Goal: Information Seeking & Learning: Learn about a topic

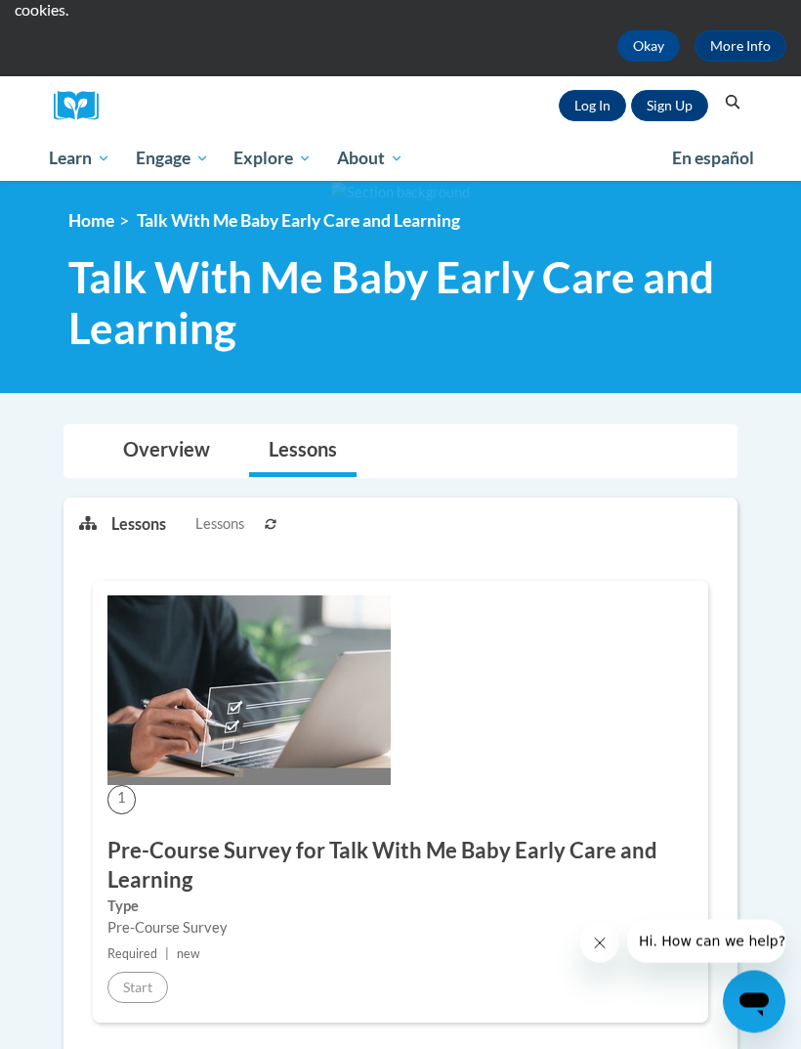
click at [187, 456] on link "Overview" at bounding box center [167, 452] width 126 height 52
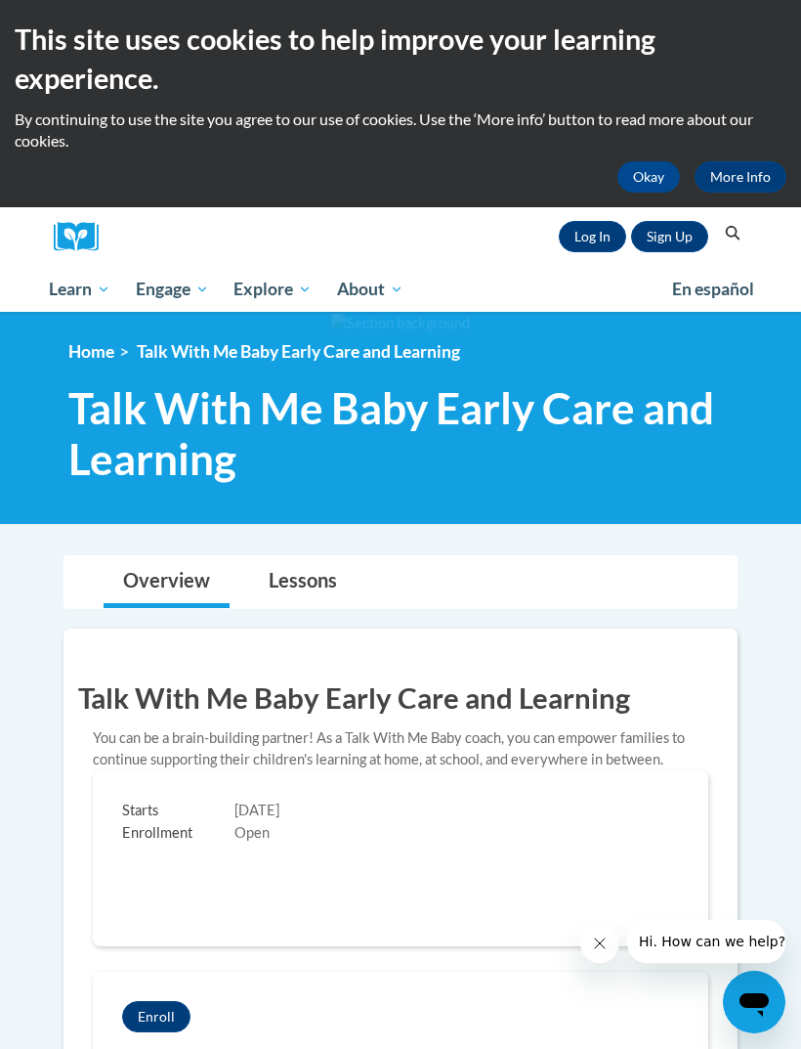
click at [594, 237] on link "Log In" at bounding box center [592, 236] width 67 height 31
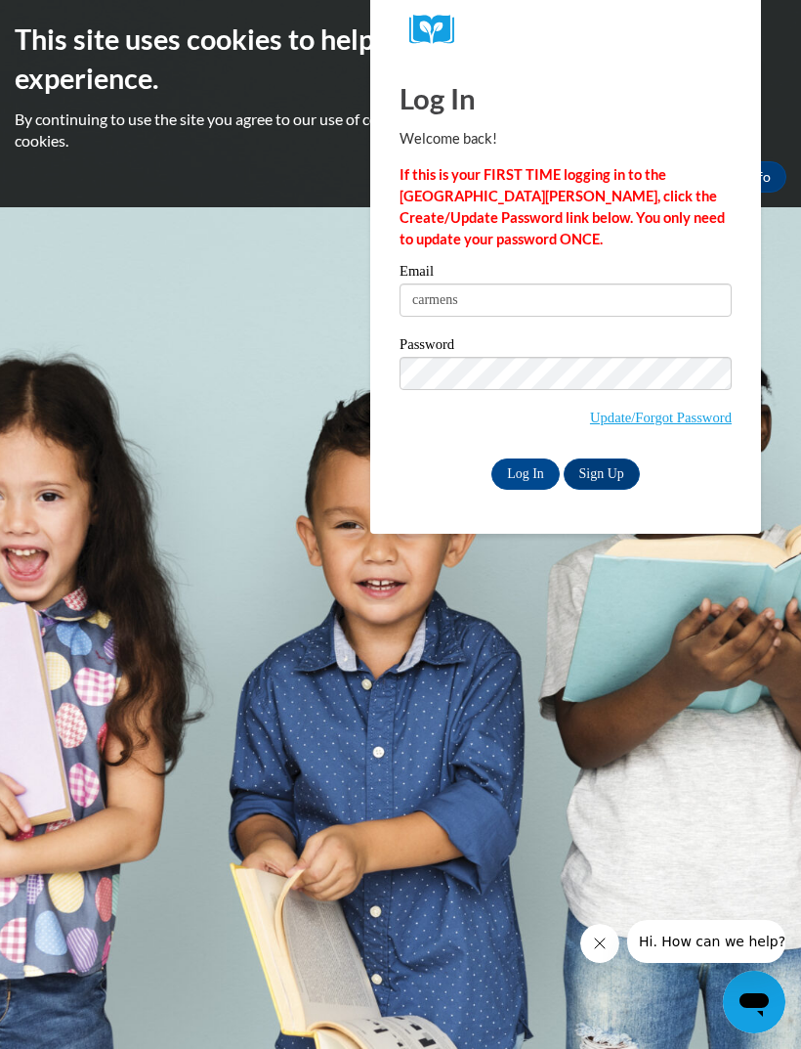
click at [526, 472] on input "Log In" at bounding box center [526, 473] width 68 height 31
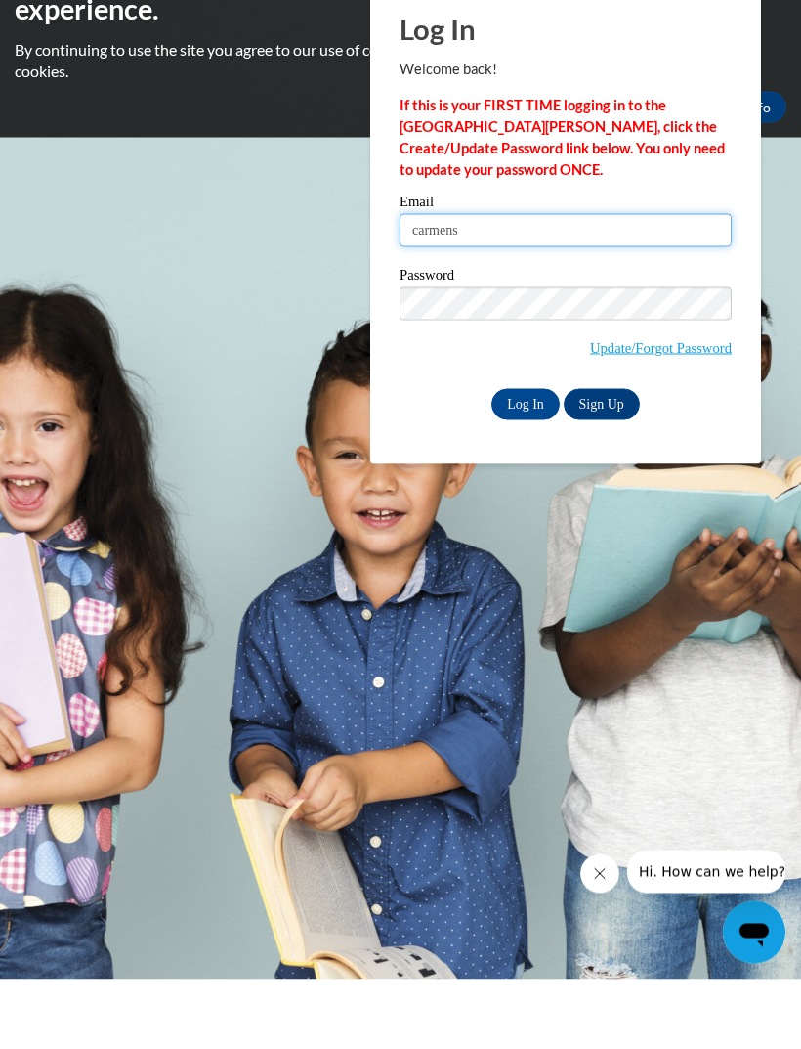
click at [682, 283] on input "carmens" at bounding box center [566, 299] width 332 height 33
type input "carmendallas62@gmail.com"
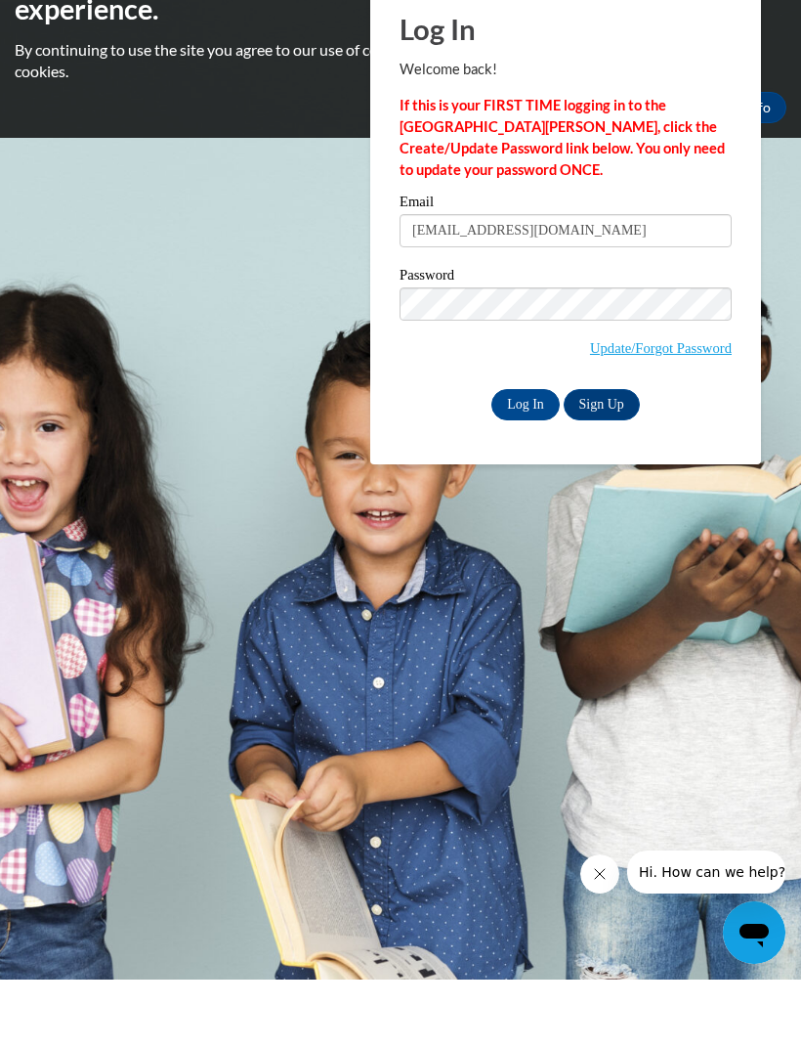
click at [518, 458] on input "Log In" at bounding box center [526, 473] width 68 height 31
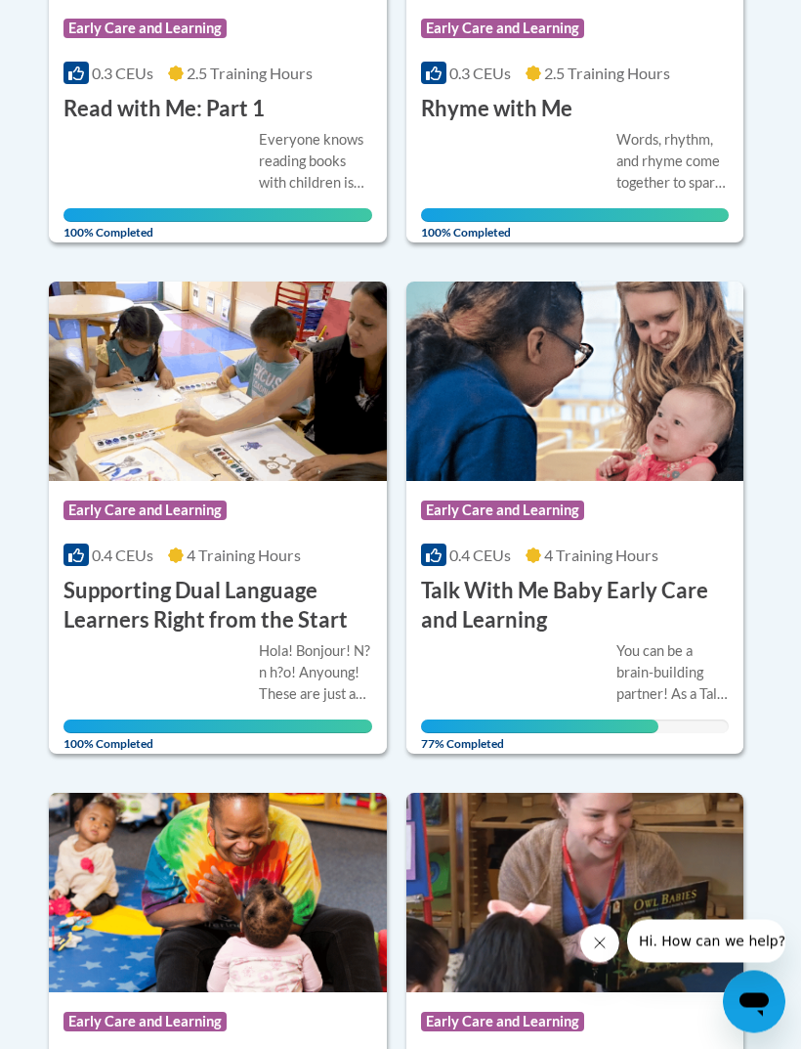
scroll to position [1884, 0]
click at [610, 593] on h3 "Talk With Me Baby Early Care and Learning" at bounding box center [575, 606] width 309 height 61
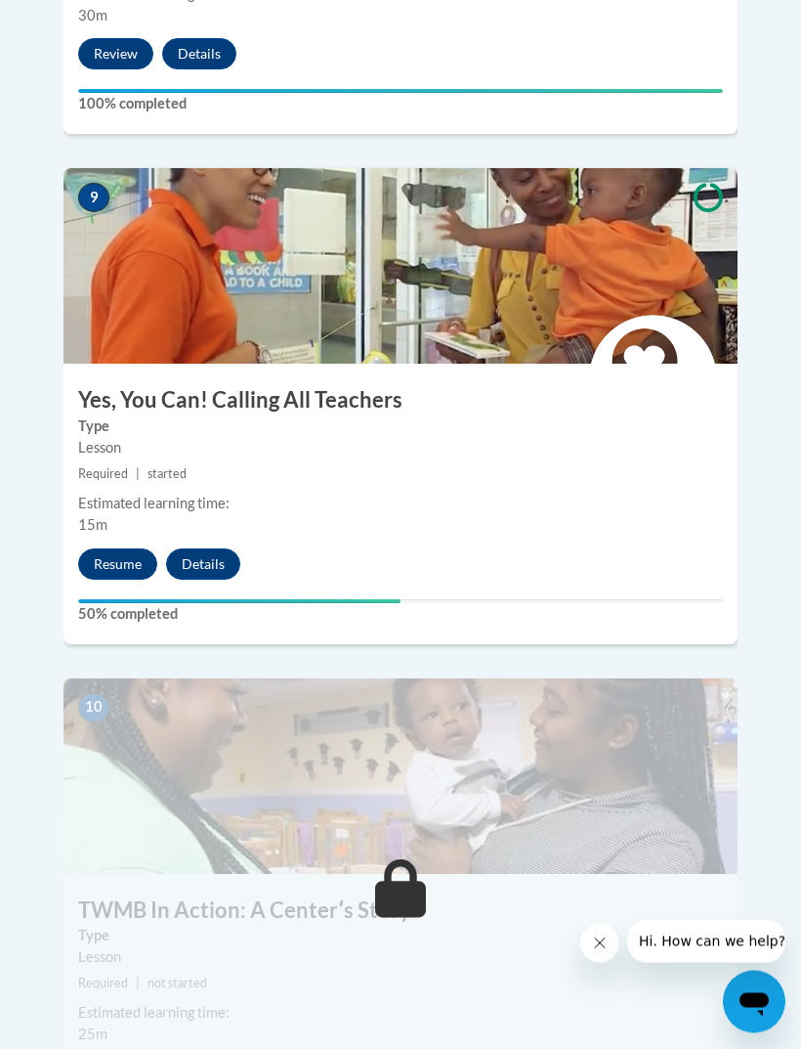
scroll to position [4793, 0]
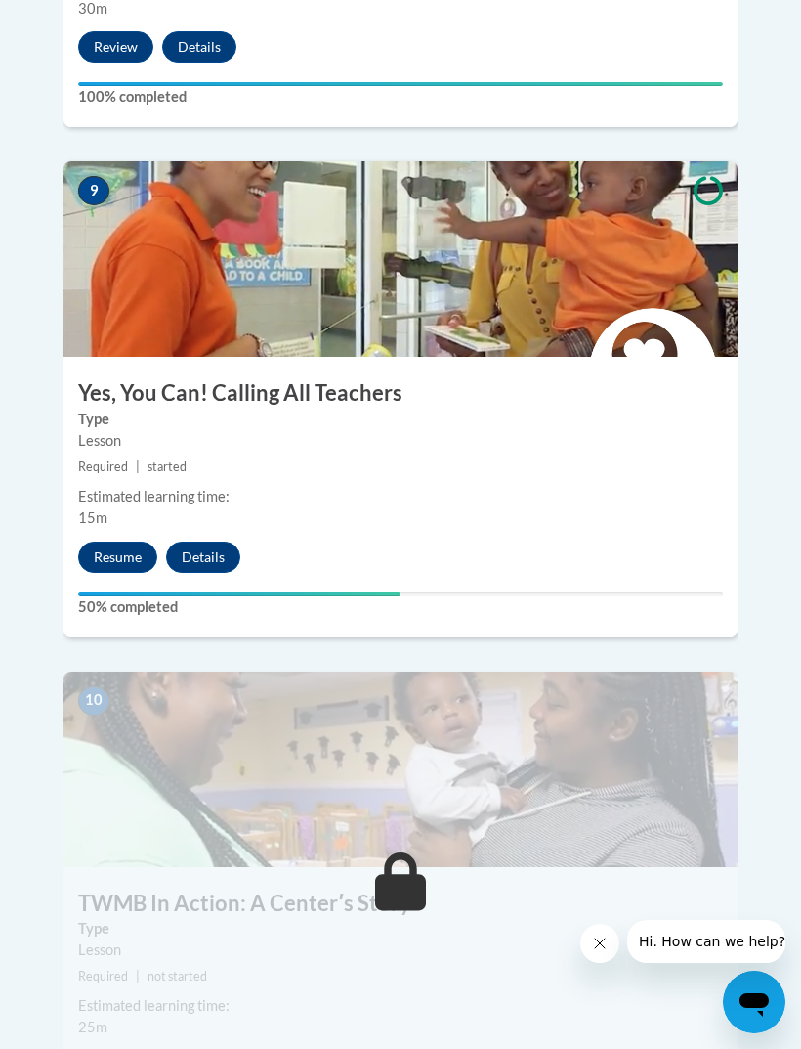
click at [98, 541] on button "Resume" at bounding box center [117, 556] width 79 height 31
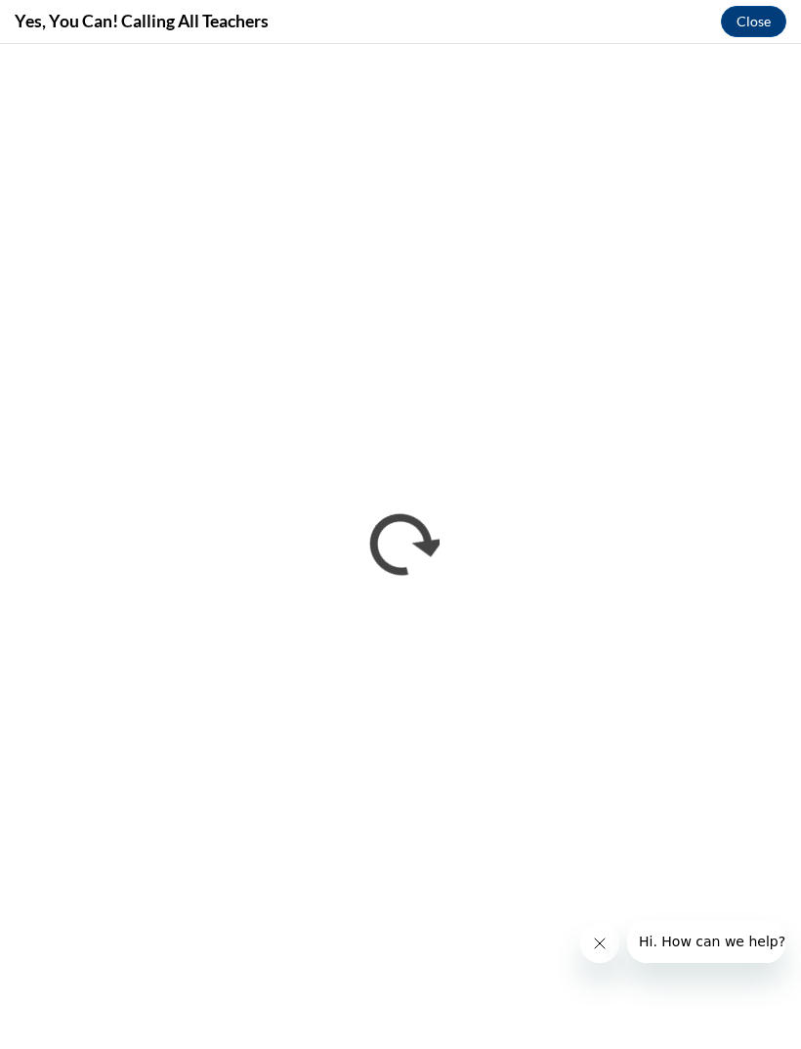
scroll to position [0, 0]
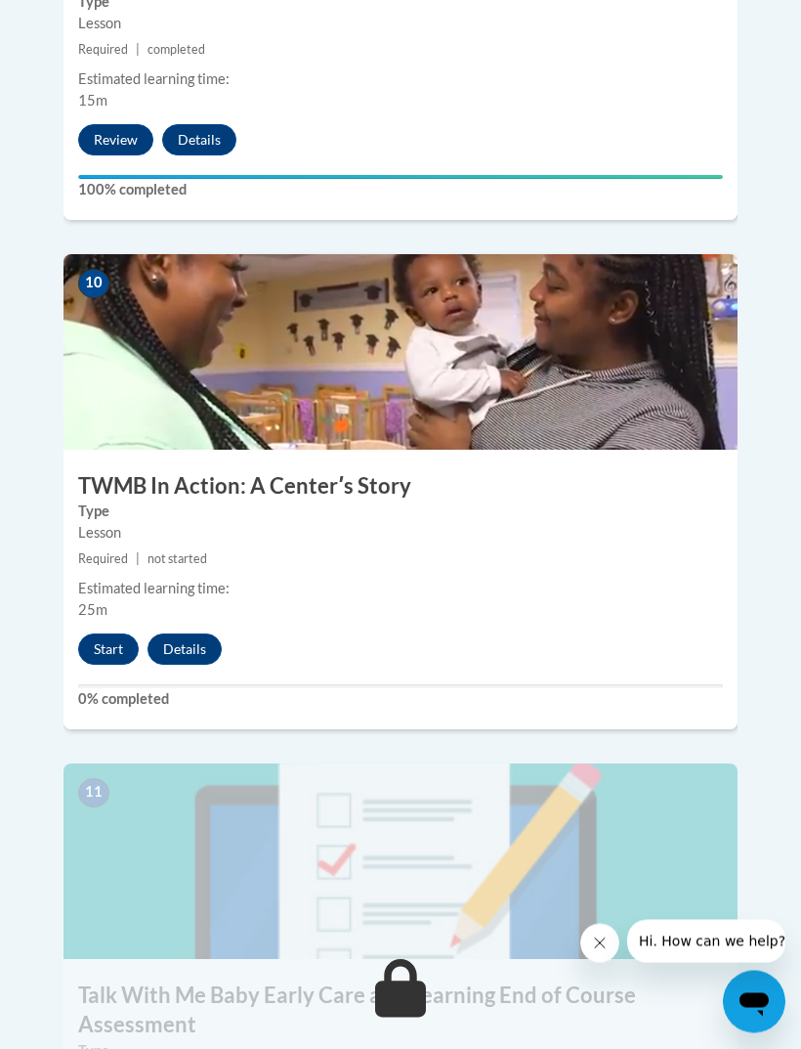
scroll to position [5067, 0]
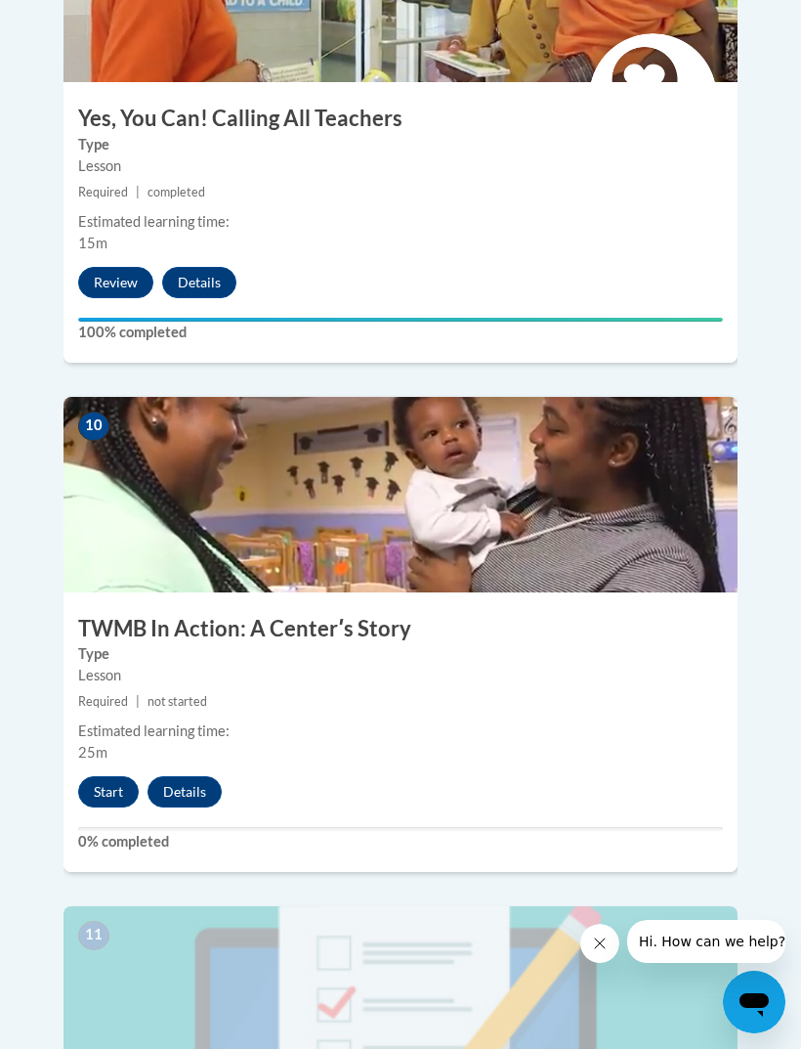
click at [122, 776] on button "Start" at bounding box center [108, 791] width 61 height 31
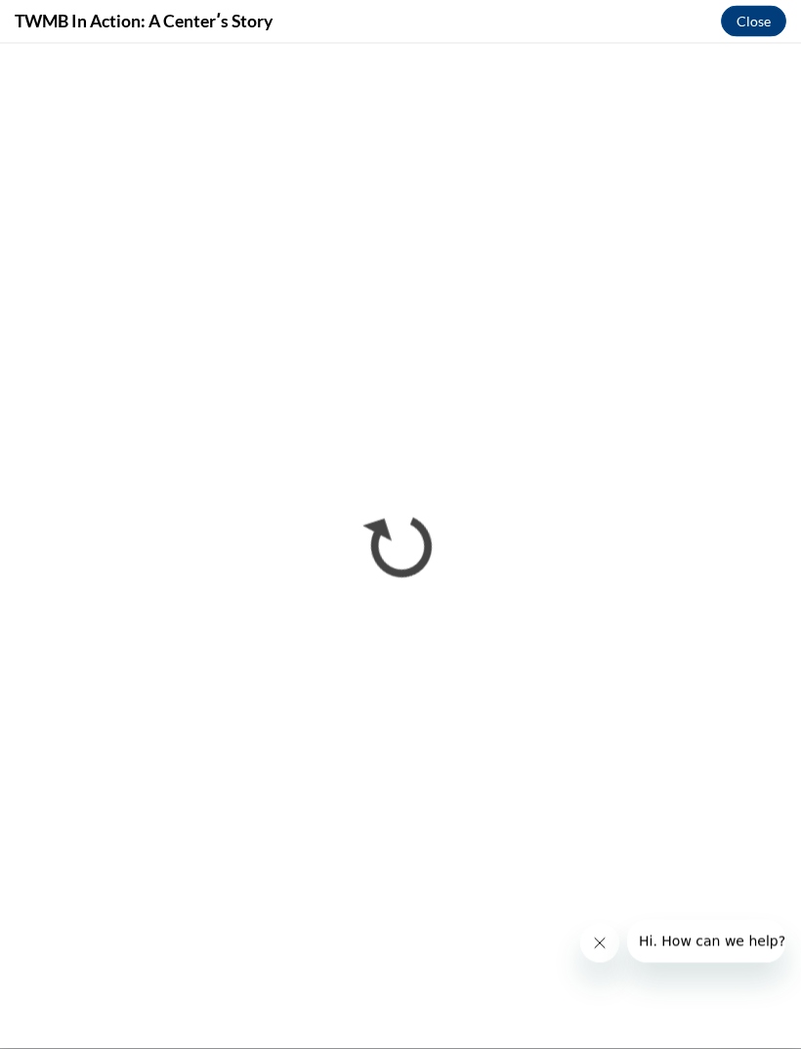
scroll to position [5438, 0]
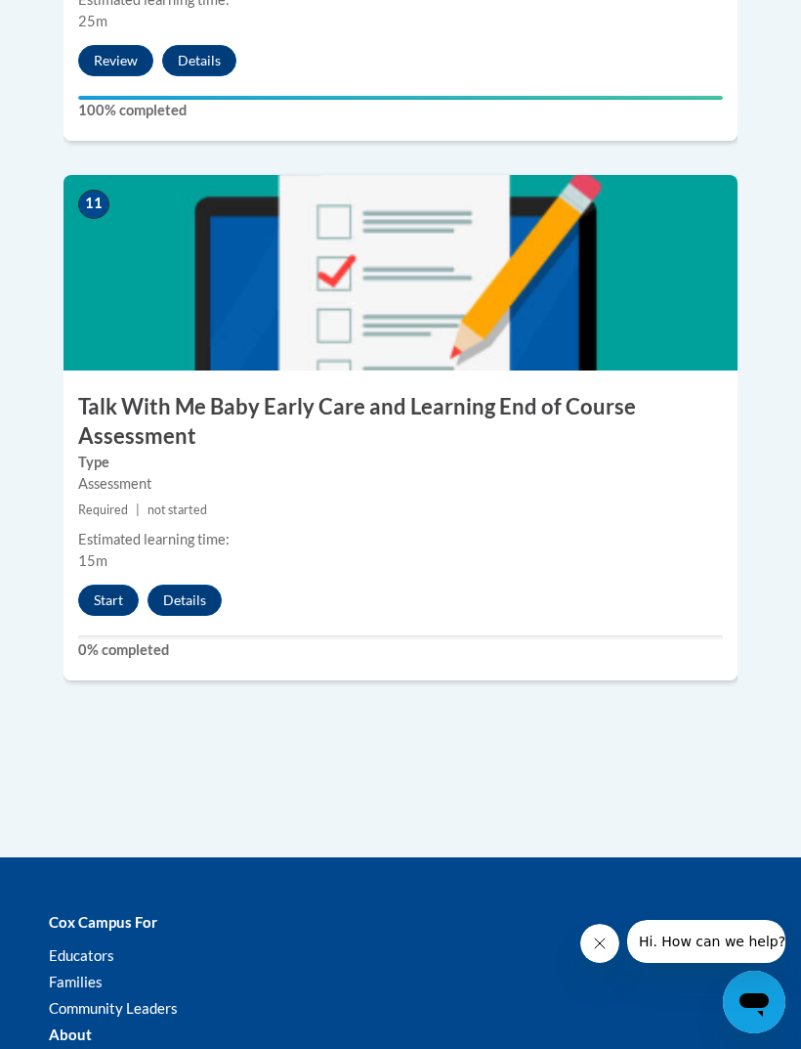
scroll to position [5619, 0]
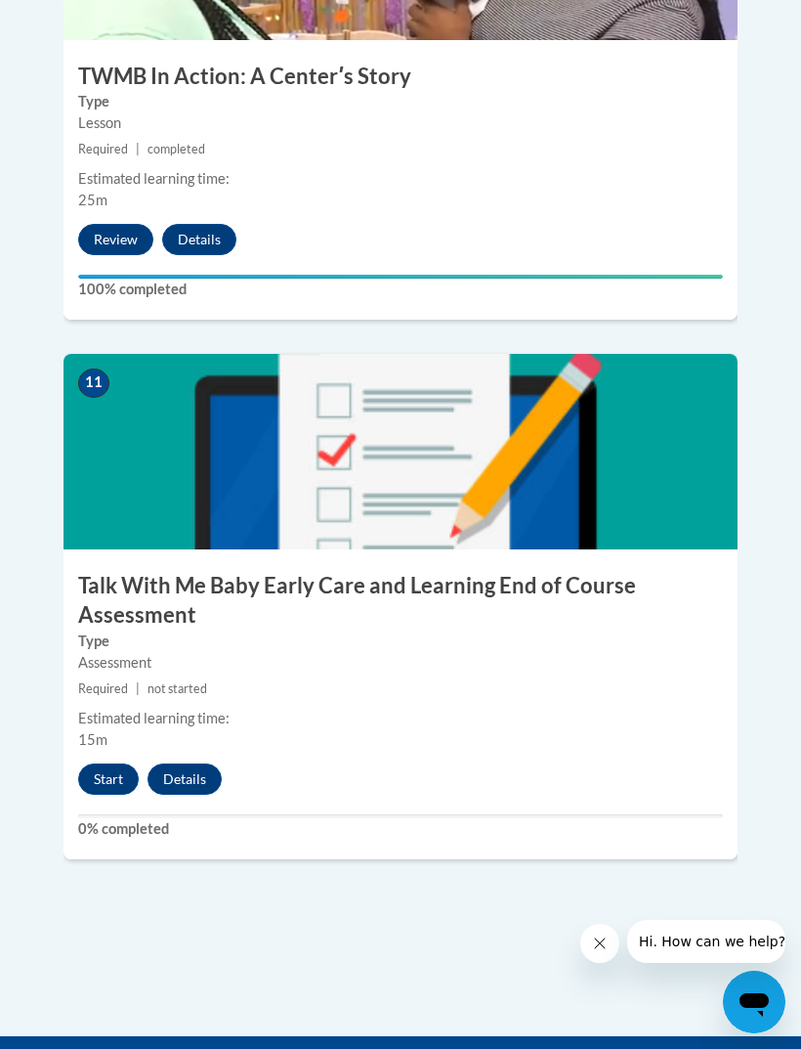
click at [113, 763] on button "Start" at bounding box center [108, 778] width 61 height 31
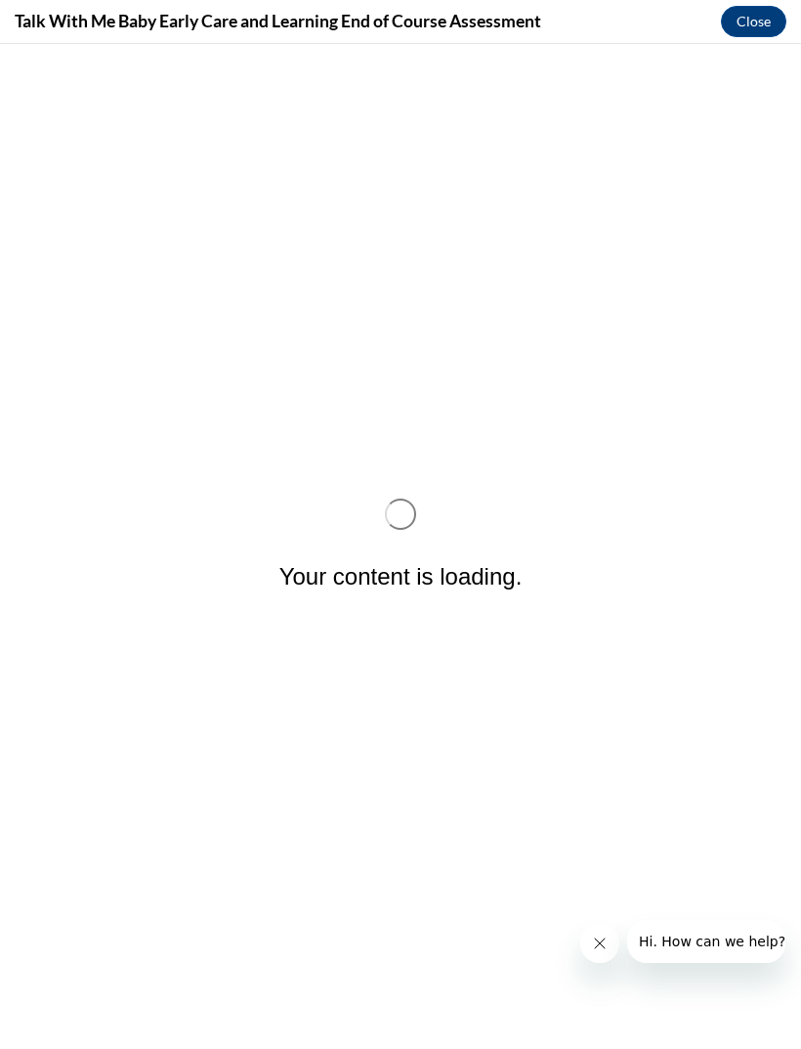
scroll to position [0, 0]
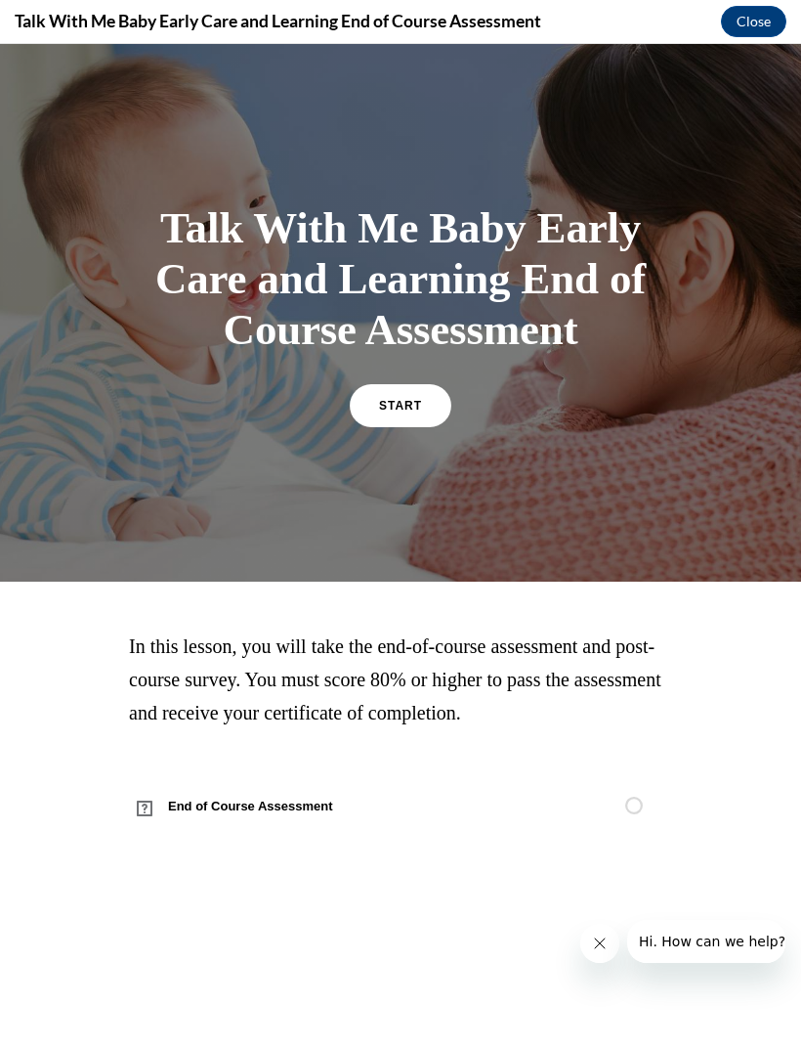
click at [425, 408] on link "START" at bounding box center [401, 405] width 102 height 43
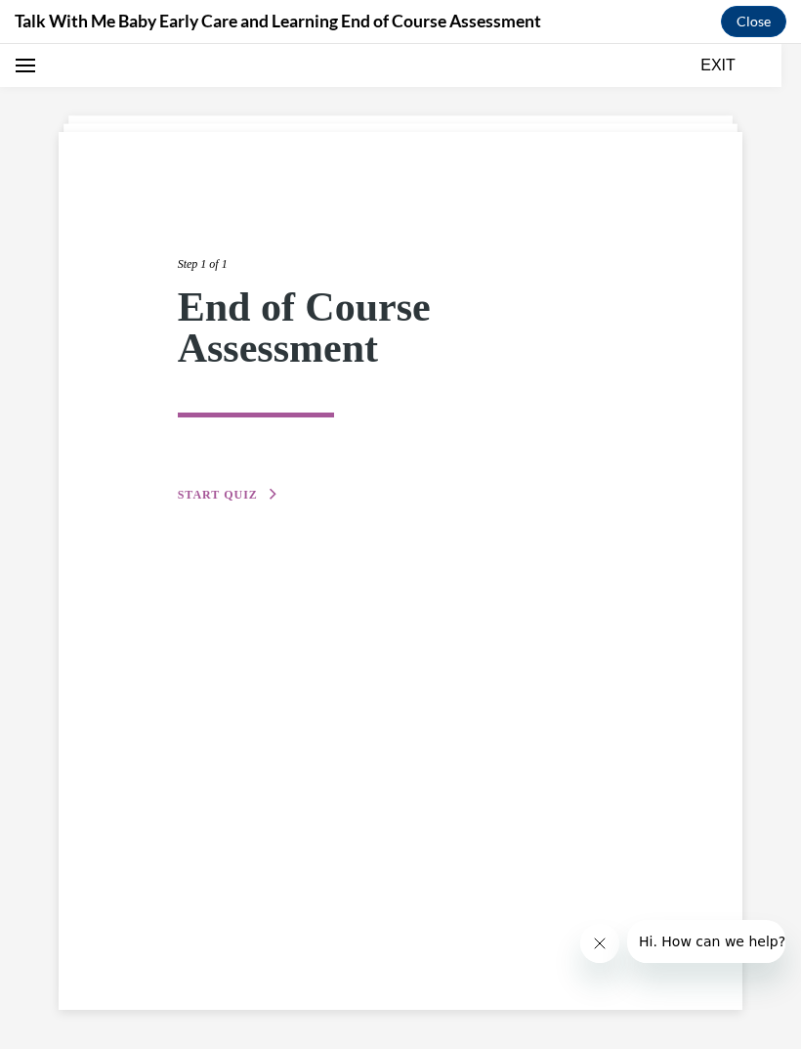
scroll to position [62, 0]
click at [257, 502] on button "START QUIZ" at bounding box center [229, 495] width 102 height 18
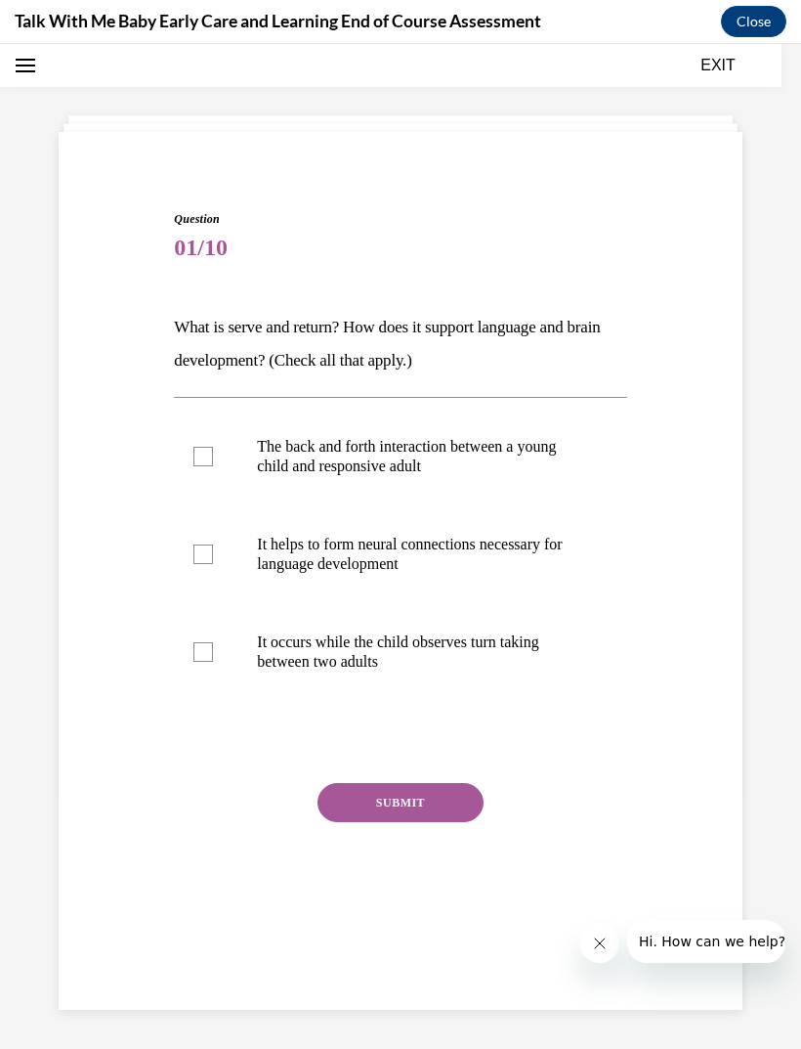
click at [497, 458] on p "The back and forth interaction between a young child and responsive adult" at bounding box center [417, 456] width 321 height 39
click at [213, 458] on input "The back and forth interaction between a young child and responsive adult" at bounding box center [204, 457] width 20 height 20
checkbox input "true"
click at [382, 587] on label "It helps to form neural connections necessary for language development" at bounding box center [400, 554] width 452 height 98
click at [213, 564] on input "It helps to form neural connections necessary for language development" at bounding box center [204, 554] width 20 height 20
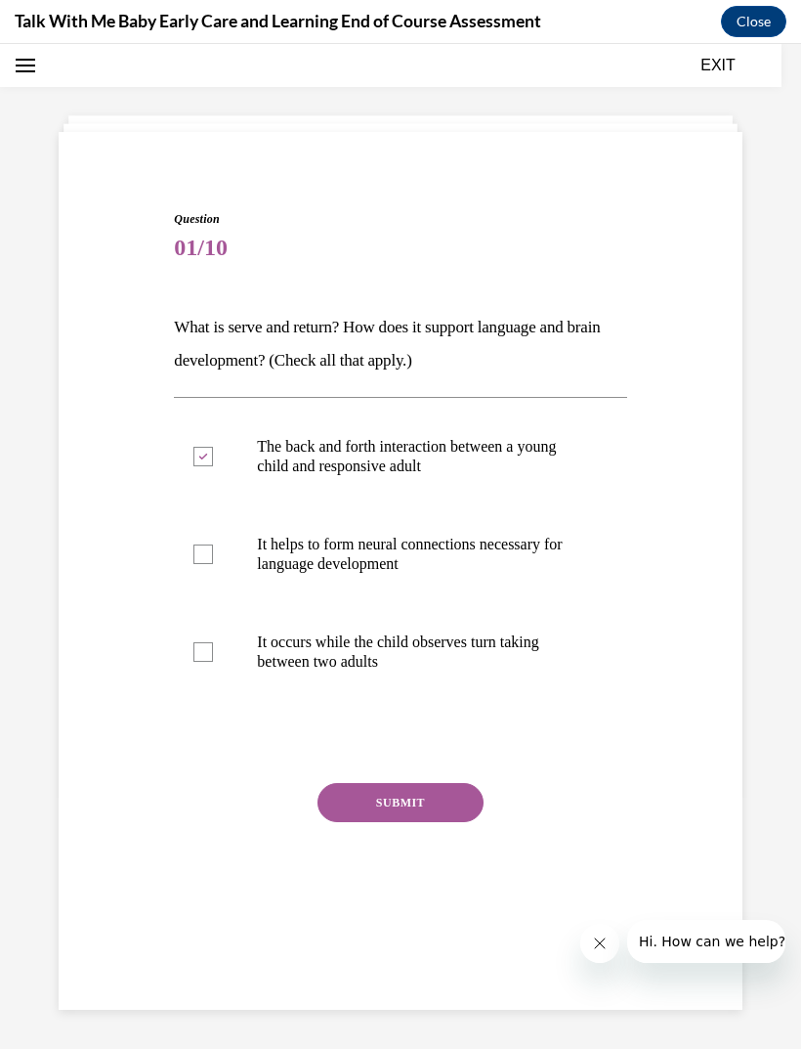
checkbox input "true"
click at [471, 454] on p "The back and forth interaction between a young child and responsive adult" at bounding box center [417, 456] width 321 height 39
click at [213, 454] on input "The back and forth interaction between a young child and responsive adult" at bounding box center [204, 457] width 20 height 20
checkbox input "false"
click at [422, 586] on label "It helps to form neural connections necessary for language development" at bounding box center [400, 554] width 452 height 98
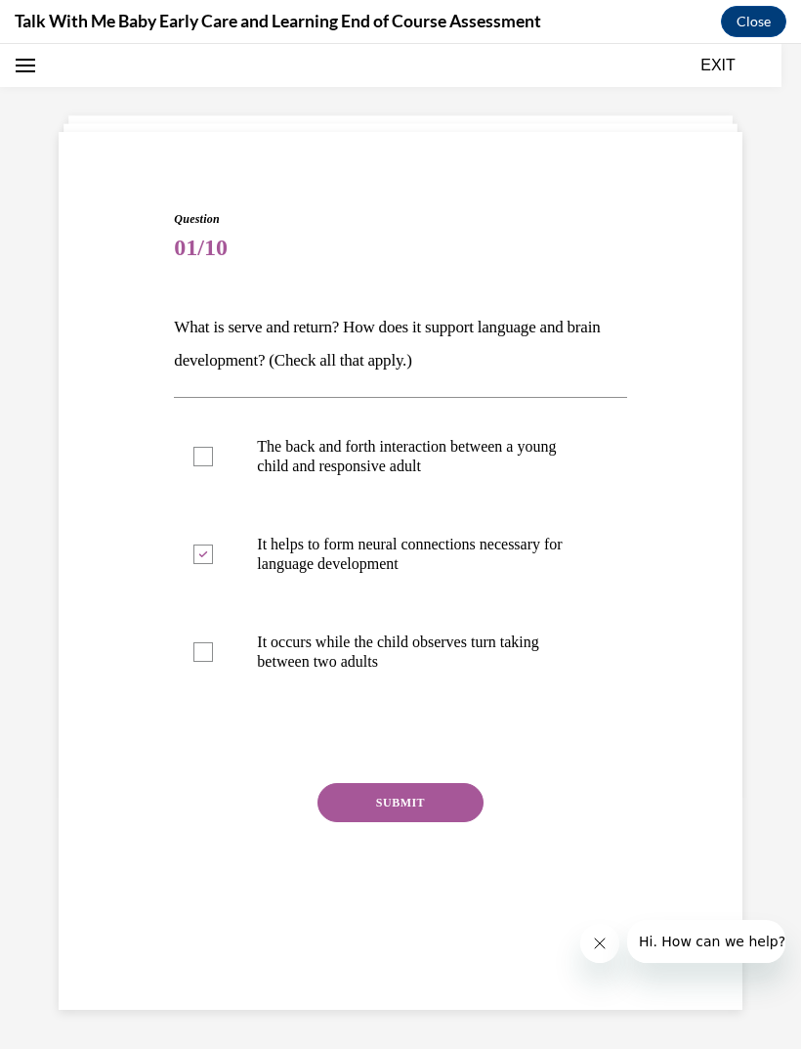
click at [213, 564] on input "It helps to form neural connections necessary for language development" at bounding box center [204, 554] width 20 height 20
checkbox input "false"
click at [477, 483] on label "The back and forth interaction between a young child and responsive adult" at bounding box center [400, 457] width 452 height 98
click at [213, 466] on input "The back and forth interaction between a young child and responsive adult" at bounding box center [204, 457] width 20 height 20
checkbox input "true"
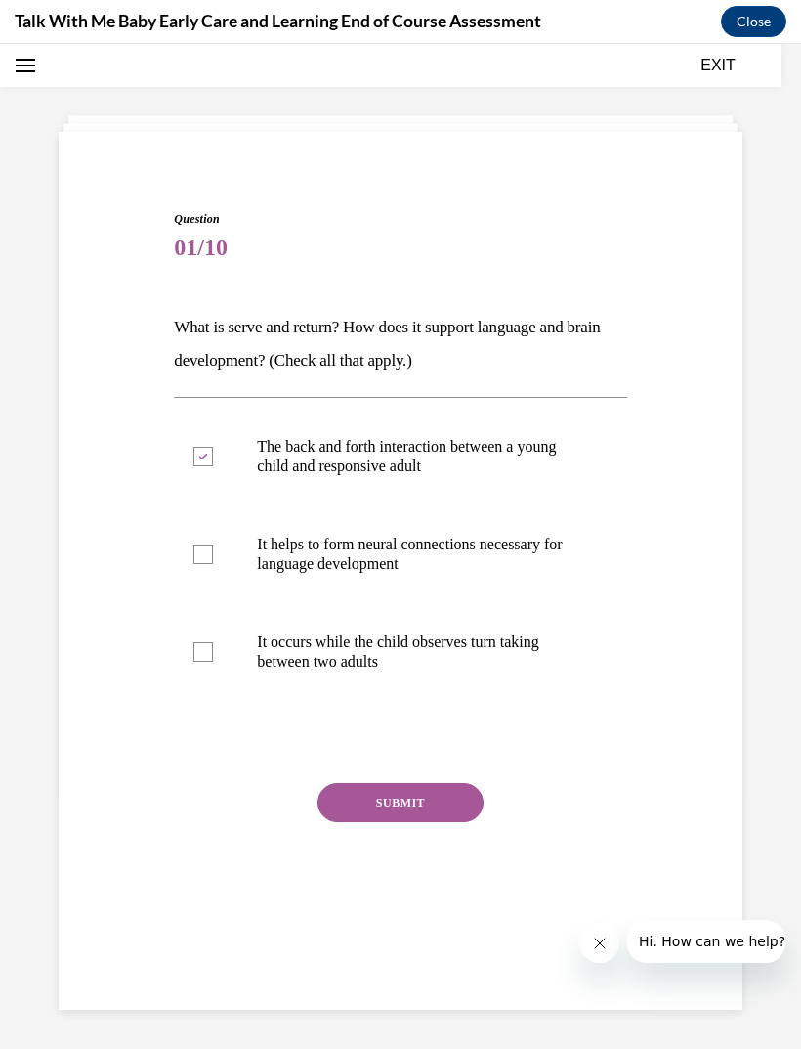
click at [372, 571] on p "It helps to form neural connections necessary for language development" at bounding box center [417, 554] width 321 height 39
click at [213, 564] on input "It helps to form neural connections necessary for language development" at bounding box center [204, 554] width 20 height 20
click at [368, 583] on label "It helps to form neural connections necessary for language development" at bounding box center [400, 554] width 452 height 98
click at [213, 564] on input "It helps to form neural connections necessary for language development" at bounding box center [204, 554] width 20 height 20
checkbox input "false"
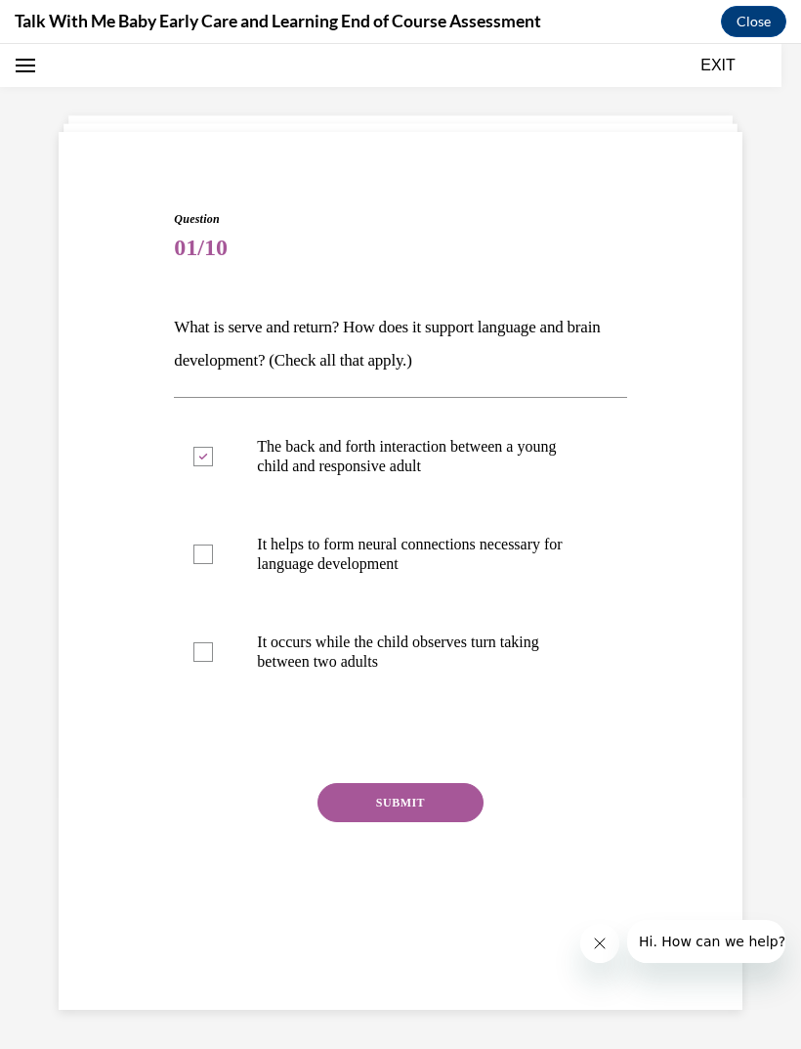
click at [325, 665] on p "It occurs while the child observes turn taking between two adults" at bounding box center [417, 651] width 321 height 39
click at [213, 662] on input "It occurs while the child observes turn taking between two adults" at bounding box center [204, 652] width 20 height 20
checkbox input "true"
click at [365, 817] on button "SUBMIT" at bounding box center [401, 802] width 166 height 39
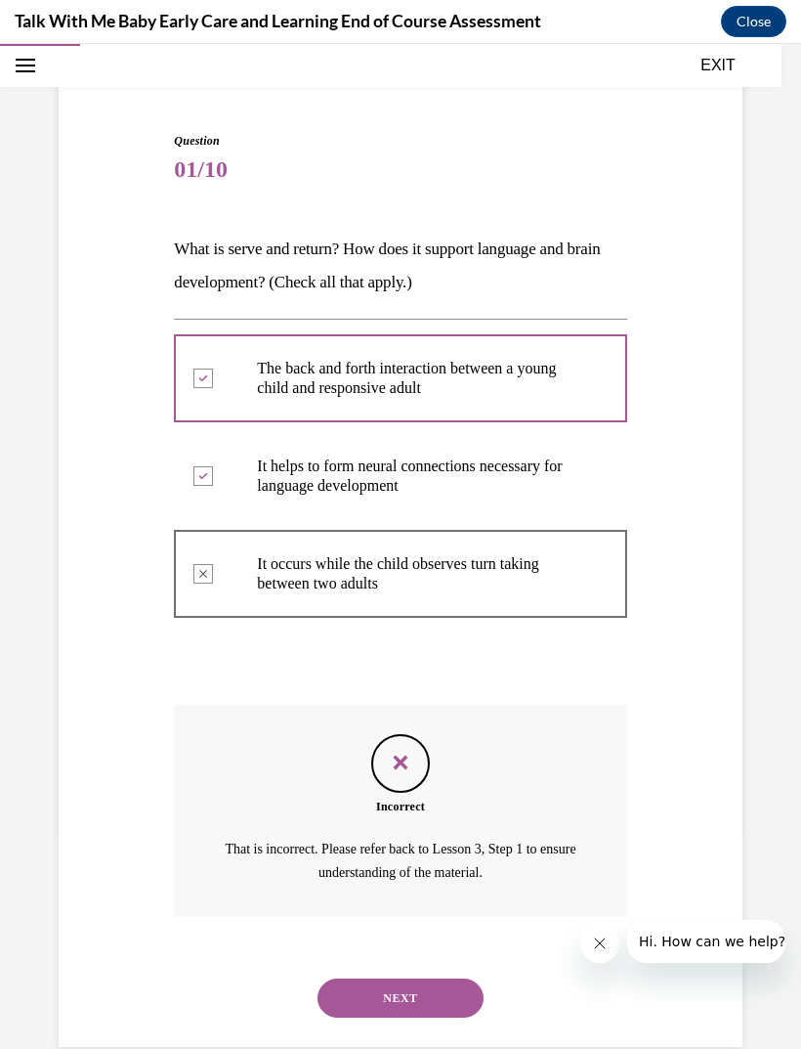
scroll to position [151, 0]
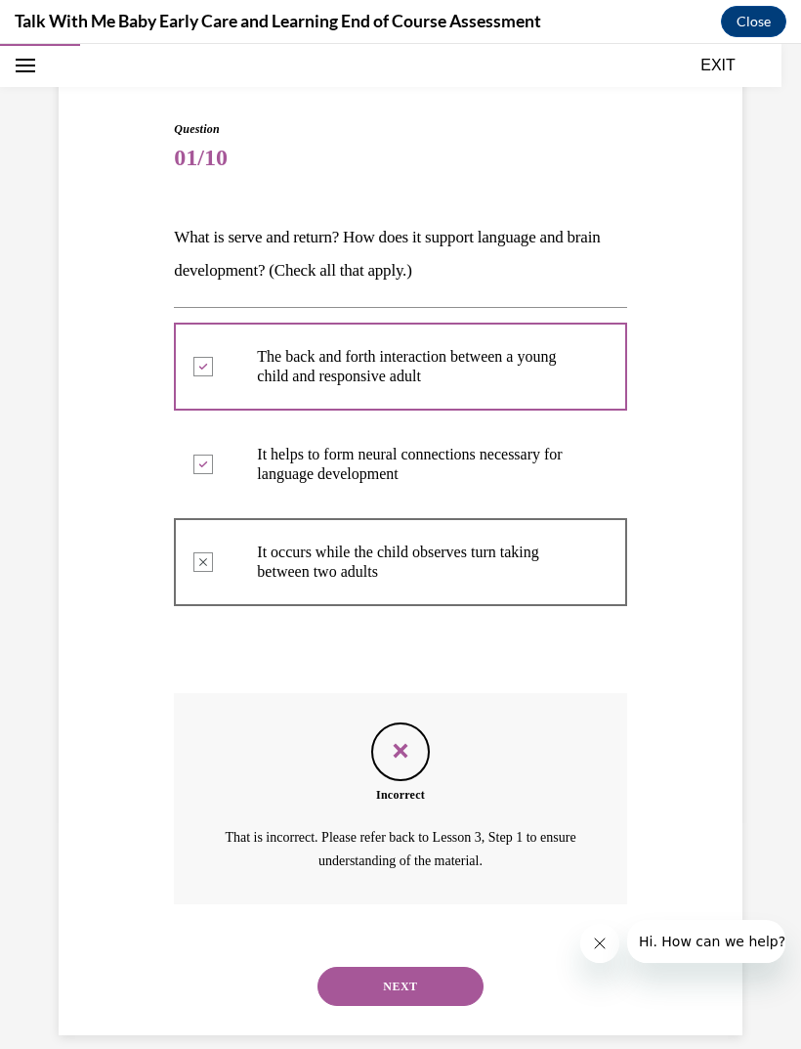
click at [354, 947] on div "NEXT" at bounding box center [400, 986] width 452 height 78
click at [353, 968] on button "NEXT" at bounding box center [401, 986] width 166 height 39
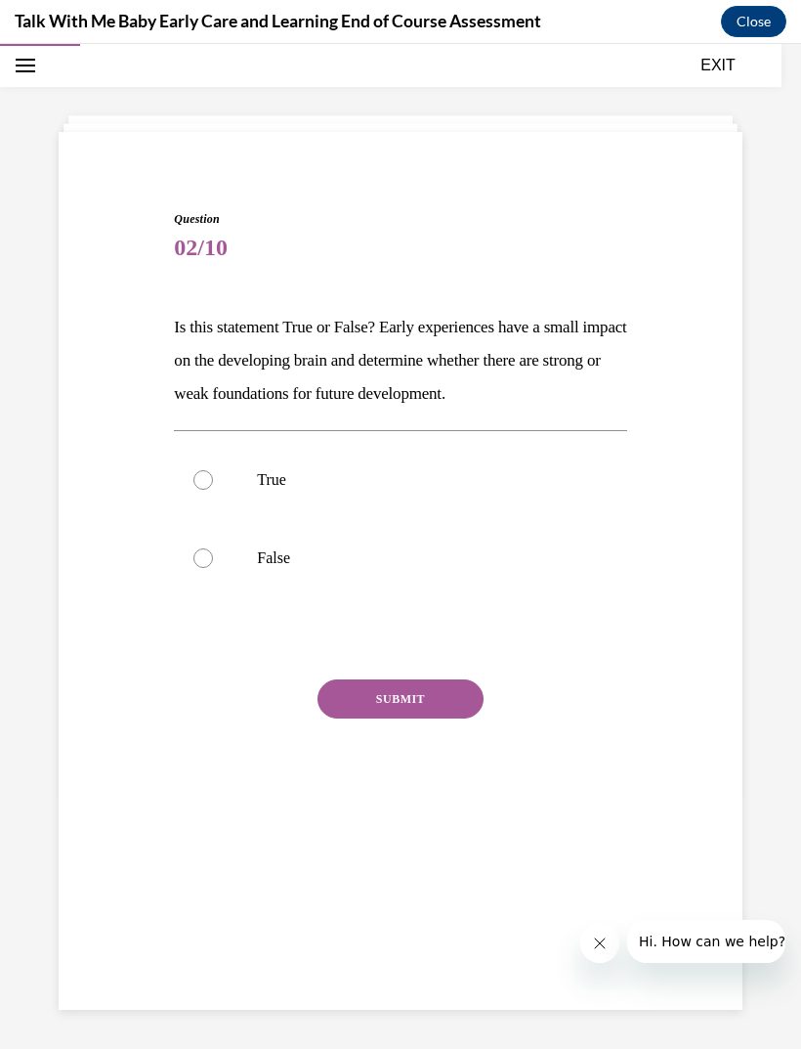
scroll to position [62, 0]
click at [286, 551] on p "False" at bounding box center [417, 558] width 321 height 20
click at [213, 551] on input "False" at bounding box center [204, 558] width 20 height 20
radio input "true"
click at [360, 489] on p "True" at bounding box center [417, 480] width 321 height 20
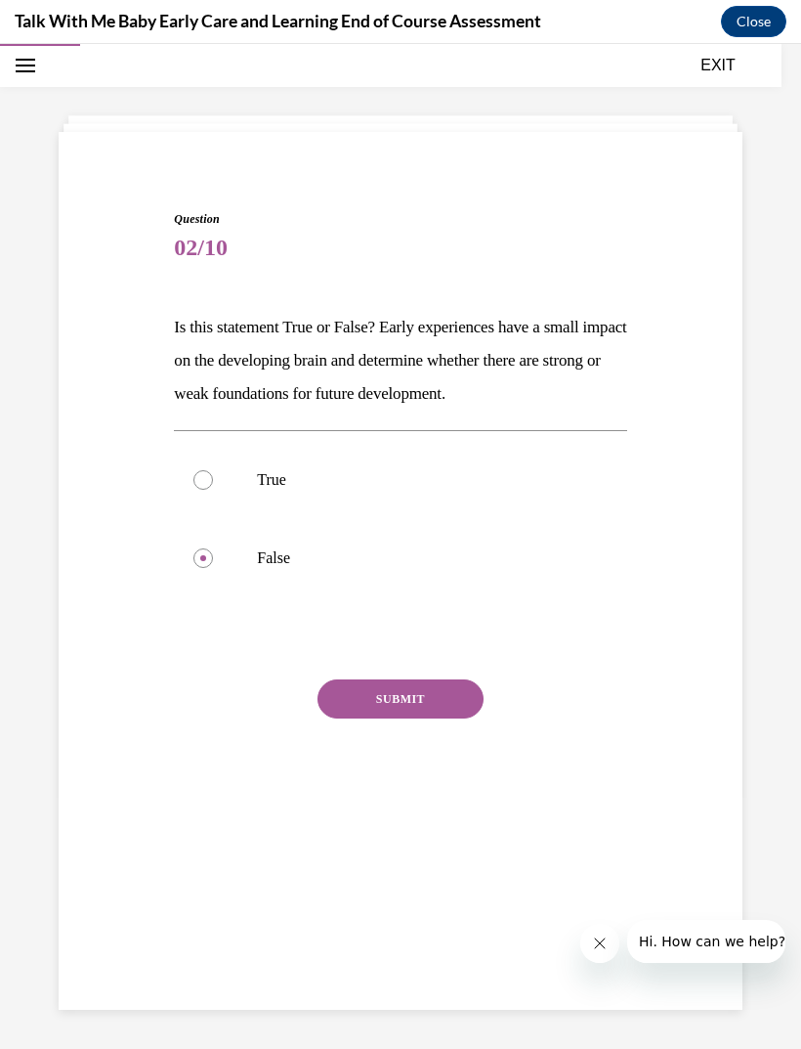
click at [213, 489] on input "True" at bounding box center [204, 480] width 20 height 20
radio input "true"
click at [382, 580] on label "False" at bounding box center [400, 558] width 452 height 78
click at [213, 568] on input "False" at bounding box center [204, 558] width 20 height 20
radio input "true"
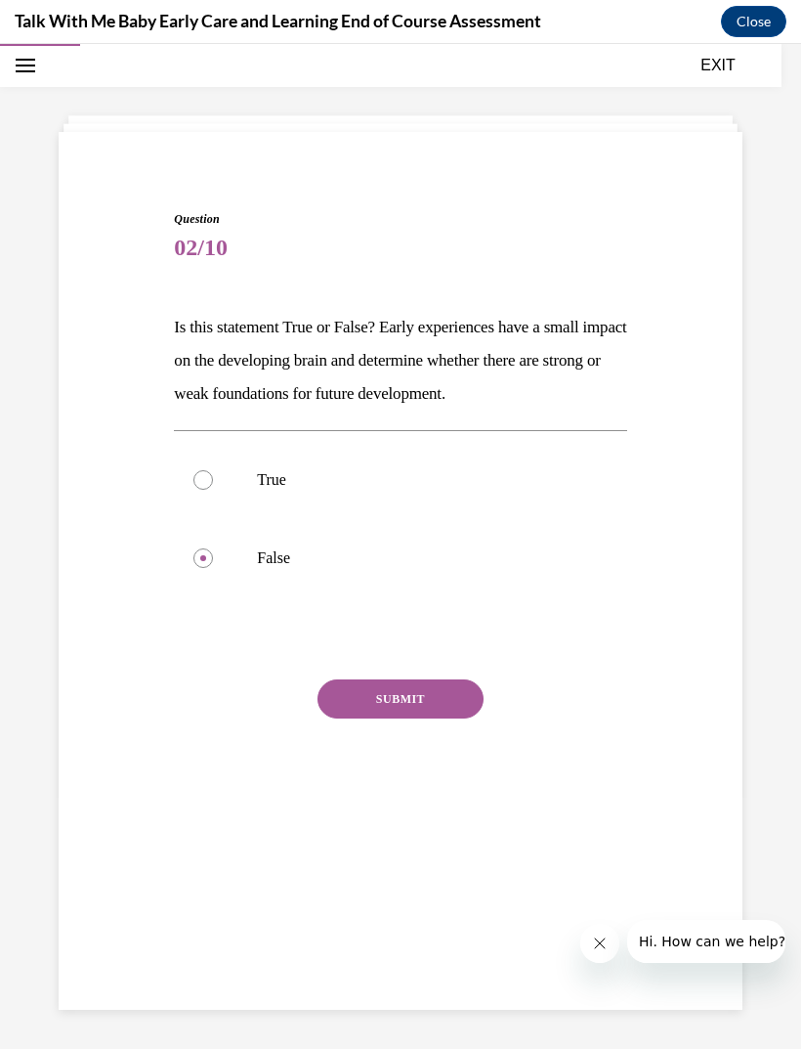
click at [383, 681] on button "SUBMIT" at bounding box center [401, 698] width 166 height 39
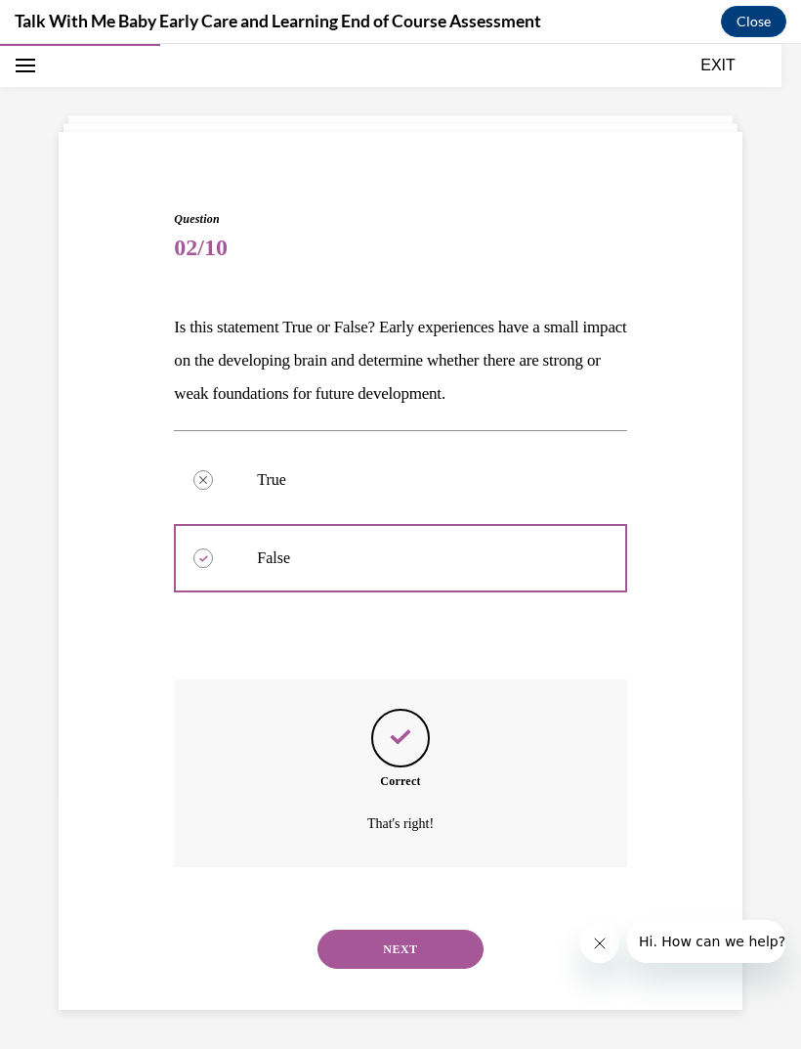
click at [375, 935] on button "NEXT" at bounding box center [401, 948] width 166 height 39
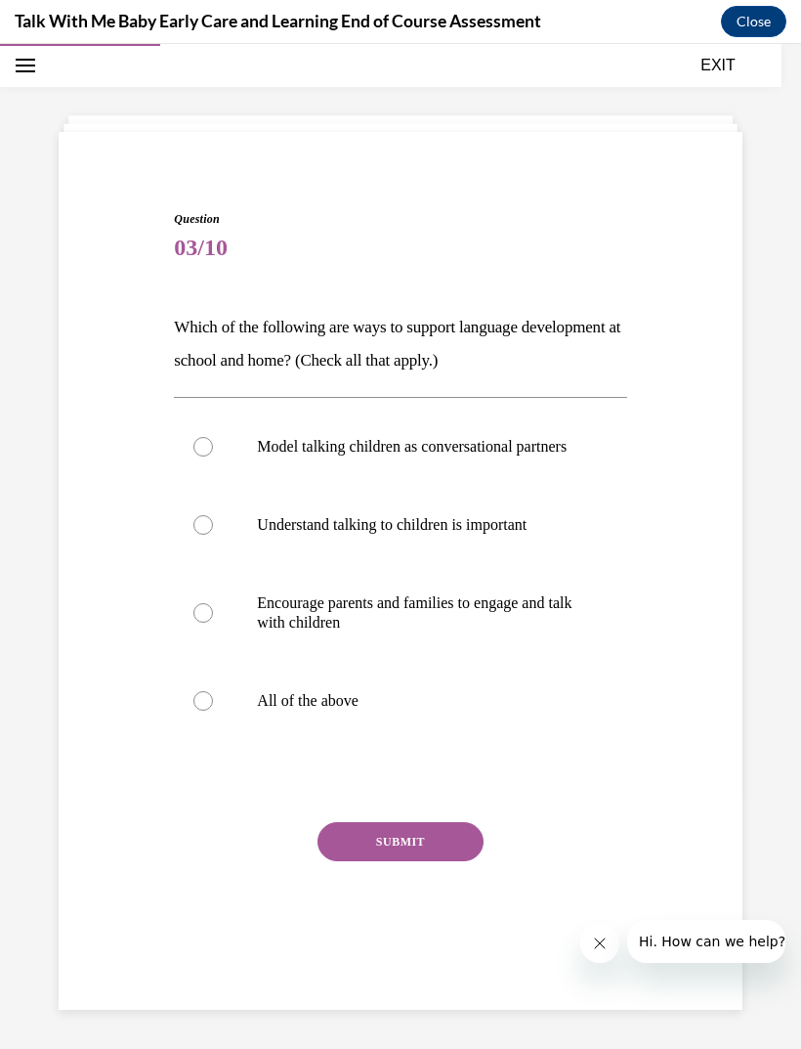
click at [355, 702] on label "All of the above" at bounding box center [400, 701] width 452 height 78
click at [213, 702] on input "All of the above" at bounding box center [204, 701] width 20 height 20
radio input "true"
click at [377, 847] on button "SUBMIT" at bounding box center [401, 841] width 166 height 39
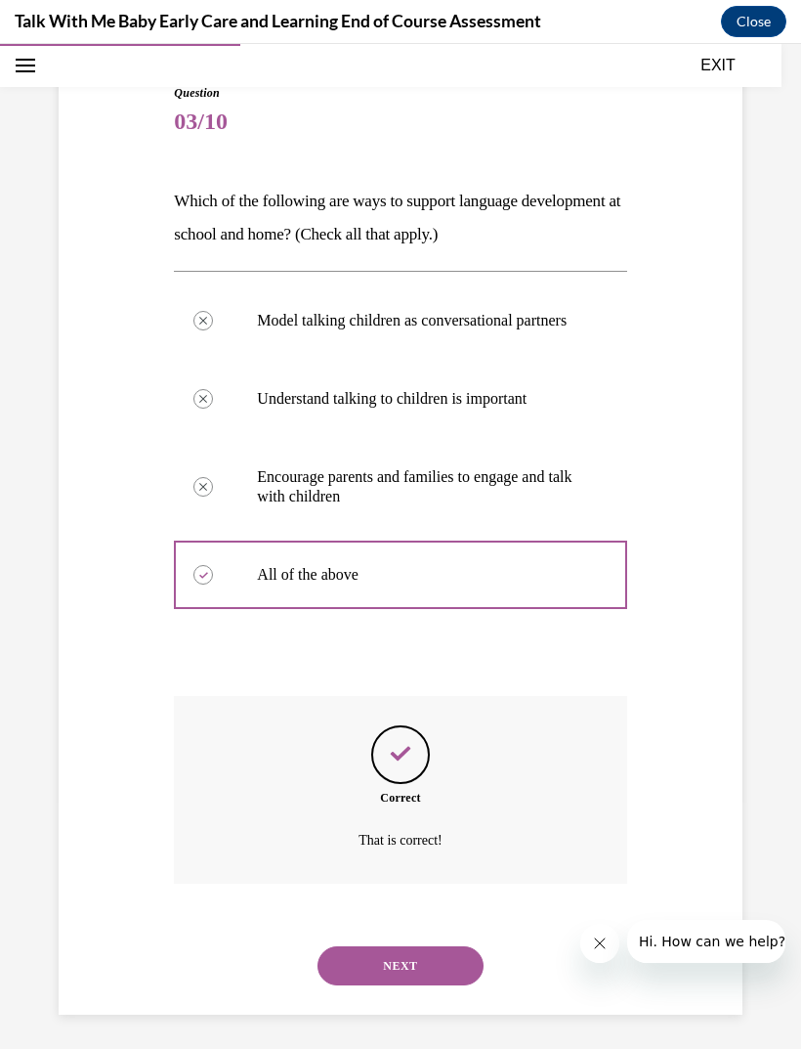
click at [364, 973] on button "NEXT" at bounding box center [401, 965] width 166 height 39
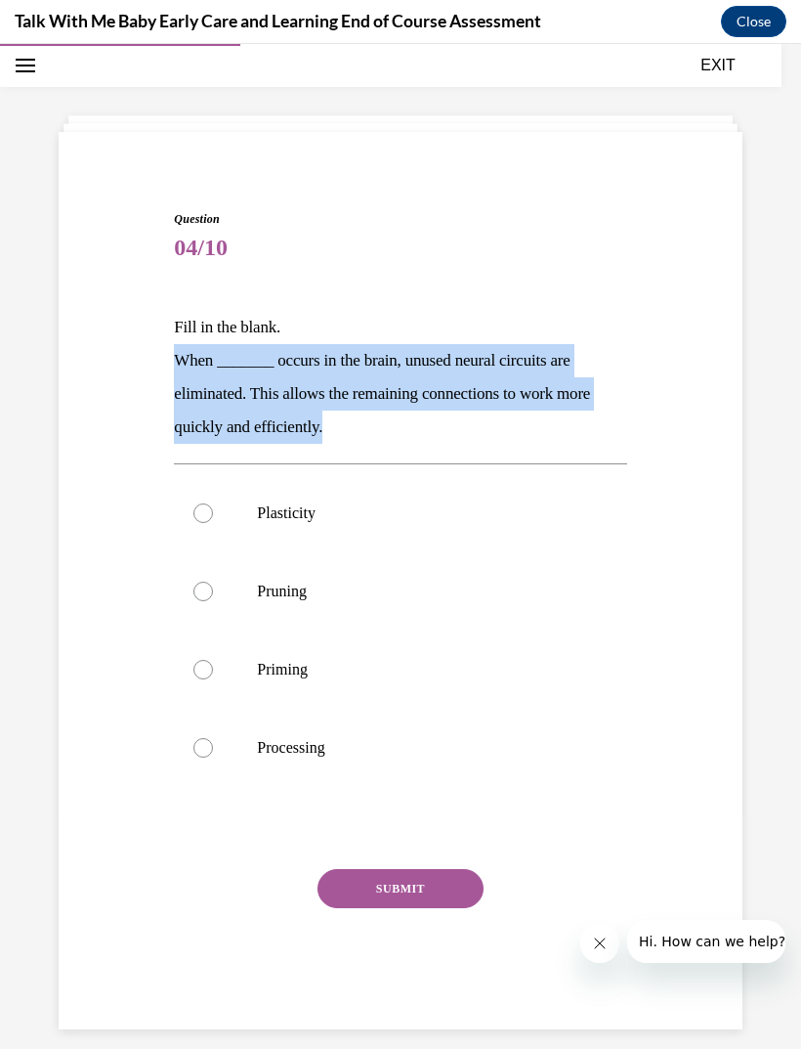
click at [353, 598] on p "Pruning" at bounding box center [417, 591] width 321 height 20
click at [213, 598] on input "Pruning" at bounding box center [204, 591] width 20 height 20
radio input "true"
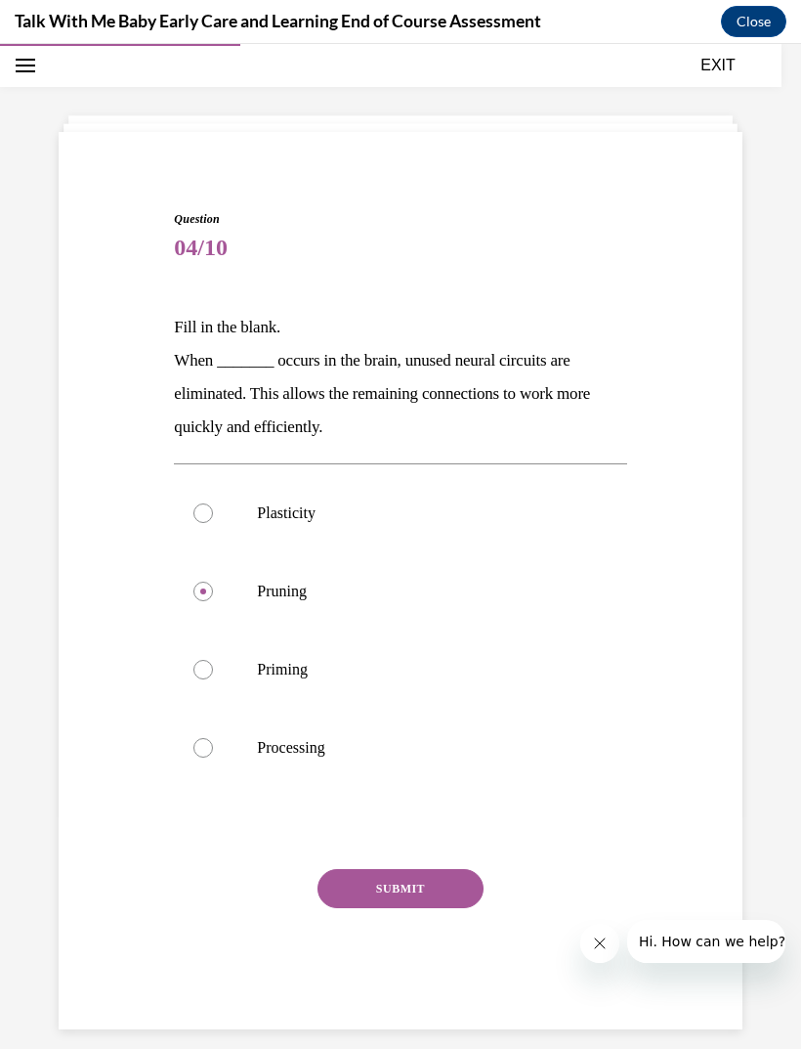
click at [390, 879] on button "SUBMIT" at bounding box center [401, 888] width 166 height 39
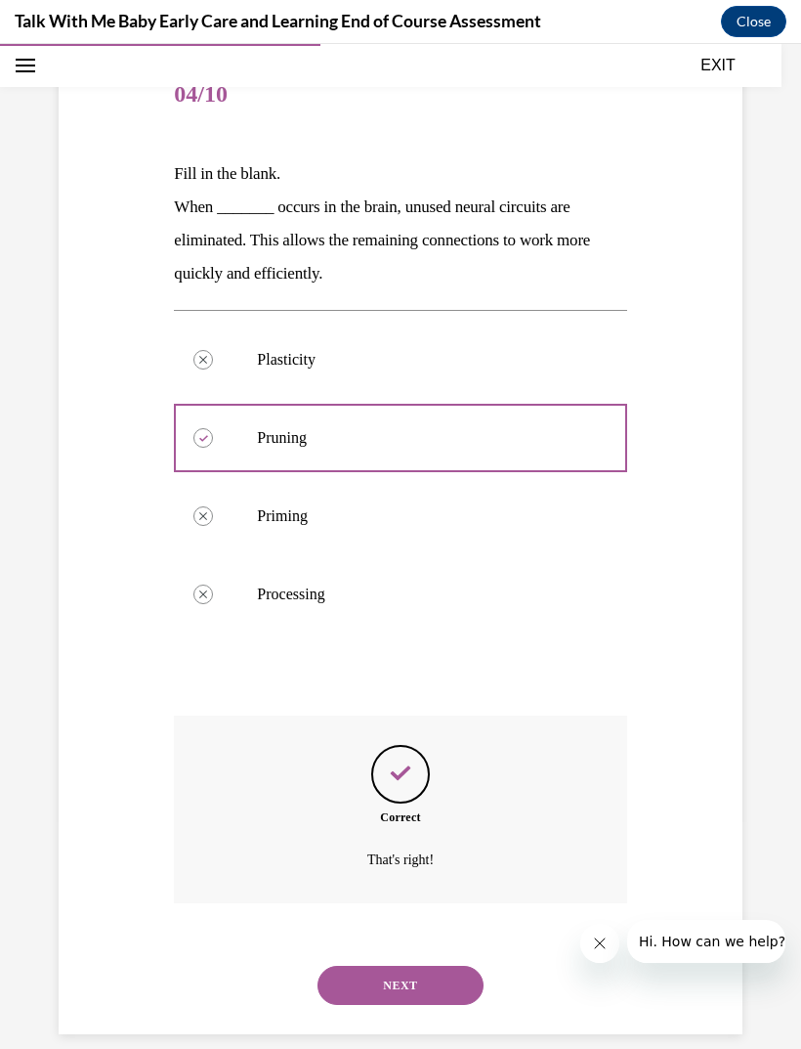
click at [377, 966] on button "NEXT" at bounding box center [401, 985] width 166 height 39
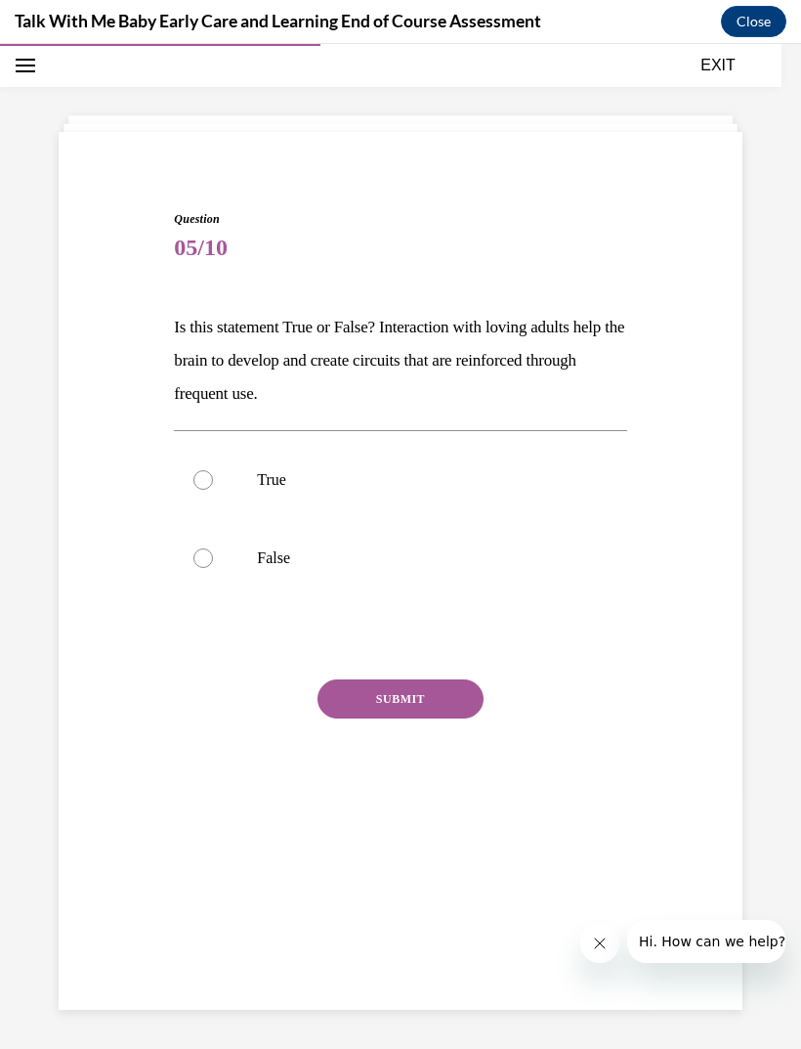
click at [70, 634] on div "Question 05/10 Is this statement True or False? Interaction with loving adults …" at bounding box center [401, 495] width 694 height 688
click at [270, 468] on label "True" at bounding box center [400, 480] width 452 height 78
click at [213, 470] on input "True" at bounding box center [204, 480] width 20 height 20
radio input "true"
click at [365, 695] on button "SUBMIT" at bounding box center [401, 698] width 166 height 39
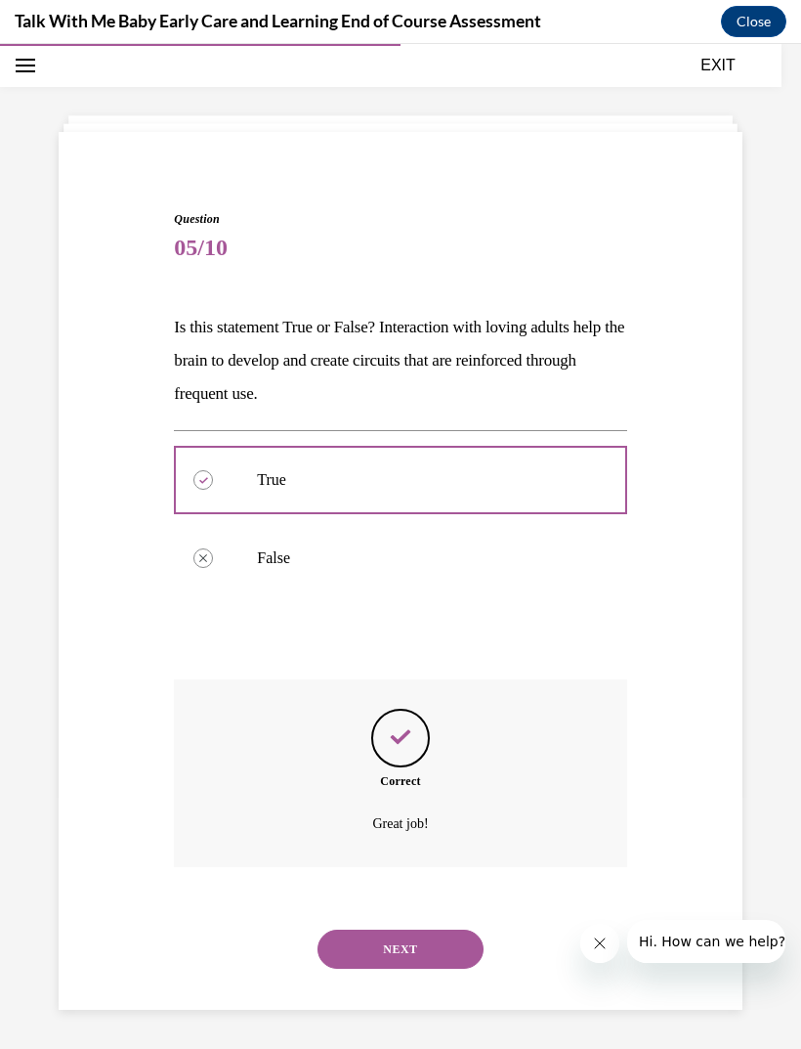
click at [378, 929] on button "NEXT" at bounding box center [401, 948] width 166 height 39
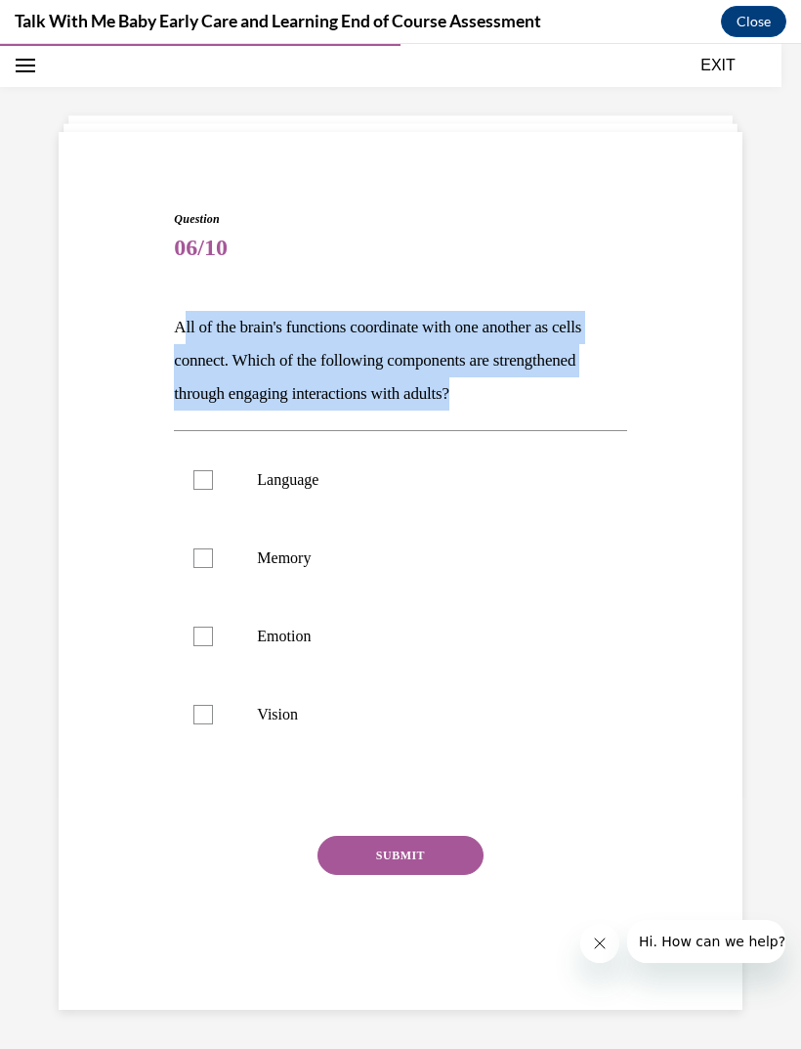
click at [99, 824] on div "Question 06/10 All of the brain's functions coordinate with one another as cell…" at bounding box center [401, 573] width 694 height 844
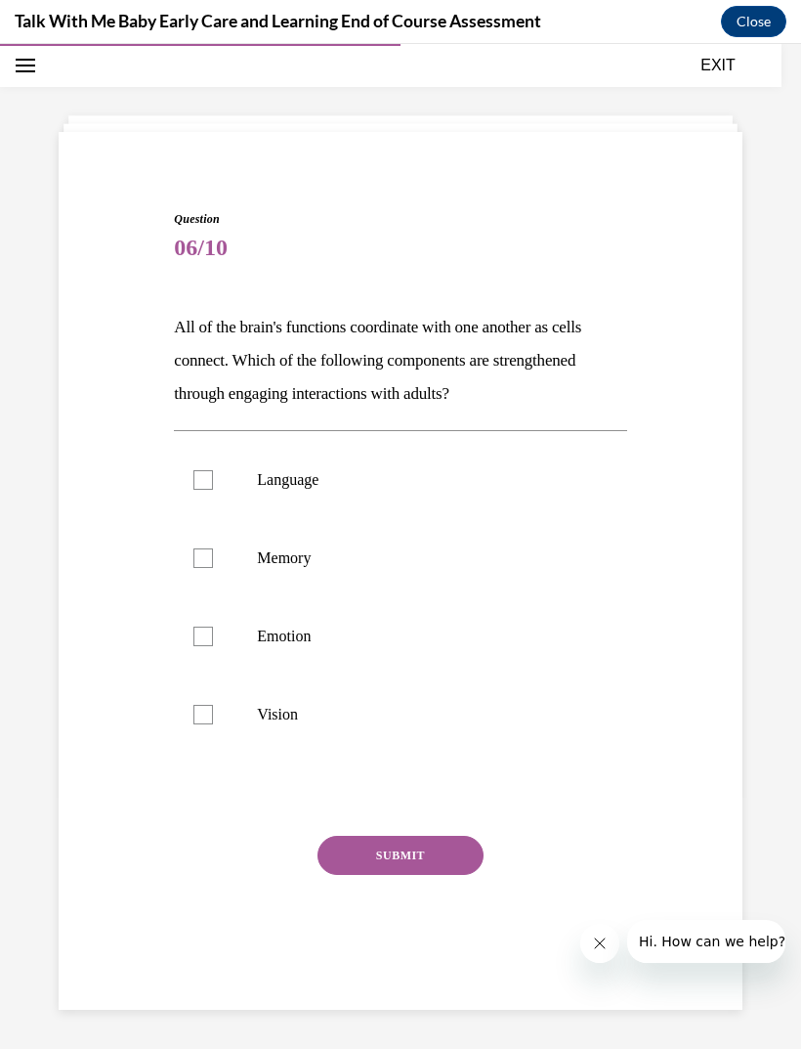
click at [404, 495] on label "Language" at bounding box center [400, 480] width 452 height 78
click at [213, 490] on input "Language" at bounding box center [204, 480] width 20 height 20
checkbox input "true"
click at [378, 553] on p "Memory" at bounding box center [417, 558] width 321 height 20
click at [213, 553] on input "Memory" at bounding box center [204, 558] width 20 height 20
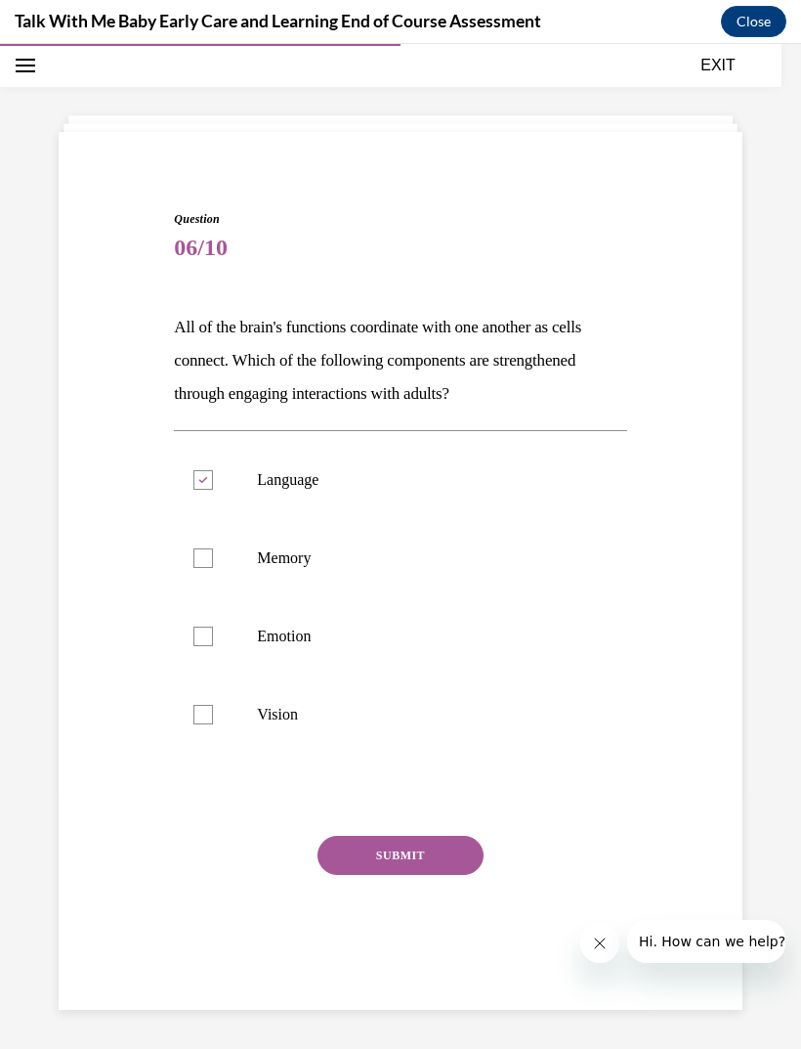
checkbox input "true"
click at [323, 714] on p "Vision" at bounding box center [417, 715] width 321 height 20
click at [213, 714] on input "Vision" at bounding box center [204, 715] width 20 height 20
checkbox input "true"
click at [361, 847] on button "SUBMIT" at bounding box center [401, 855] width 166 height 39
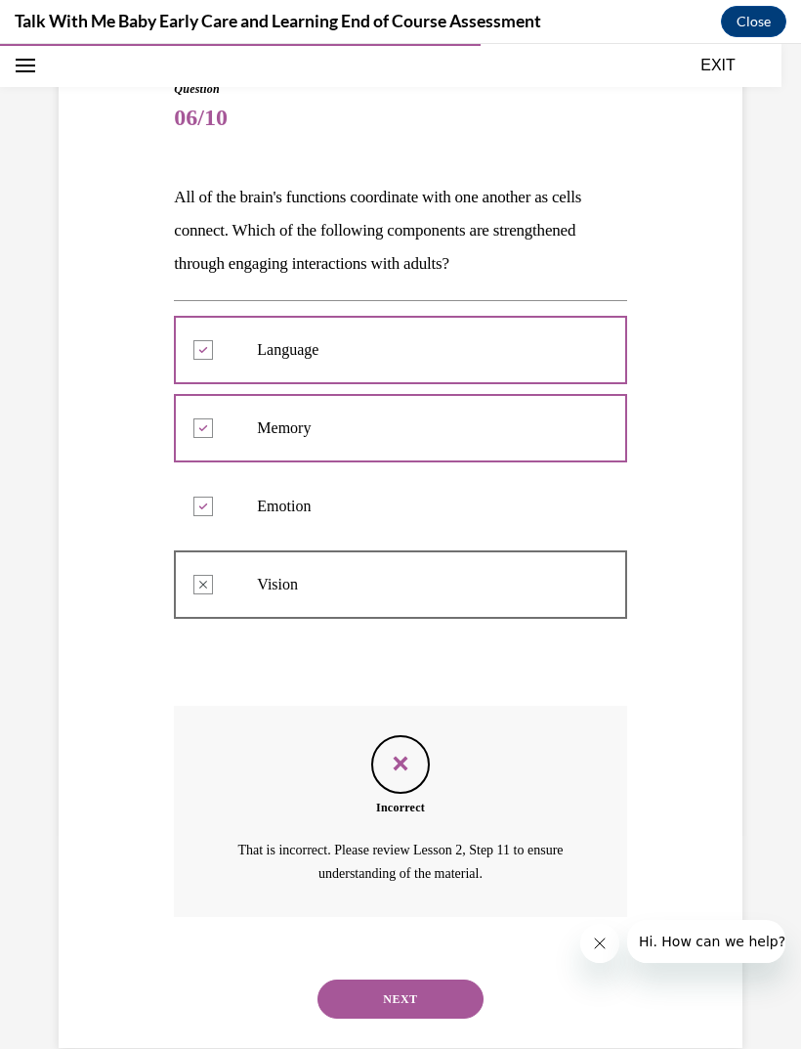
scroll to position [204, 0]
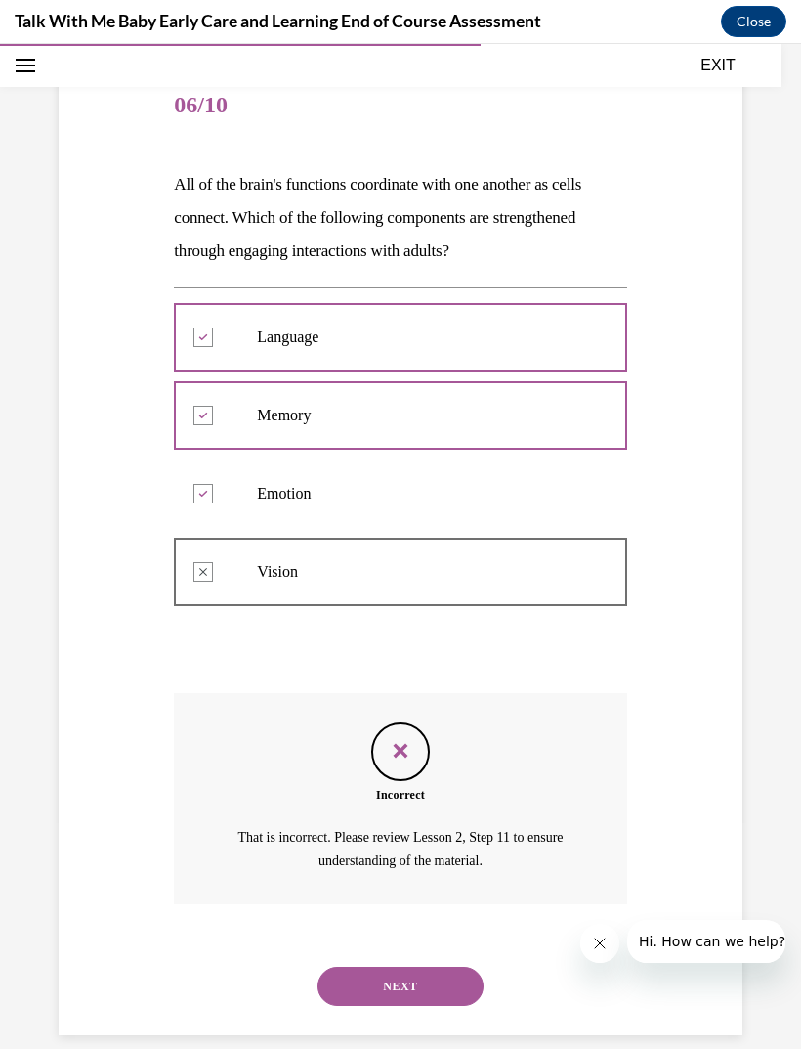
click at [358, 967] on button "NEXT" at bounding box center [401, 986] width 166 height 39
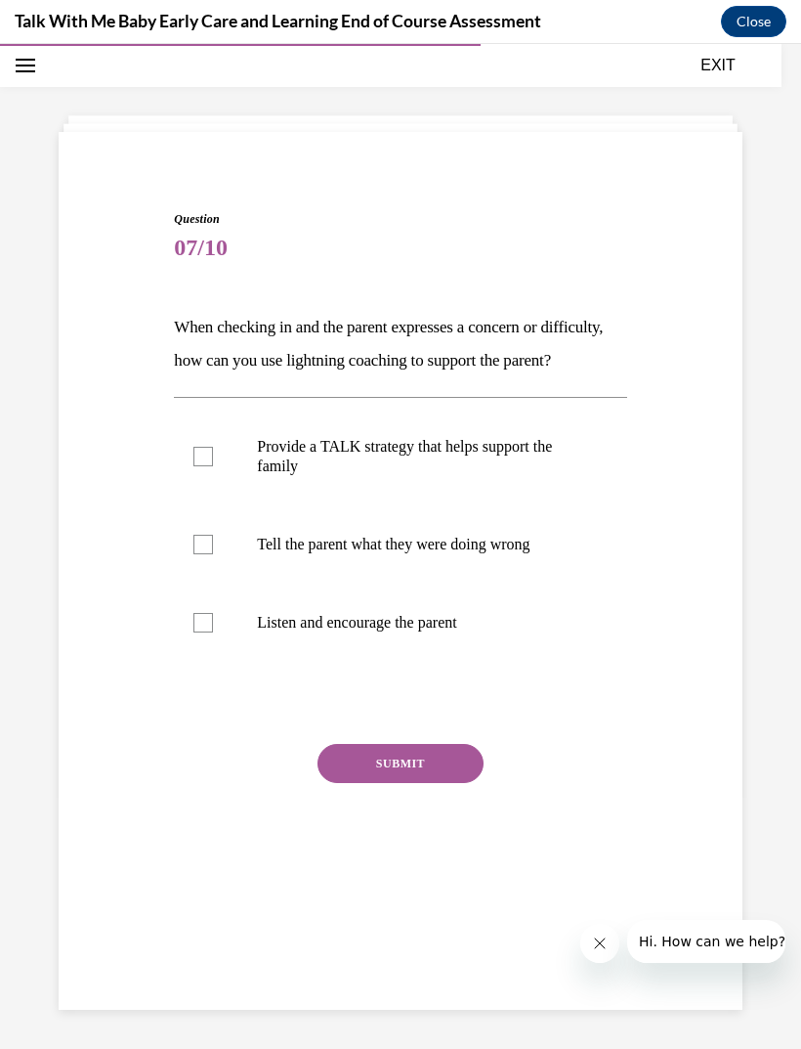
scroll to position [62, 0]
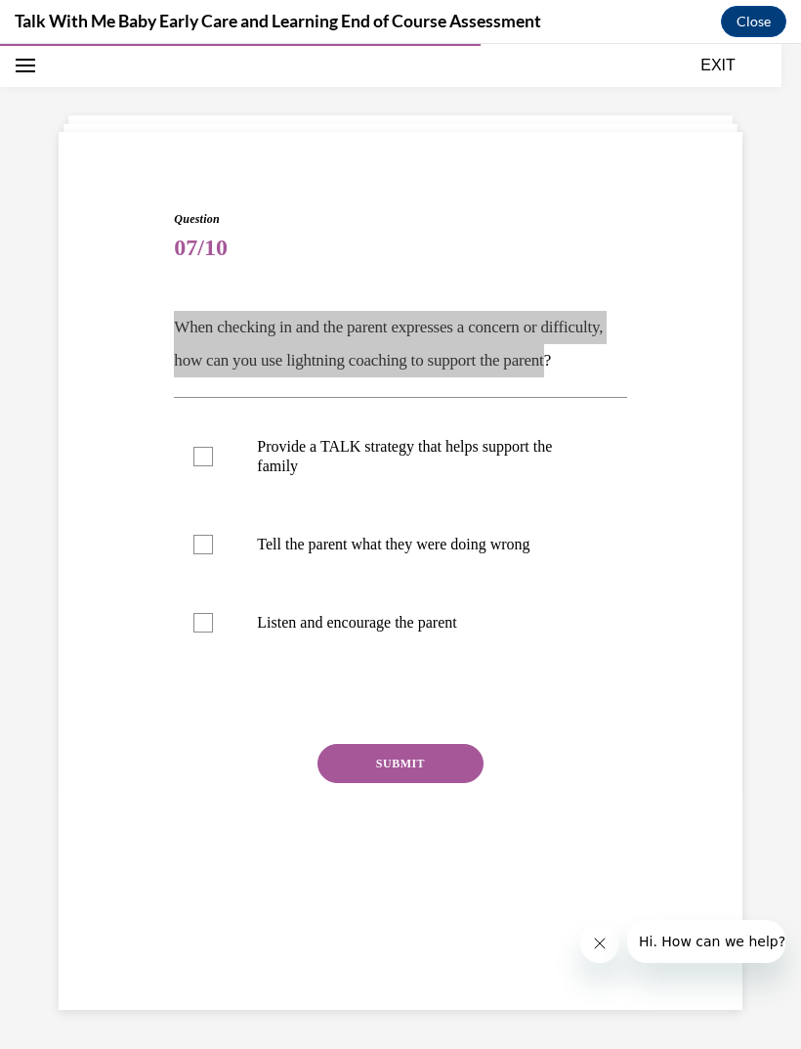
click at [607, 4] on div "Talk With Me Baby Early Care and Learning End of Course Assessment Close" at bounding box center [400, 22] width 801 height 44
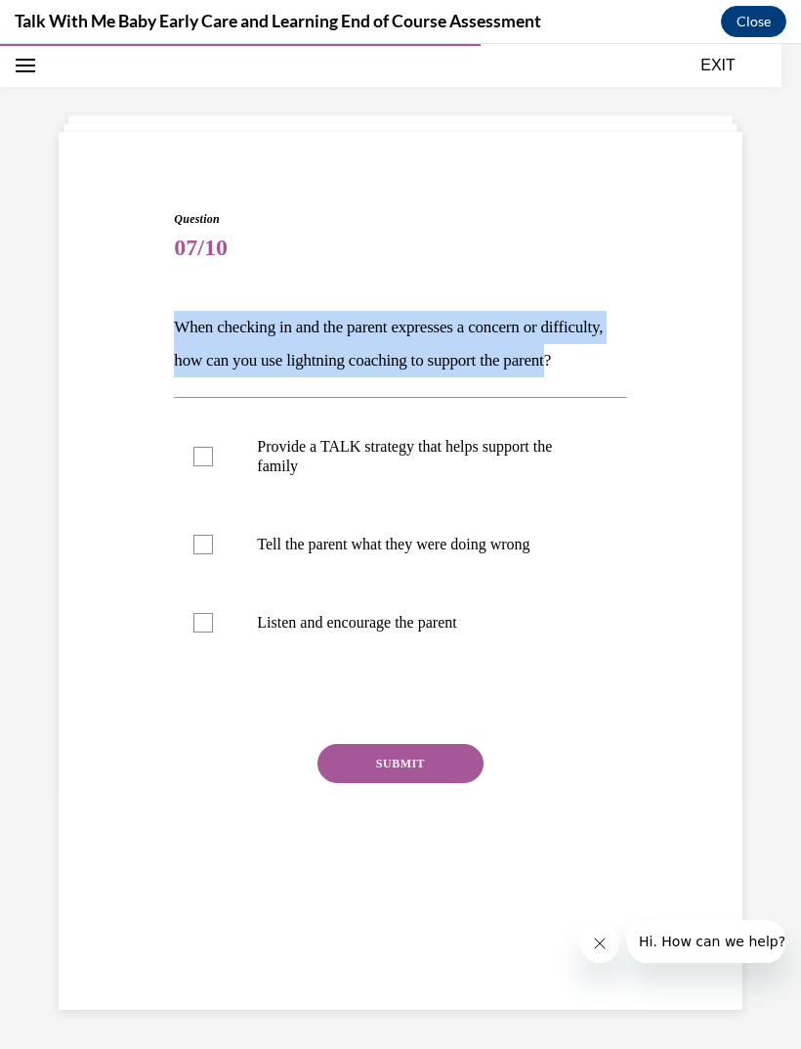
click at [272, 632] on p "Listen and encourage the parent" at bounding box center [417, 623] width 321 height 20
click at [213, 632] on input "Listen and encourage the parent" at bounding box center [204, 623] width 20 height 20
checkbox input "true"
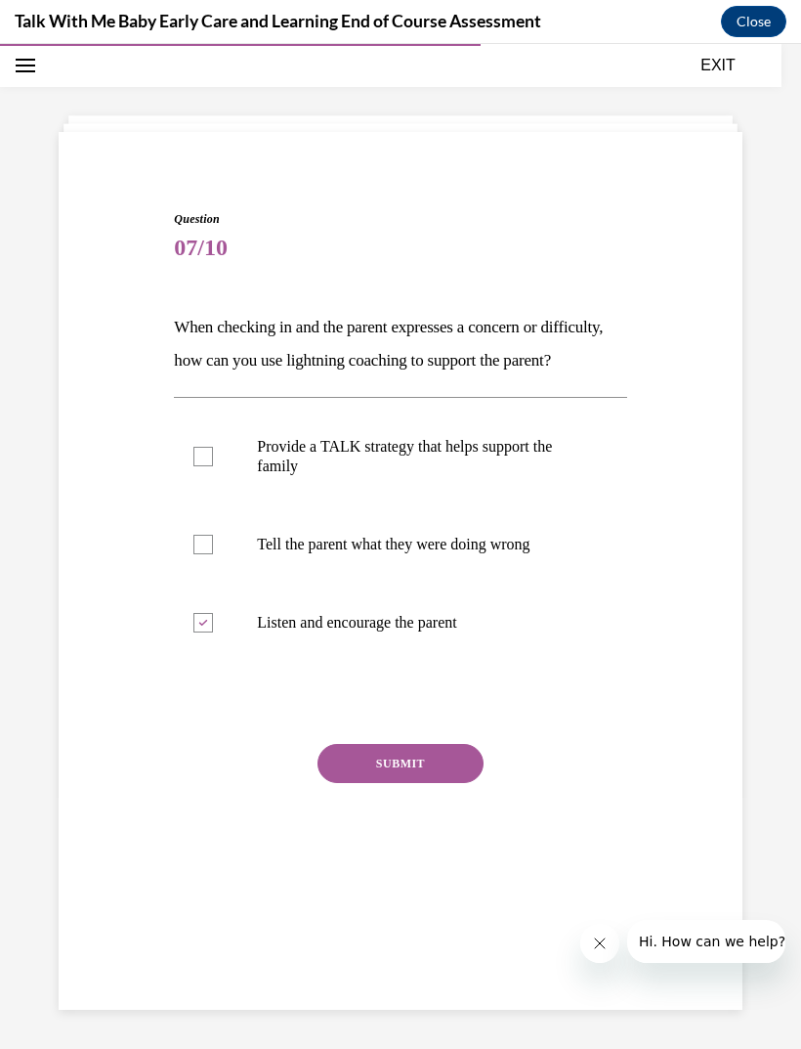
click at [418, 476] on p "Provide a TALK strategy that helps support the family" at bounding box center [417, 456] width 321 height 39
click at [213, 466] on input "Provide a TALK strategy that helps support the family" at bounding box center [204, 457] width 20 height 20
checkbox input "true"
click at [409, 783] on button "SUBMIT" at bounding box center [401, 763] width 166 height 39
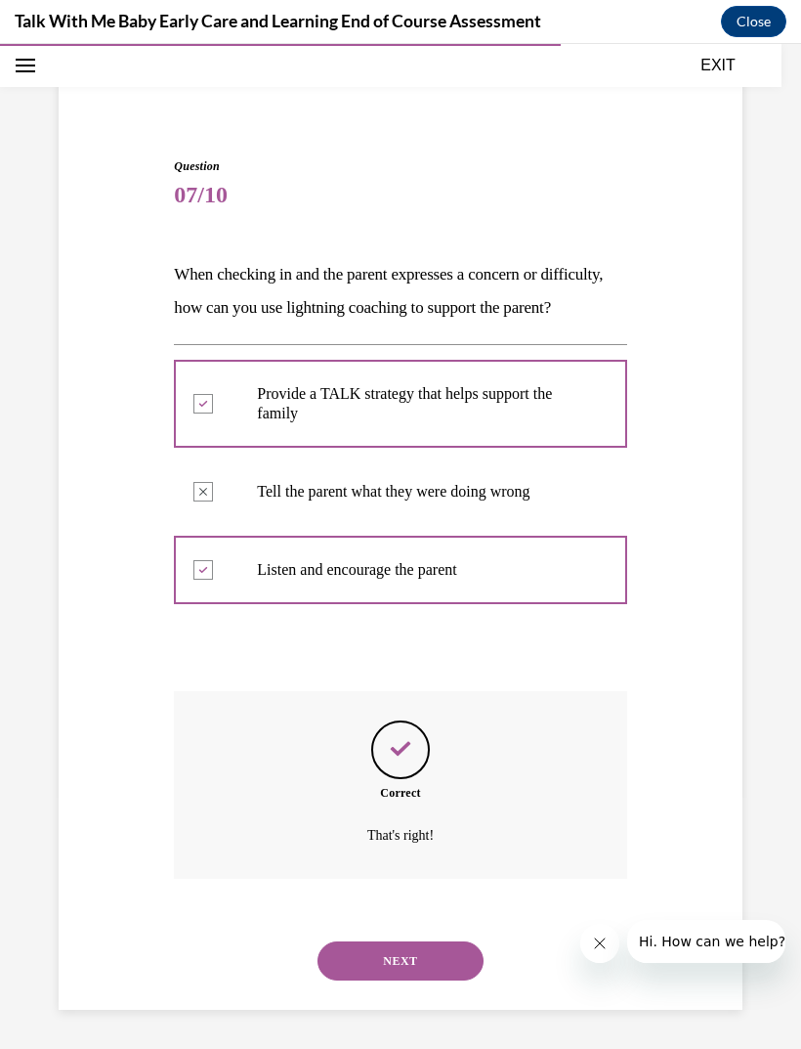
scroll to position [123, 0]
click at [373, 946] on button "NEXT" at bounding box center [401, 960] width 166 height 39
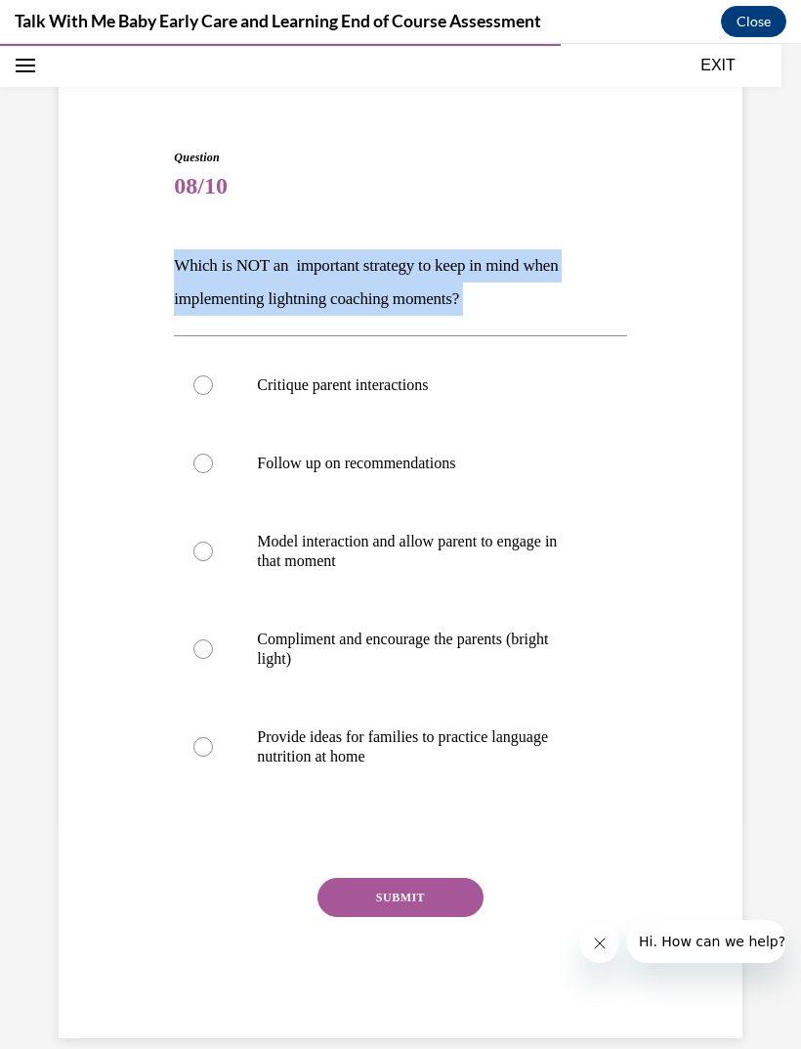
click at [523, 101] on div "Question 08/10 Which is NOT an important strategy to keep in mind when implemen…" at bounding box center [401, 564] width 694 height 948
copy p "Which is NOT an important strategy to keep in mind when implementing lightning …"
click at [421, 390] on p "Critique parent interactions" at bounding box center [417, 385] width 321 height 20
click at [213, 390] on input "Critique parent interactions" at bounding box center [204, 385] width 20 height 20
radio input "true"
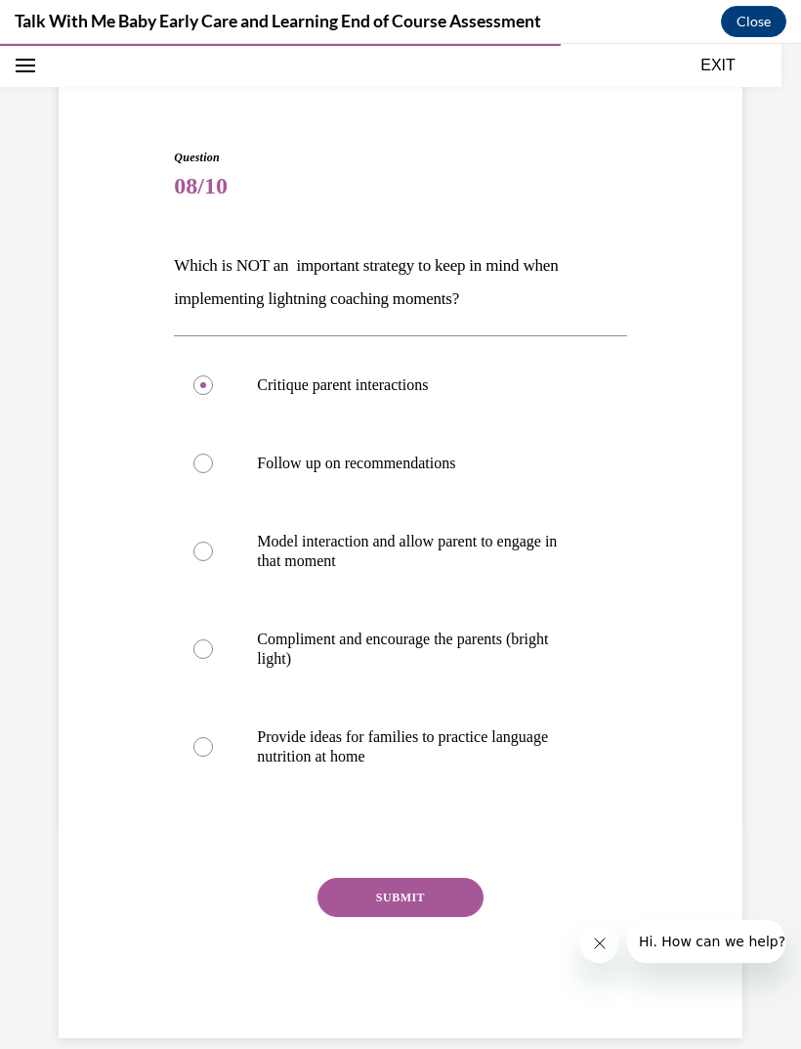
click at [406, 879] on button "SUBMIT" at bounding box center [401, 897] width 166 height 39
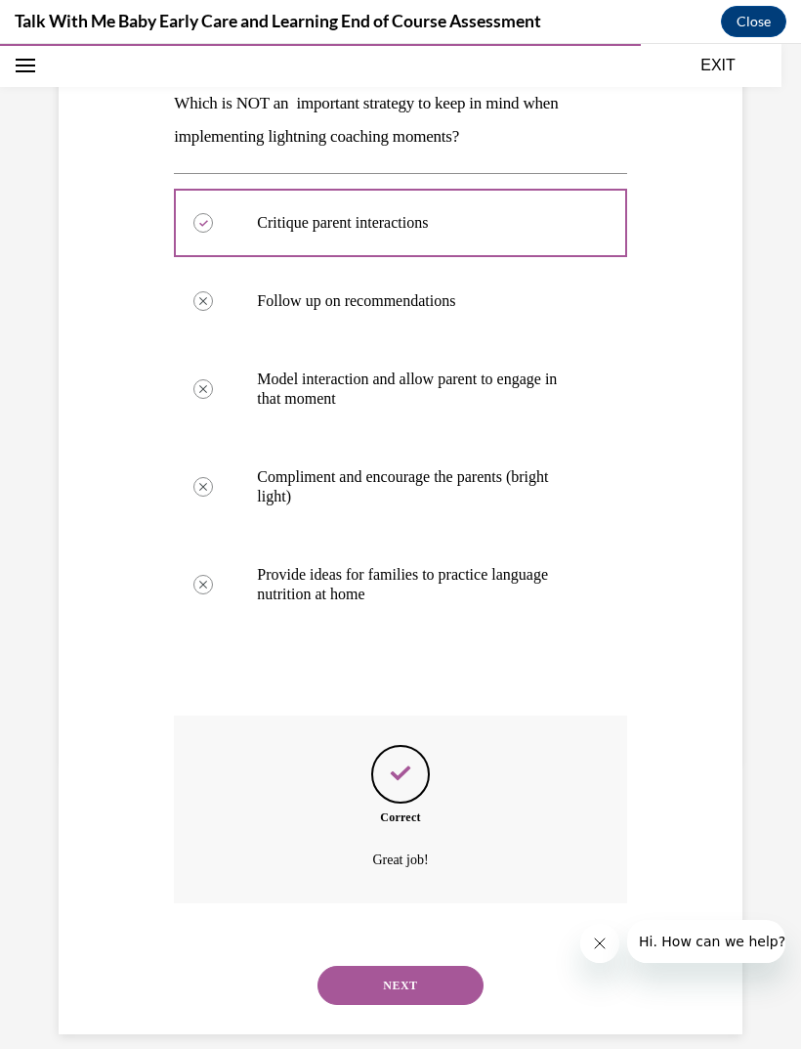
click at [402, 966] on button "NEXT" at bounding box center [401, 985] width 166 height 39
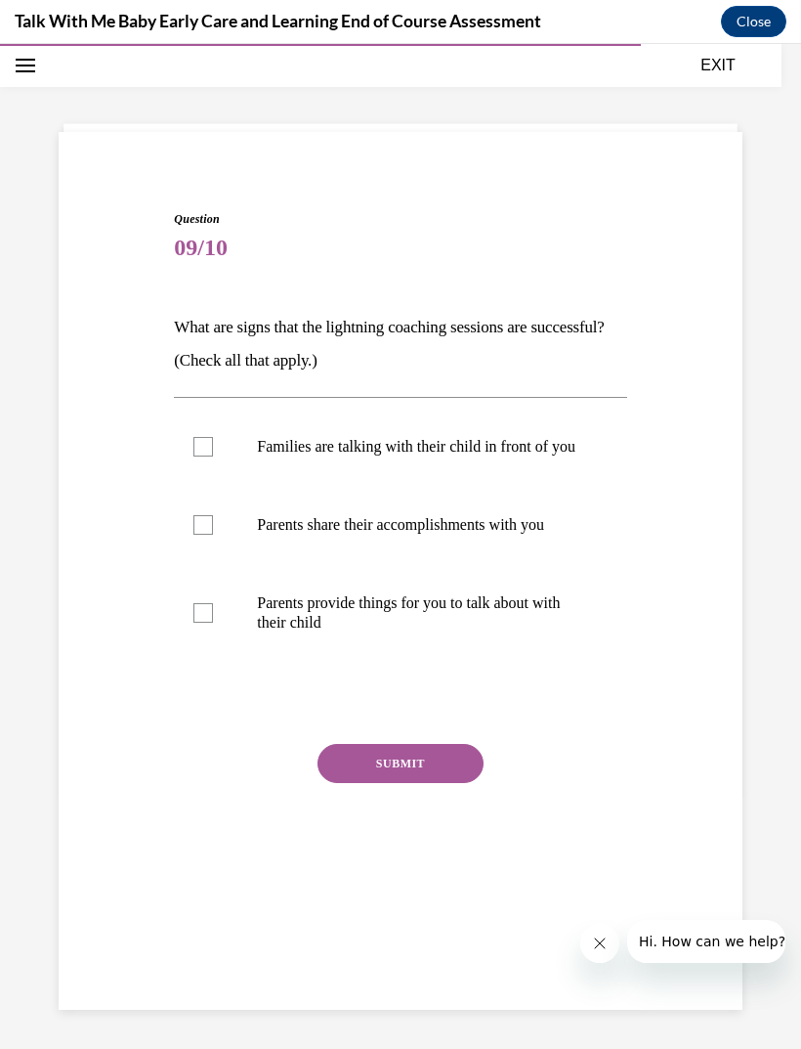
scroll to position [62, 0]
click at [203, 306] on div "Question 09/10 What are signs that the lightning coaching sessions are successf…" at bounding box center [400, 557] width 452 height 694
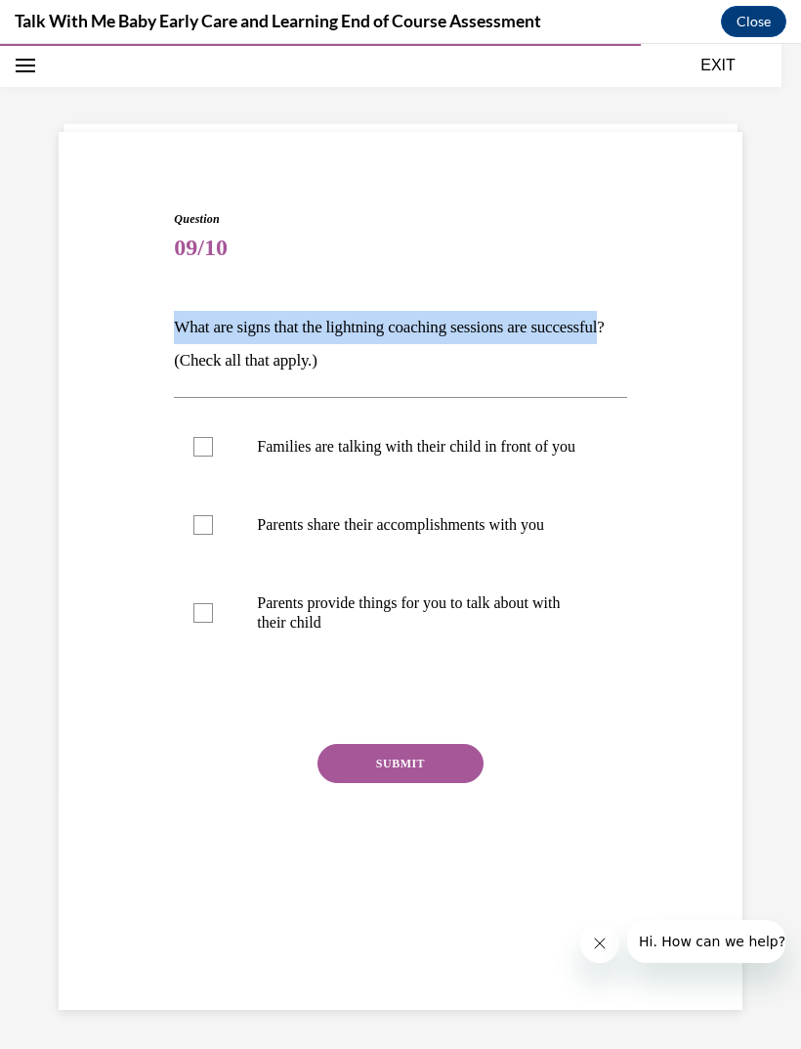
copy p "What are signs that the lightning coaching sessions are successful"
click at [722, 743] on div "Question 09/10 What are signs that the lightning coaching sessions are successf…" at bounding box center [401, 527] width 694 height 753
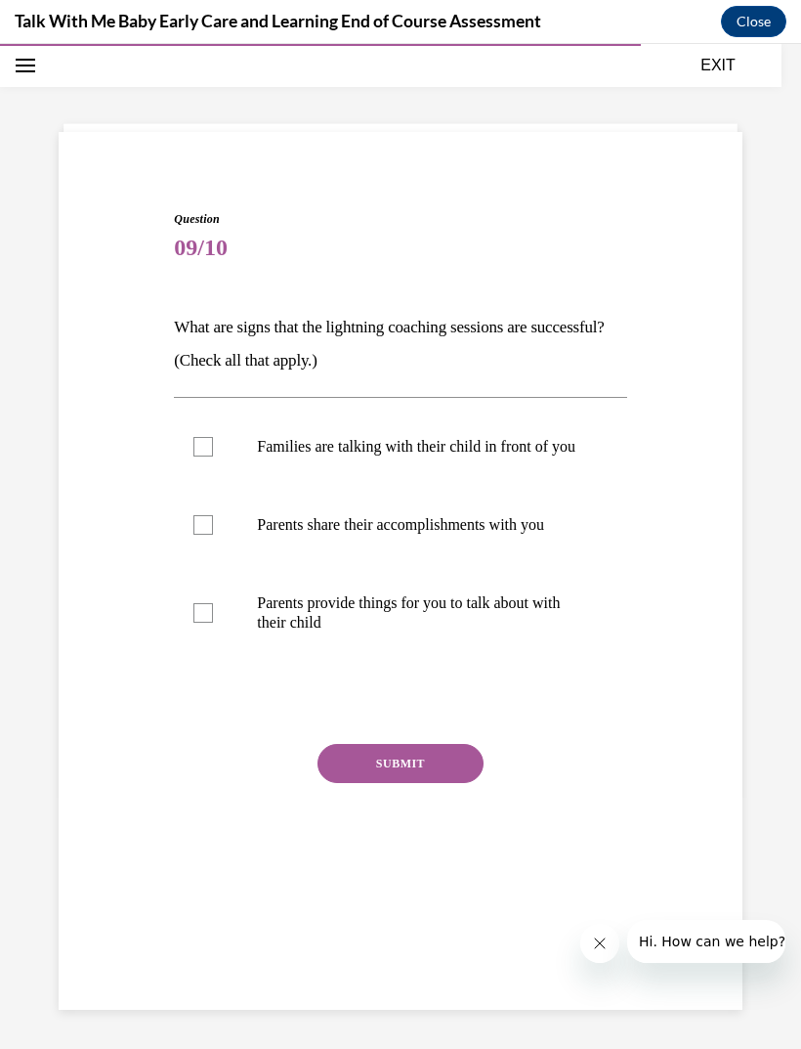
click at [522, 564] on label "Parents share their accomplishments with you" at bounding box center [400, 525] width 452 height 78
click at [213, 535] on input "Parents share their accomplishments with you" at bounding box center [204, 525] width 20 height 20
checkbox input "true"
click at [545, 620] on p "Parents provide things for you to talk about with their child" at bounding box center [417, 612] width 321 height 39
click at [213, 620] on input "Parents provide things for you to talk about with their child" at bounding box center [204, 613] width 20 height 20
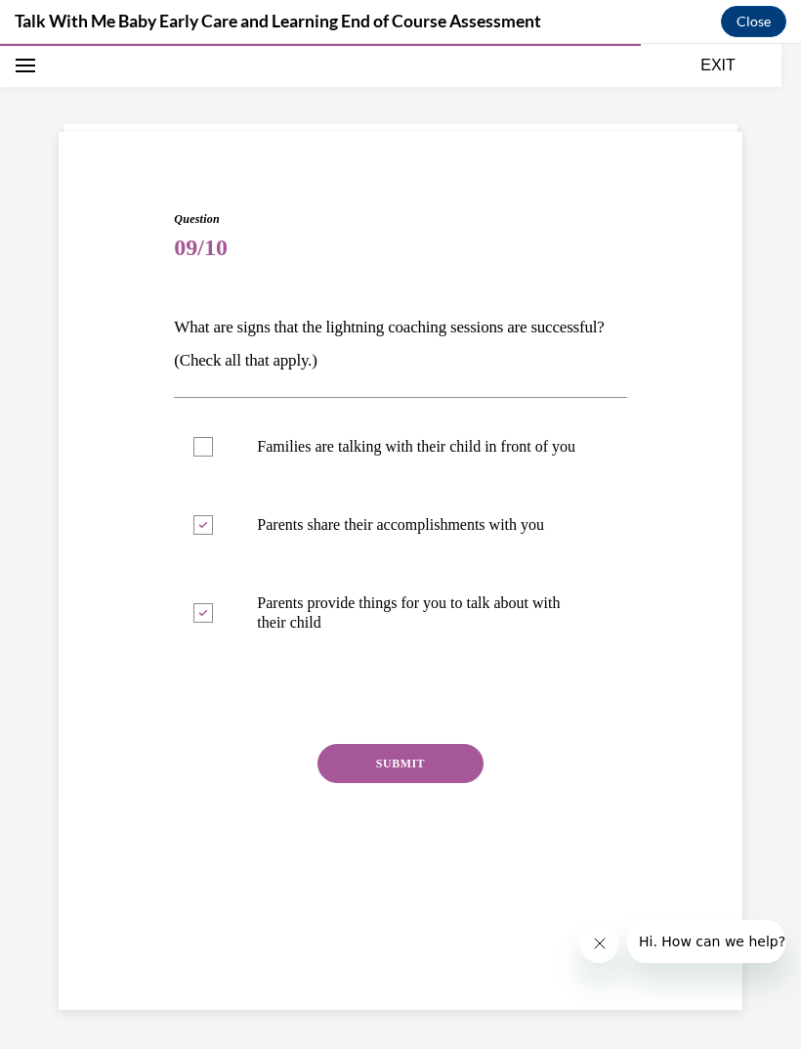
click at [530, 622] on p "Parents provide things for you to talk about with their child" at bounding box center [417, 612] width 321 height 39
click at [213, 622] on input "Parents provide things for you to talk about with their child" at bounding box center [204, 613] width 20 height 20
checkbox input "false"
click at [538, 452] on p "Families are talking with their child in front of you" at bounding box center [417, 447] width 321 height 20
click at [213, 452] on input "Families are talking with their child in front of you" at bounding box center [204, 447] width 20 height 20
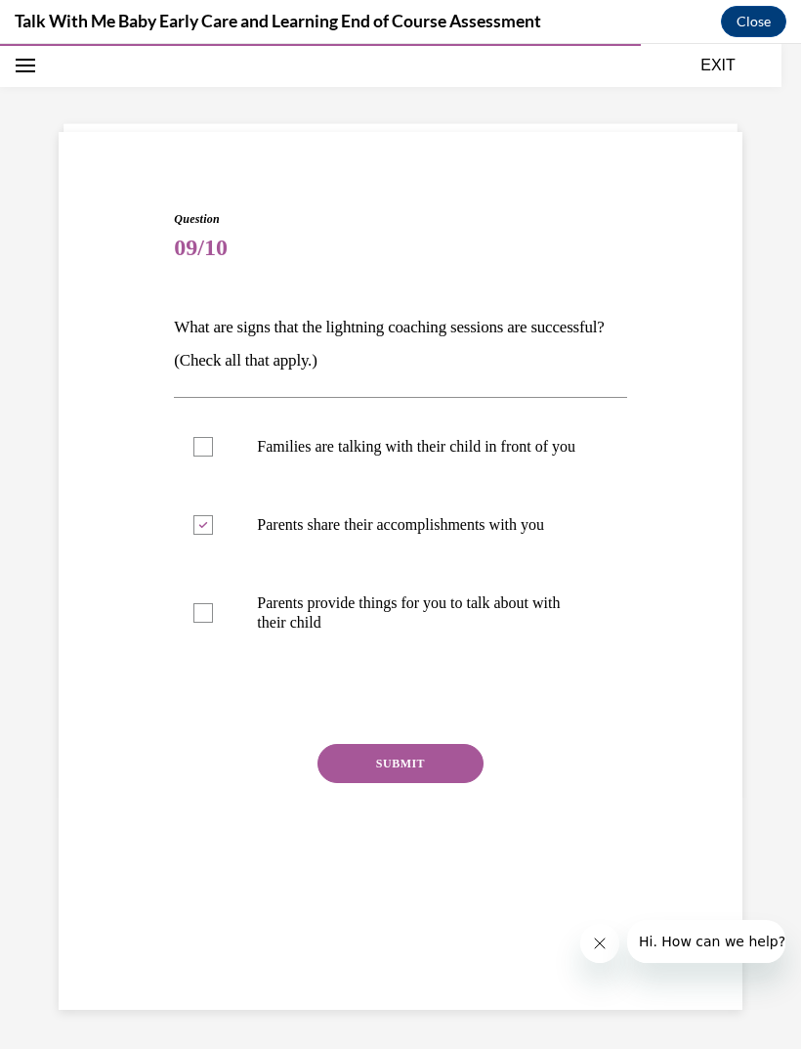
checkbox input "true"
click at [418, 778] on button "SUBMIT" at bounding box center [401, 763] width 166 height 39
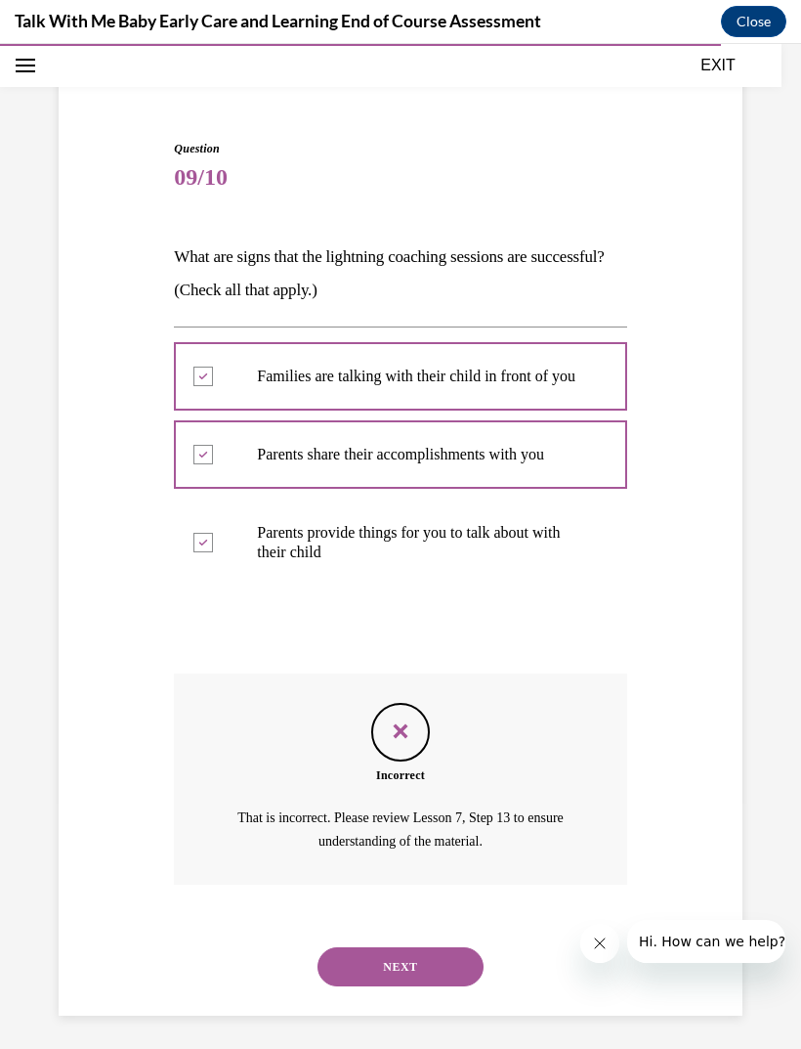
click at [431, 954] on button "NEXT" at bounding box center [401, 966] width 166 height 39
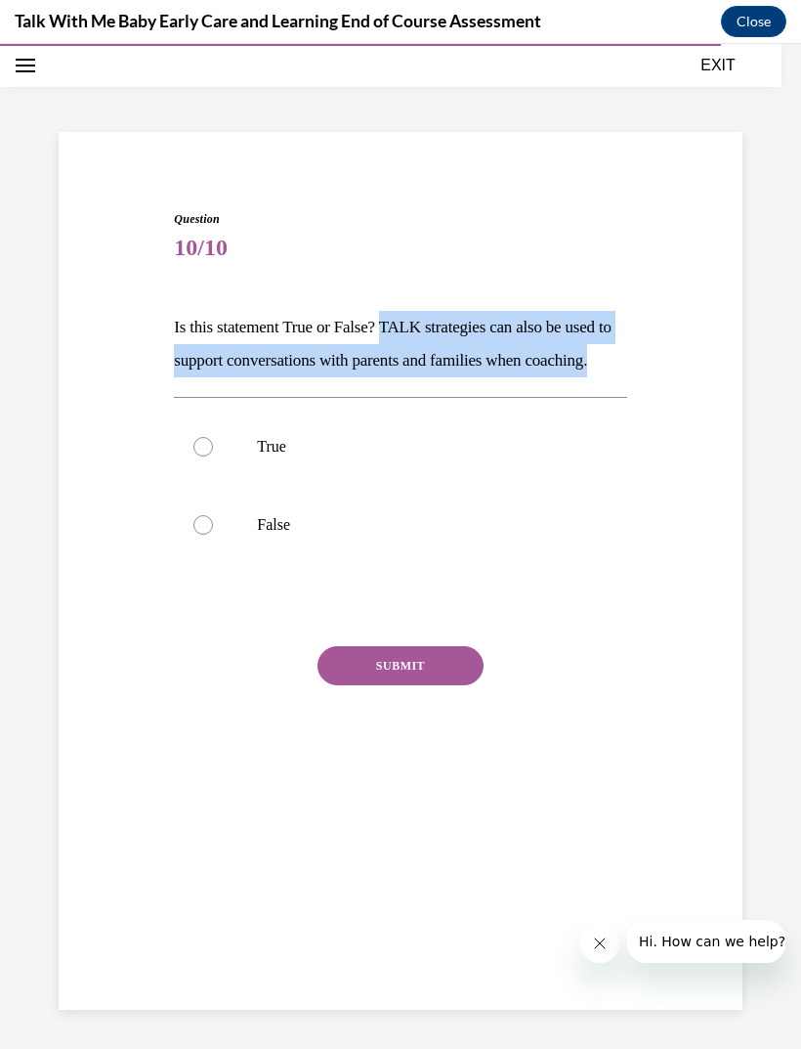
click at [180, 713] on div "SUBMIT" at bounding box center [400, 695] width 452 height 98
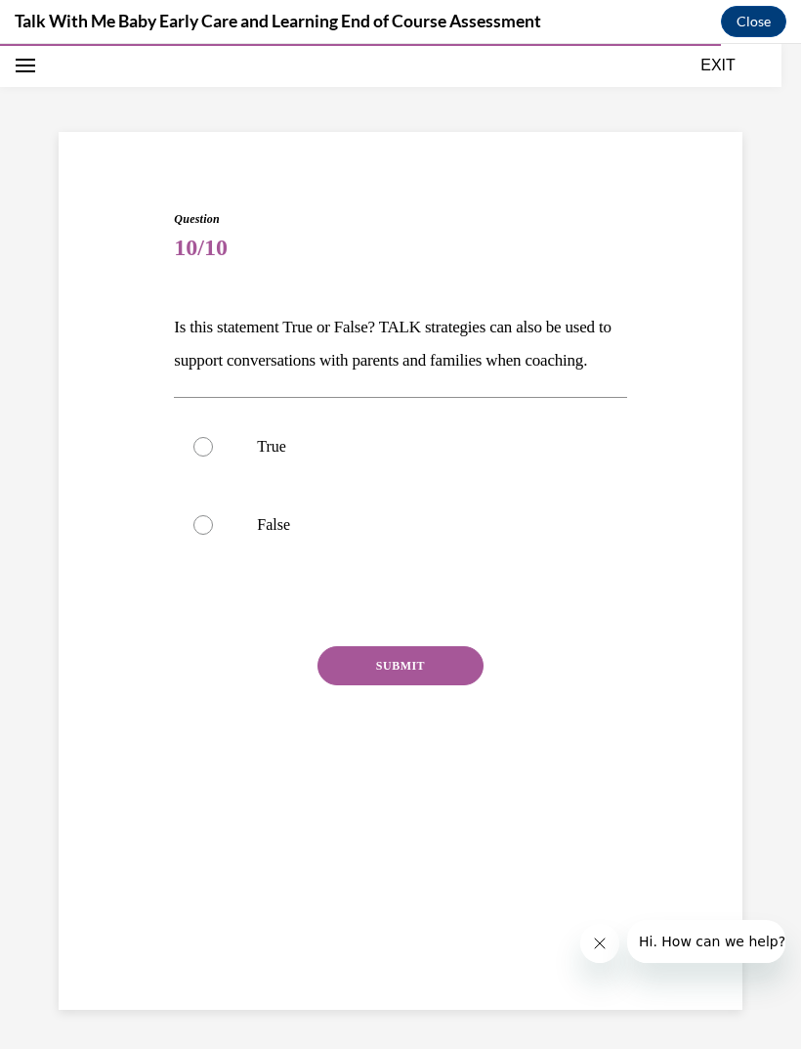
click at [304, 486] on label "True" at bounding box center [400, 447] width 452 height 78
click at [213, 456] on input "True" at bounding box center [204, 447] width 20 height 20
radio input "true"
click at [390, 685] on button "SUBMIT" at bounding box center [401, 665] width 166 height 39
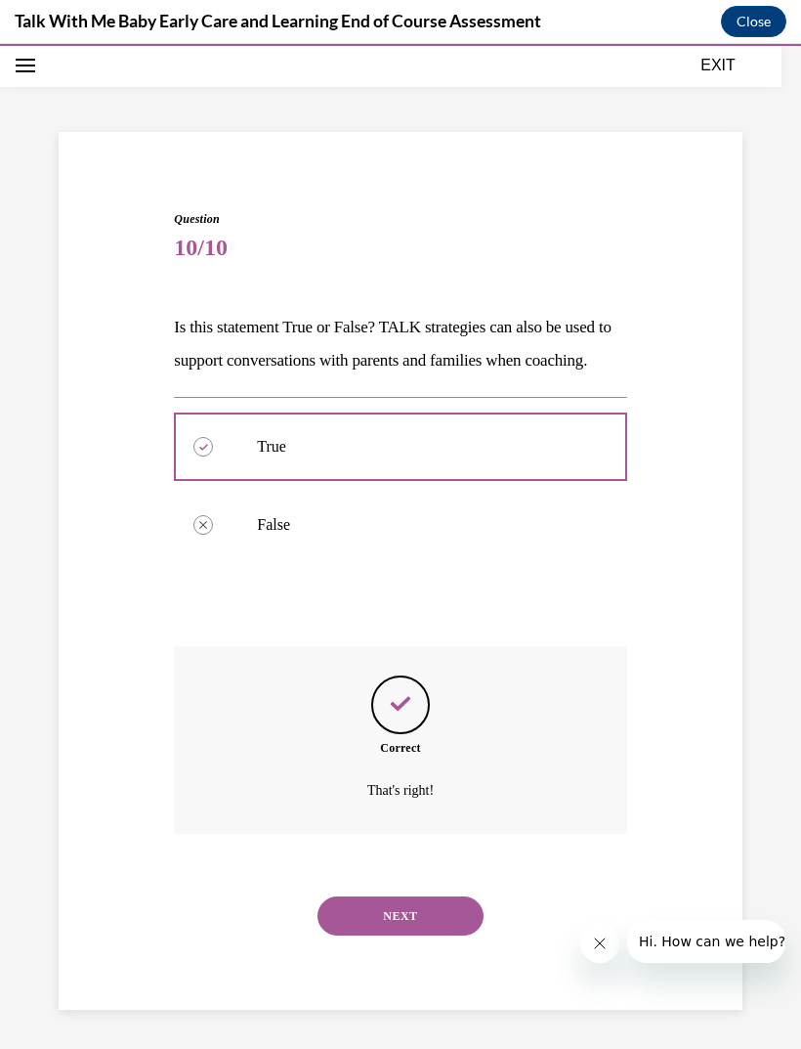
click at [389, 930] on button "NEXT" at bounding box center [401, 915] width 166 height 39
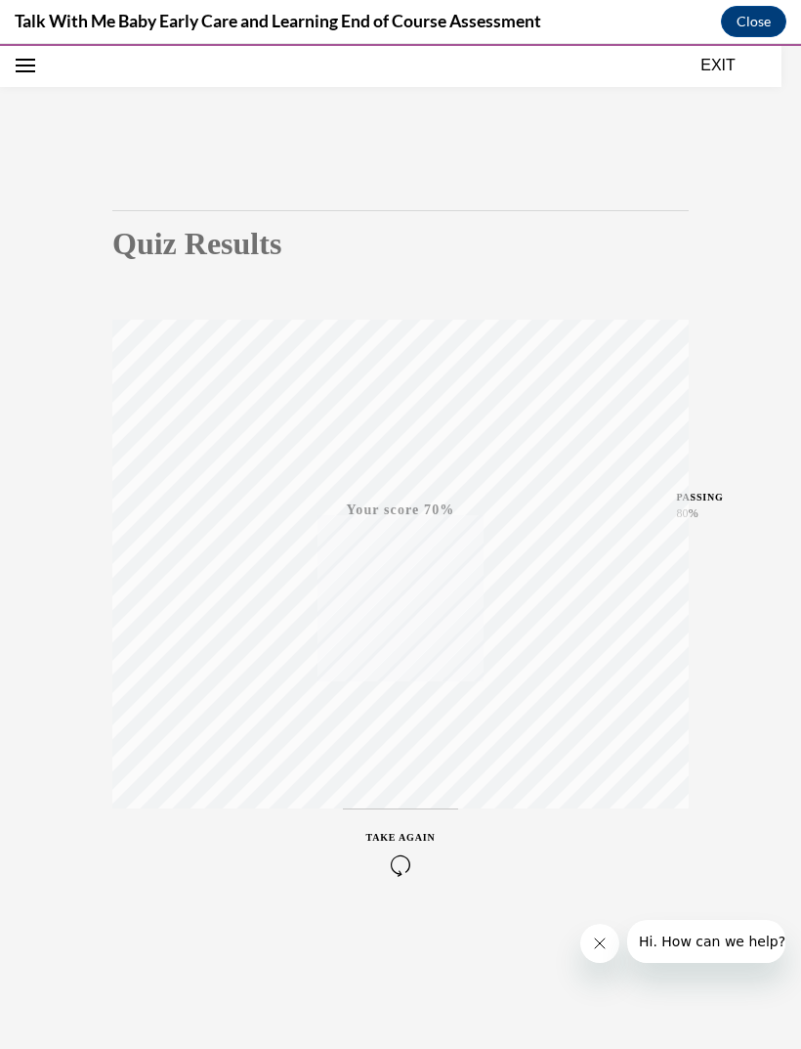
click at [400, 843] on div "TAKE AGAIN" at bounding box center [400, 853] width 69 height 46
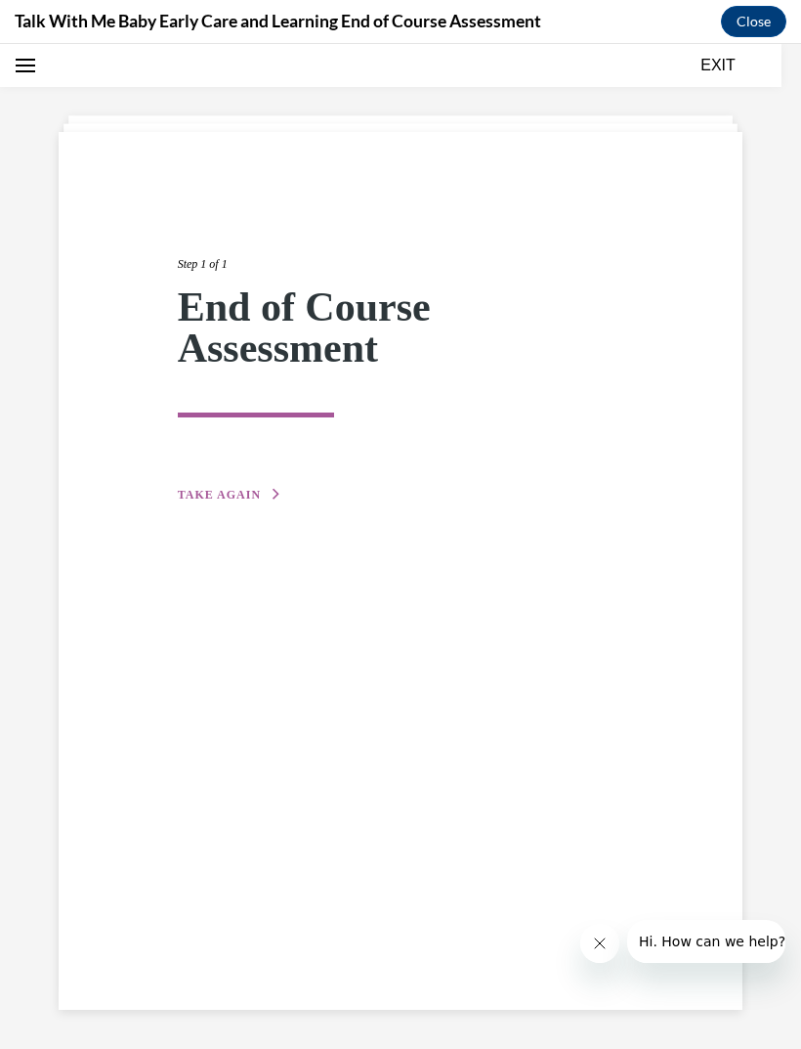
click at [252, 480] on div "Step 1 of 1 End of Course Assessment TAKE AGAIN" at bounding box center [401, 357] width 476 height 295
click at [260, 495] on button "TAKE AGAIN" at bounding box center [230, 495] width 105 height 18
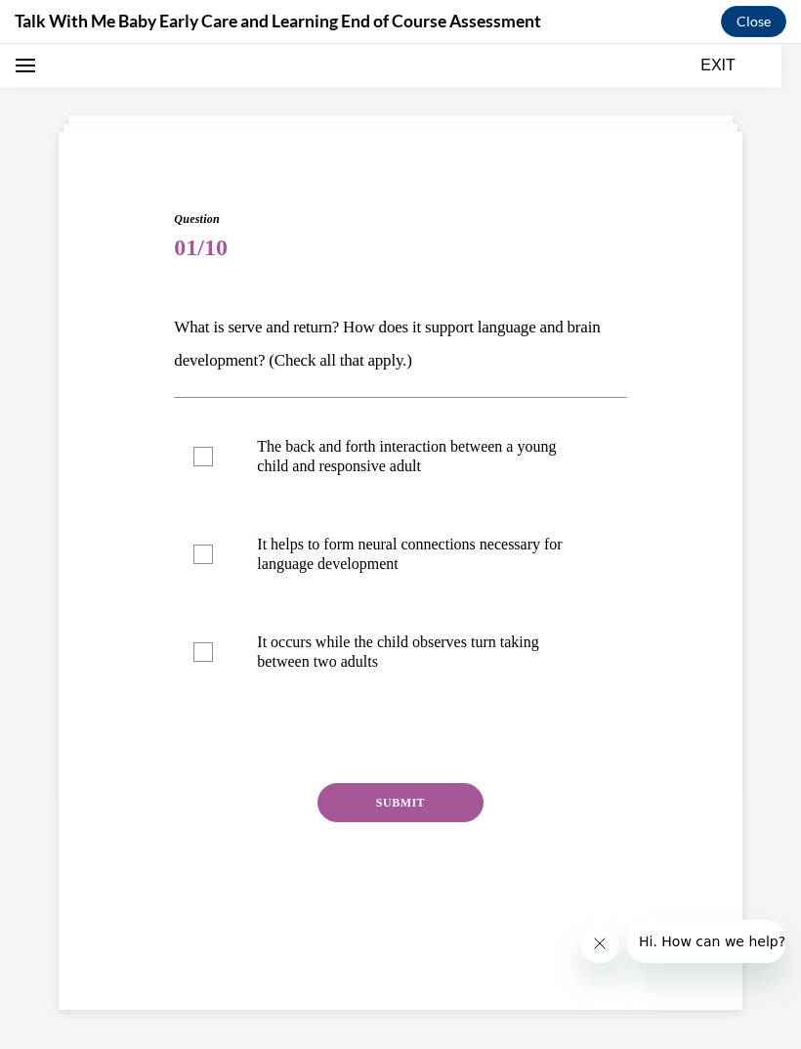
click at [500, 490] on label "The back and forth interaction between a young child and responsive adult" at bounding box center [400, 457] width 452 height 98
click at [213, 466] on input "The back and forth interaction between a young child and responsive adult" at bounding box center [204, 457] width 20 height 20
checkbox input "true"
click at [533, 647] on p "It occurs while the child observes turn taking between two adults" at bounding box center [417, 651] width 321 height 39
click at [213, 647] on input "It occurs while the child observes turn taking between two adults" at bounding box center [204, 652] width 20 height 20
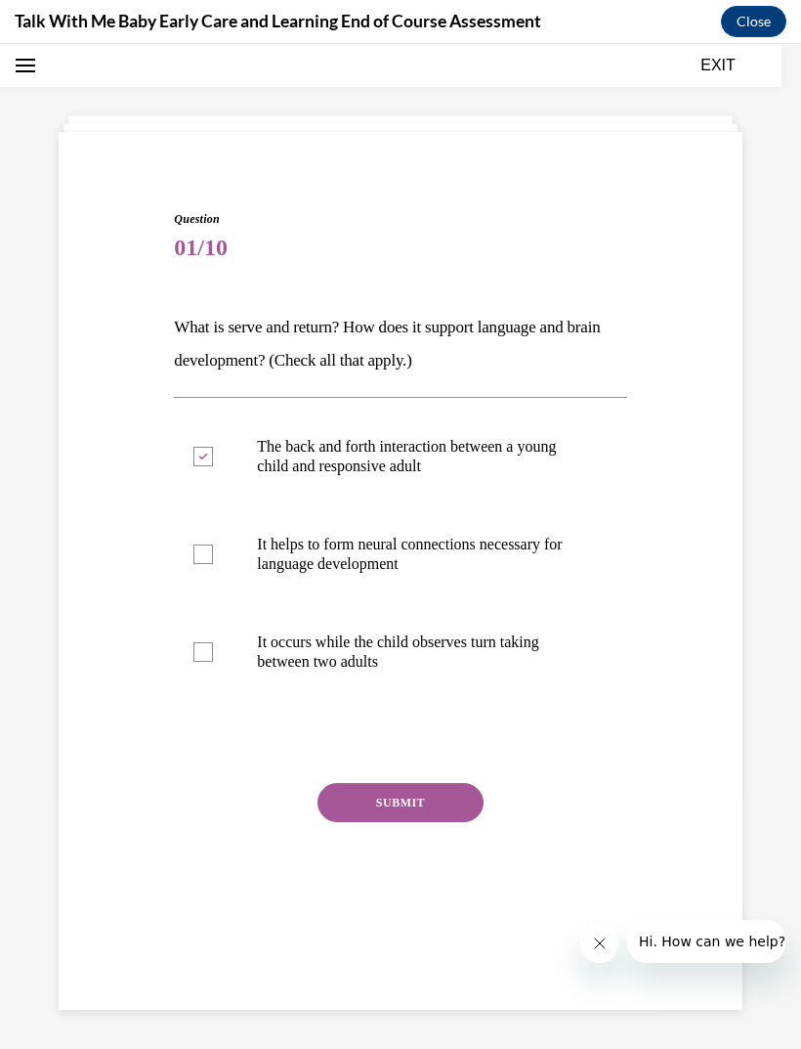
checkbox input "true"
click at [423, 793] on button "SUBMIT" at bounding box center [401, 802] width 166 height 39
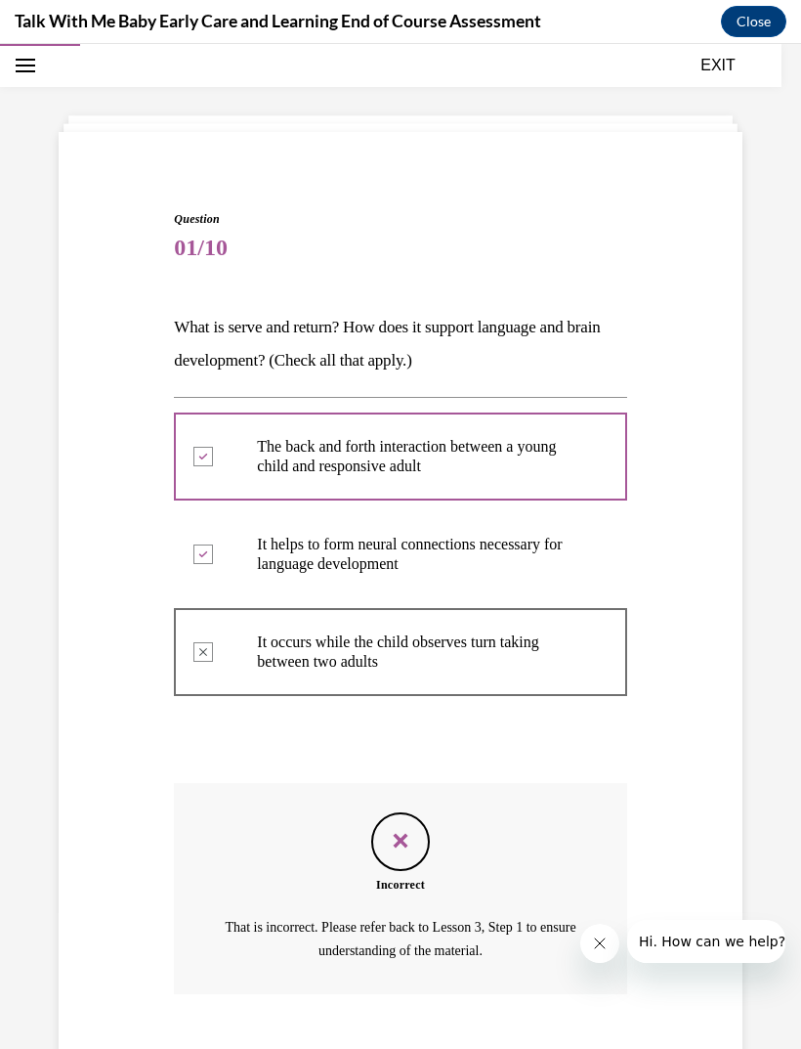
click at [433, 958] on p "That is incorrect. Please refer back to Lesson 3, Step 1 to ensure understandin…" at bounding box center [401, 939] width 352 height 47
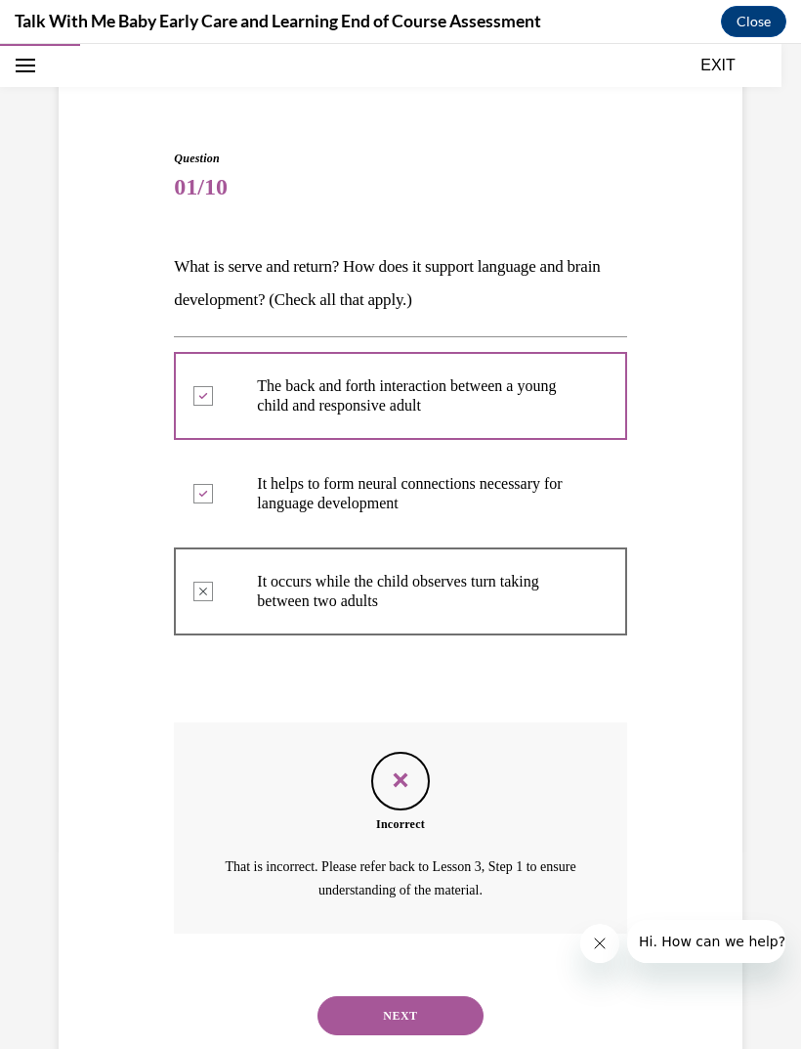
click at [416, 996] on button "NEXT" at bounding box center [401, 1015] width 166 height 39
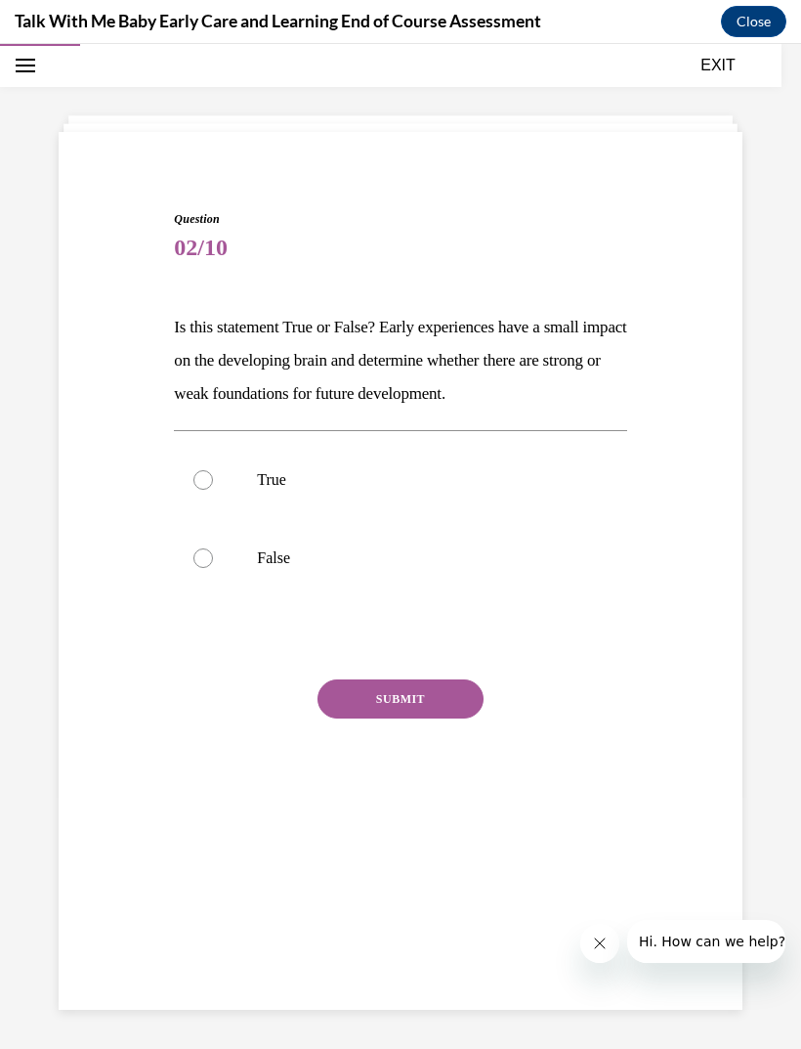
click at [288, 478] on p "True" at bounding box center [417, 480] width 321 height 20
click at [213, 478] on input "True" at bounding box center [204, 480] width 20 height 20
radio input "true"
click at [423, 707] on button "SUBMIT" at bounding box center [401, 698] width 166 height 39
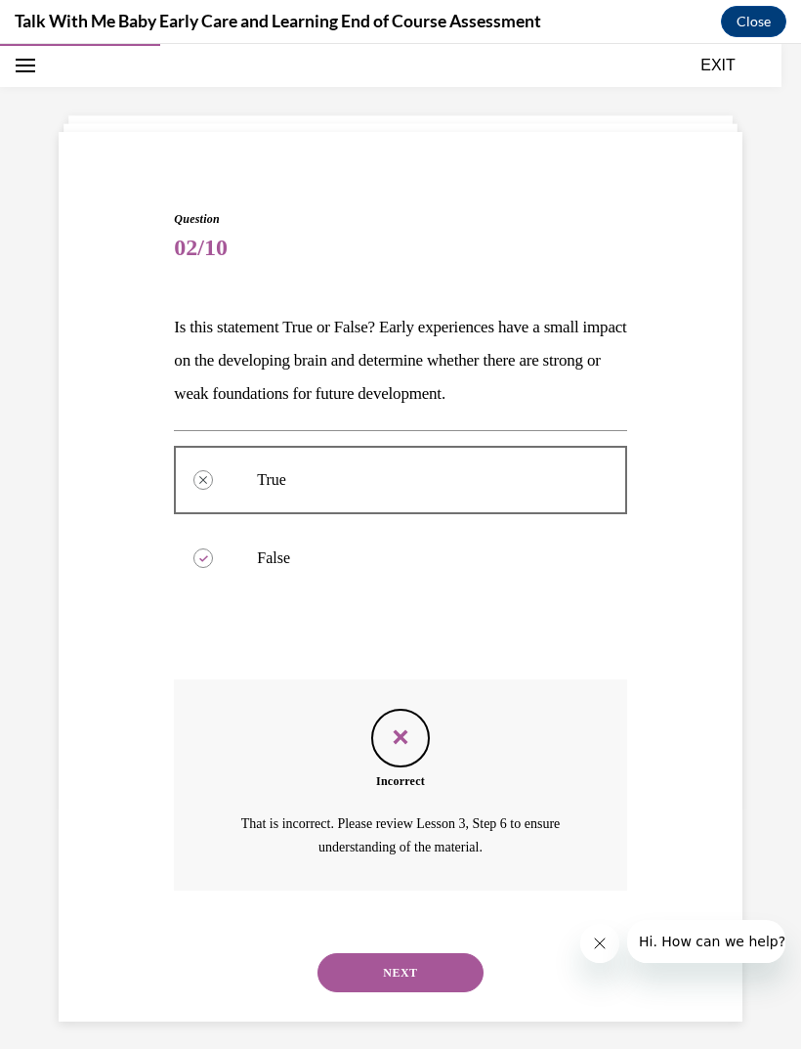
click at [425, 953] on button "NEXT" at bounding box center [401, 972] width 166 height 39
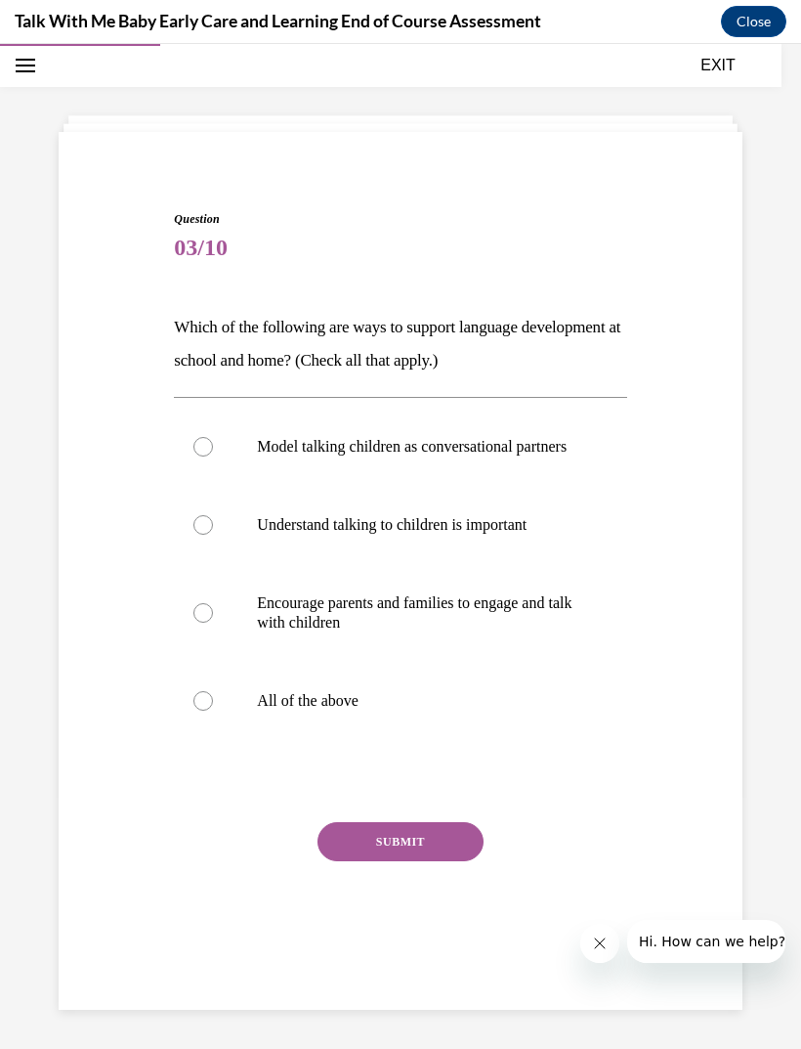
scroll to position [13, 0]
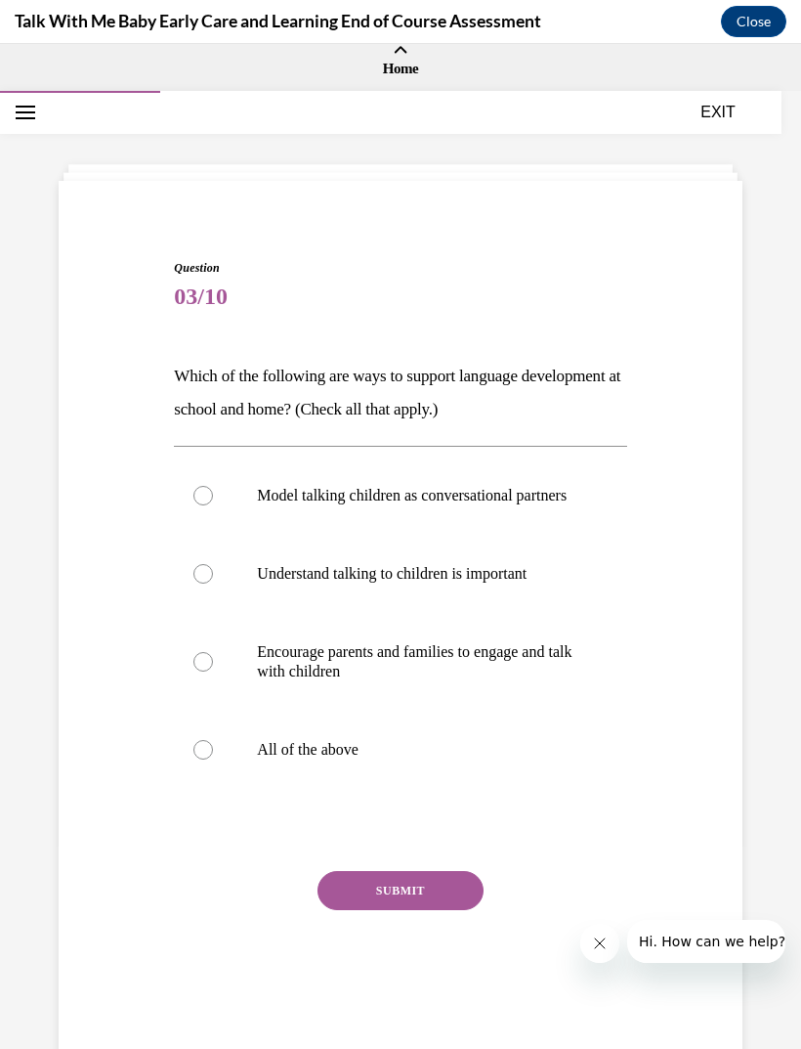
click at [338, 759] on p "All of the above" at bounding box center [417, 750] width 321 height 20
click at [213, 759] on input "All of the above" at bounding box center [204, 750] width 20 height 20
radio input "true"
click at [394, 910] on button "SUBMIT" at bounding box center [401, 890] width 166 height 39
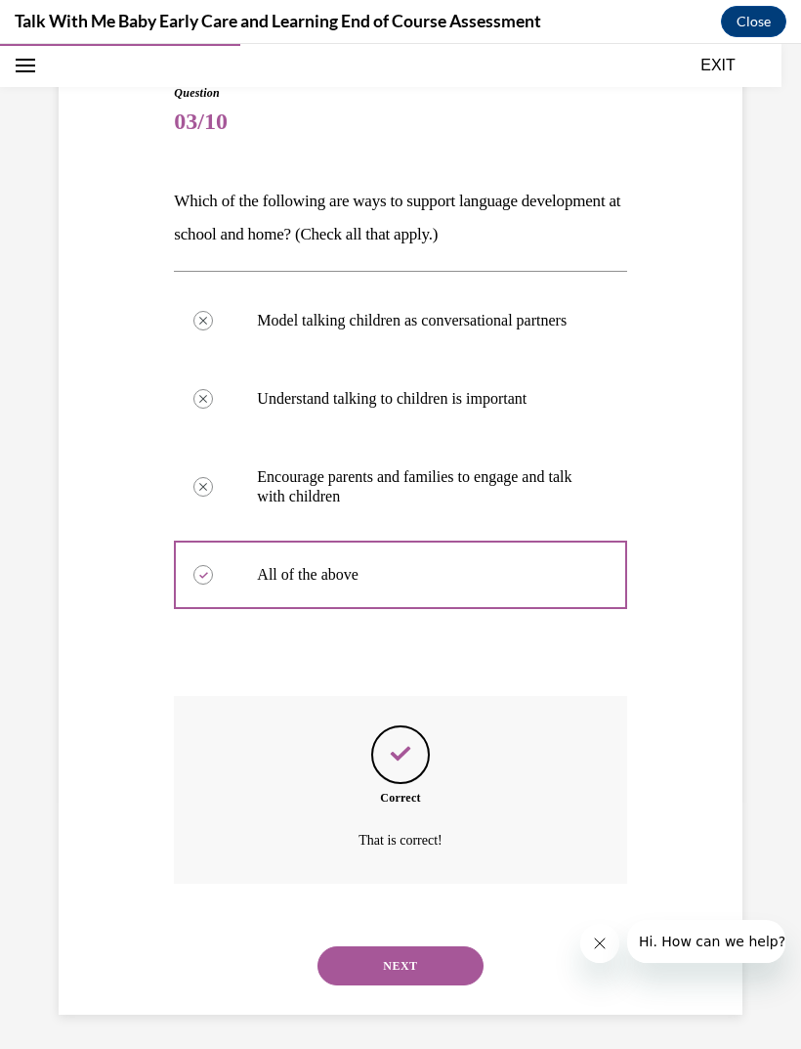
click at [377, 960] on button "NEXT" at bounding box center [401, 965] width 166 height 39
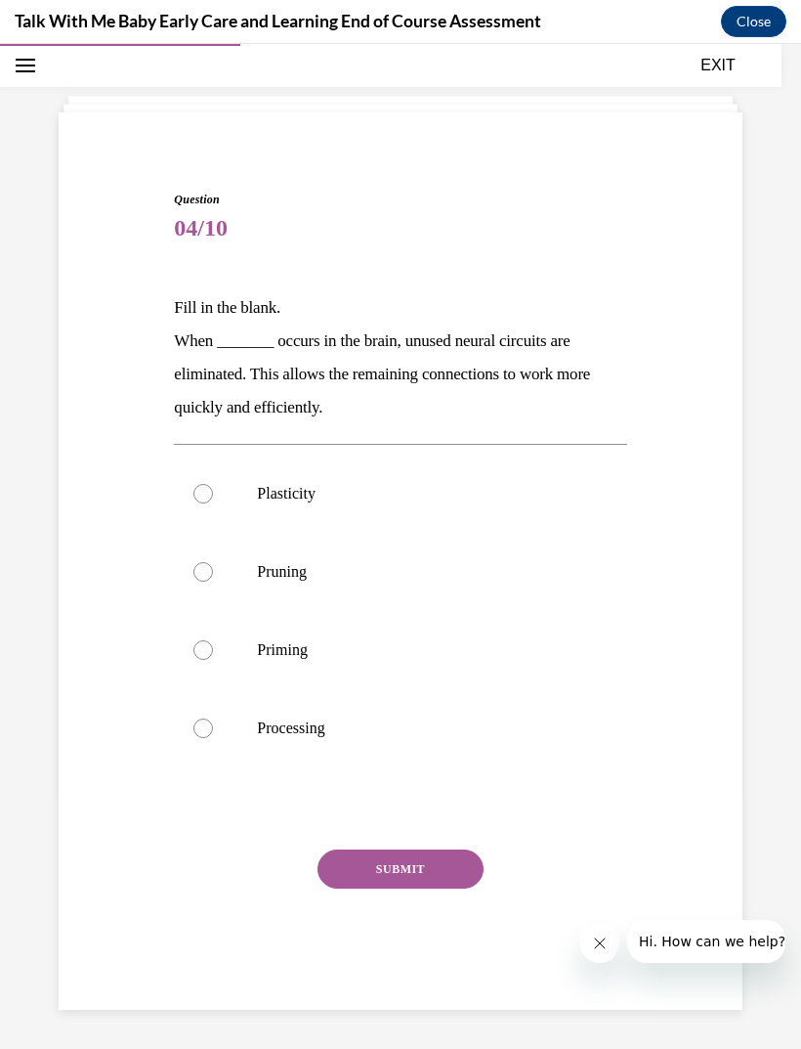
scroll to position [62, 0]
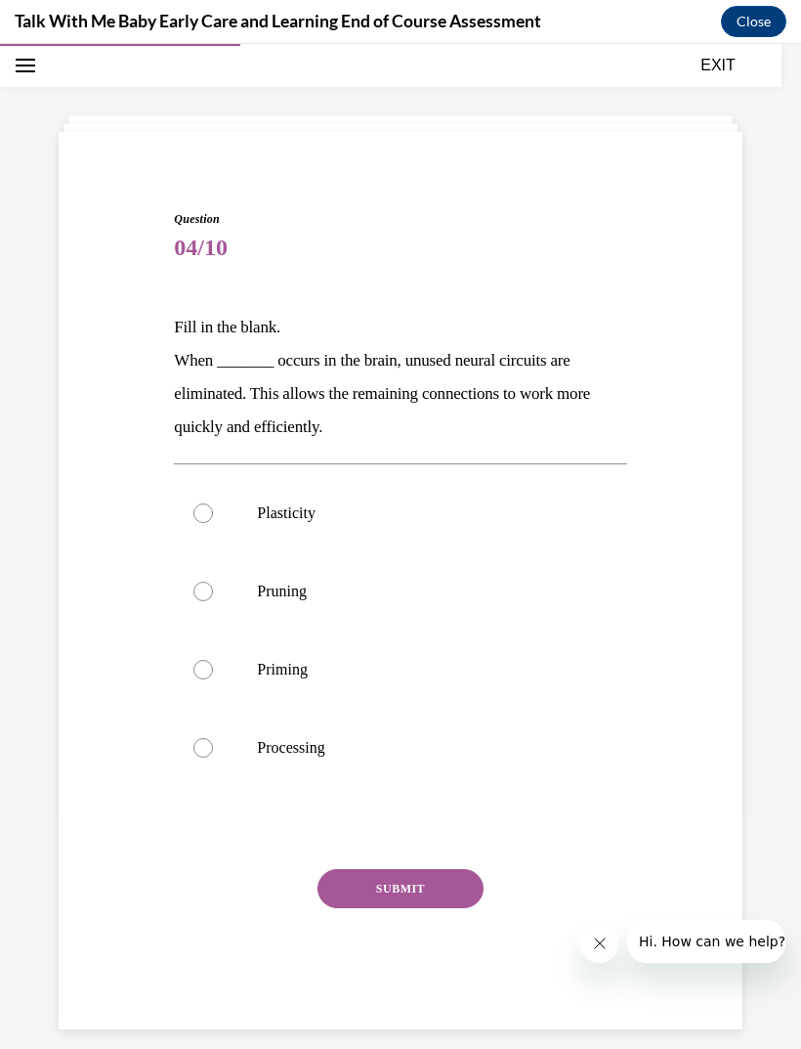
click at [372, 579] on label "Pruning" at bounding box center [400, 591] width 452 height 78
click at [213, 581] on input "Pruning" at bounding box center [204, 591] width 20 height 20
radio input "true"
click at [394, 865] on div "Question 04/10 Fill in the blank. When _______ occurs in the brain, unused neur…" at bounding box center [400, 619] width 452 height 819
click at [390, 892] on button "SUBMIT" at bounding box center [401, 888] width 166 height 39
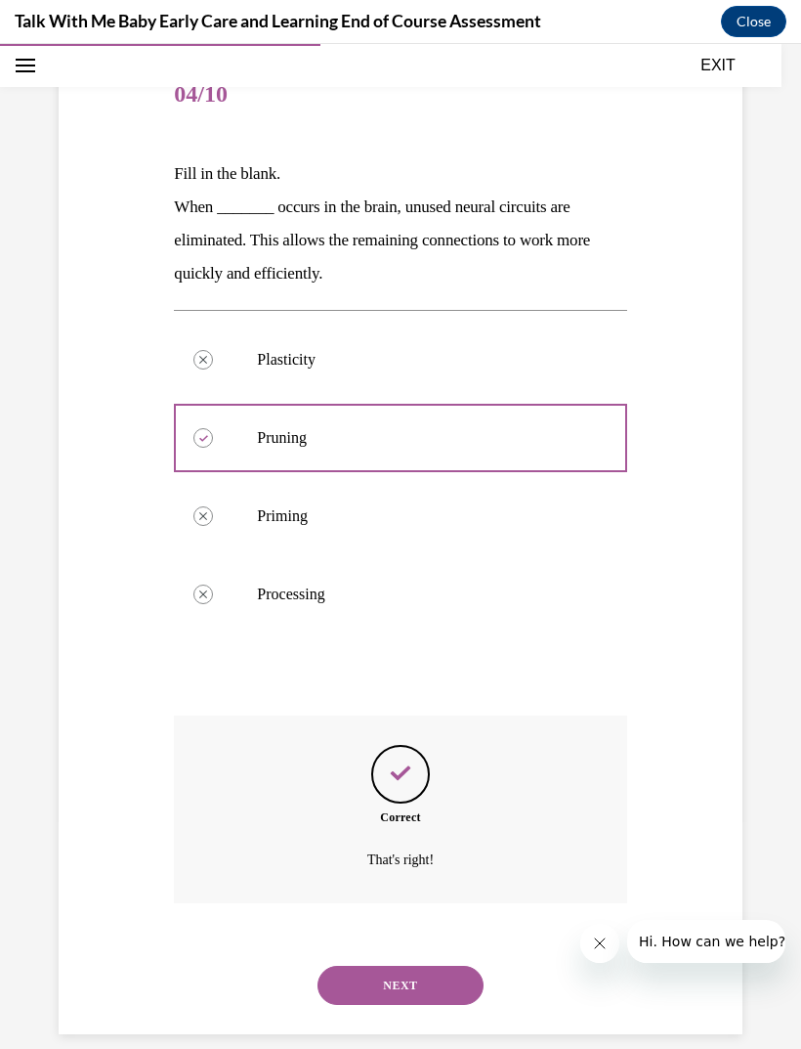
click at [396, 973] on button "NEXT" at bounding box center [401, 985] width 166 height 39
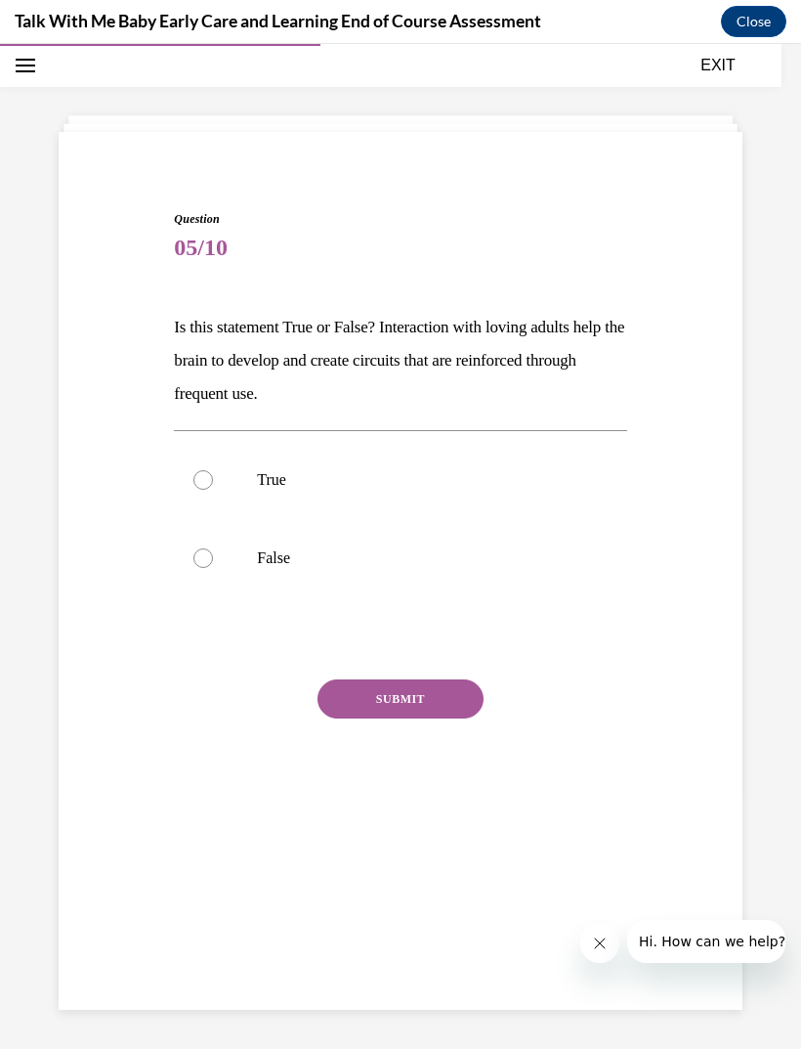
click at [300, 478] on p "True" at bounding box center [417, 480] width 321 height 20
click at [213, 478] on input "True" at bounding box center [204, 480] width 20 height 20
radio input "true"
click at [409, 697] on button "SUBMIT" at bounding box center [401, 698] width 166 height 39
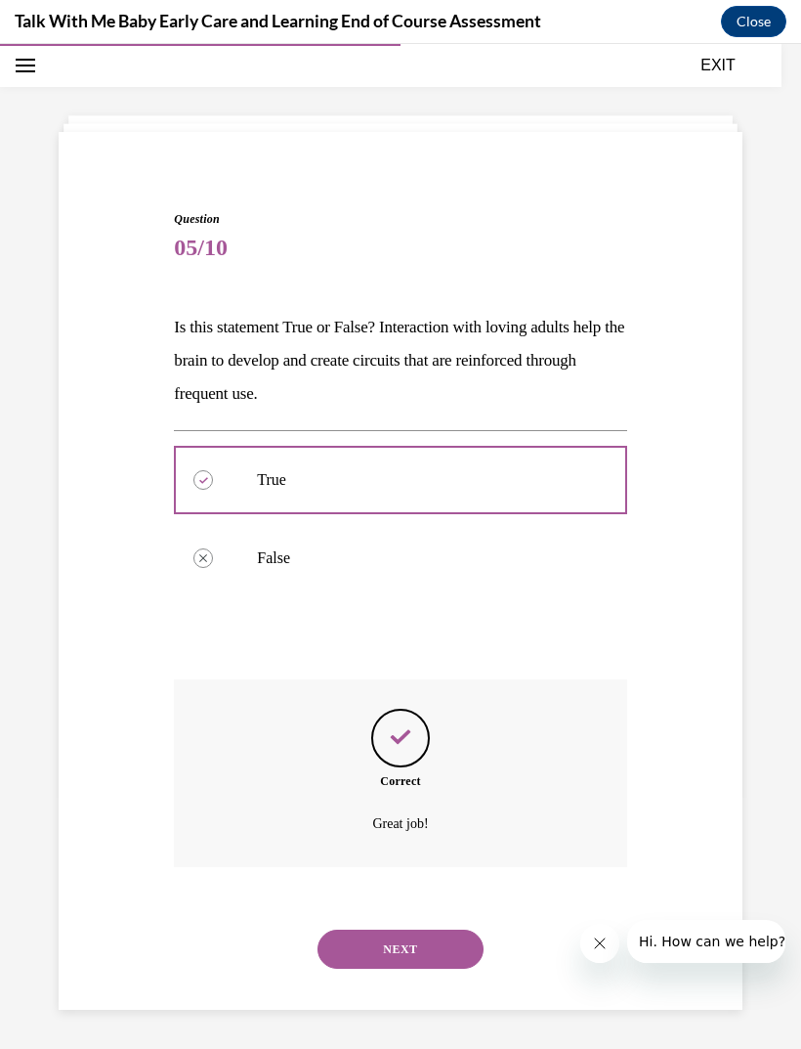
click at [405, 933] on button "NEXT" at bounding box center [401, 948] width 166 height 39
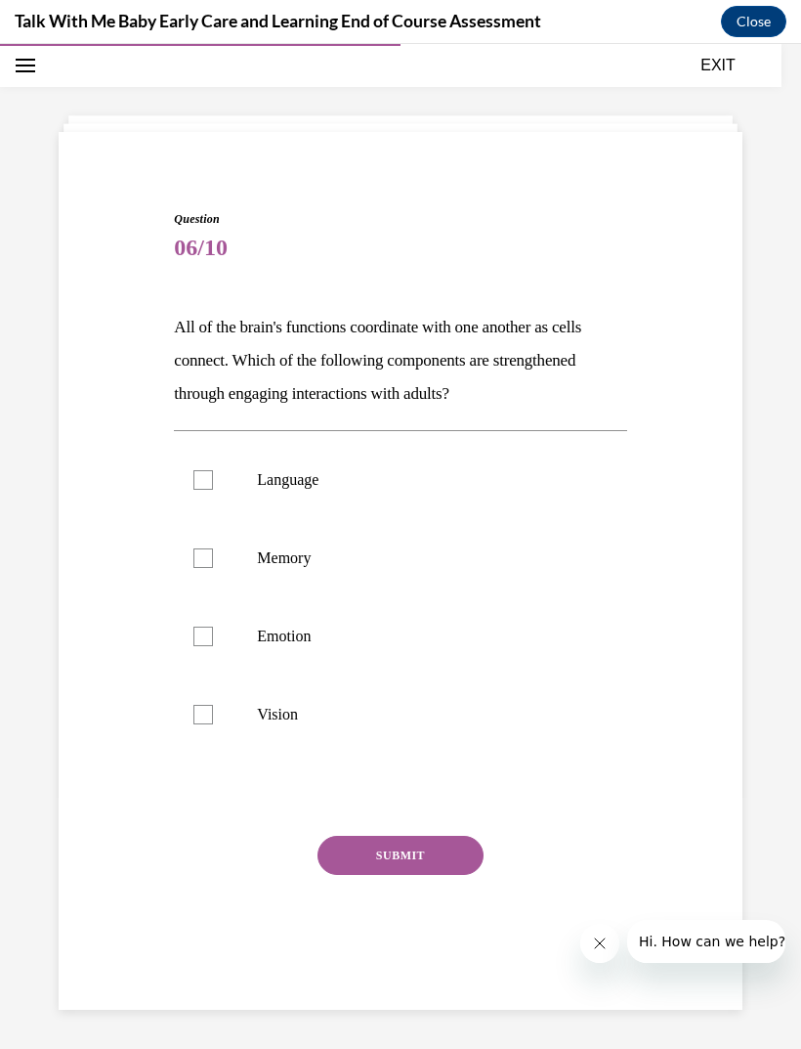
click at [419, 493] on label "Language" at bounding box center [400, 480] width 452 height 78
click at [213, 490] on input "Language" at bounding box center [204, 480] width 20 height 20
checkbox input "true"
click at [389, 551] on p "Memory" at bounding box center [417, 558] width 321 height 20
click at [213, 551] on input "Memory" at bounding box center [204, 558] width 20 height 20
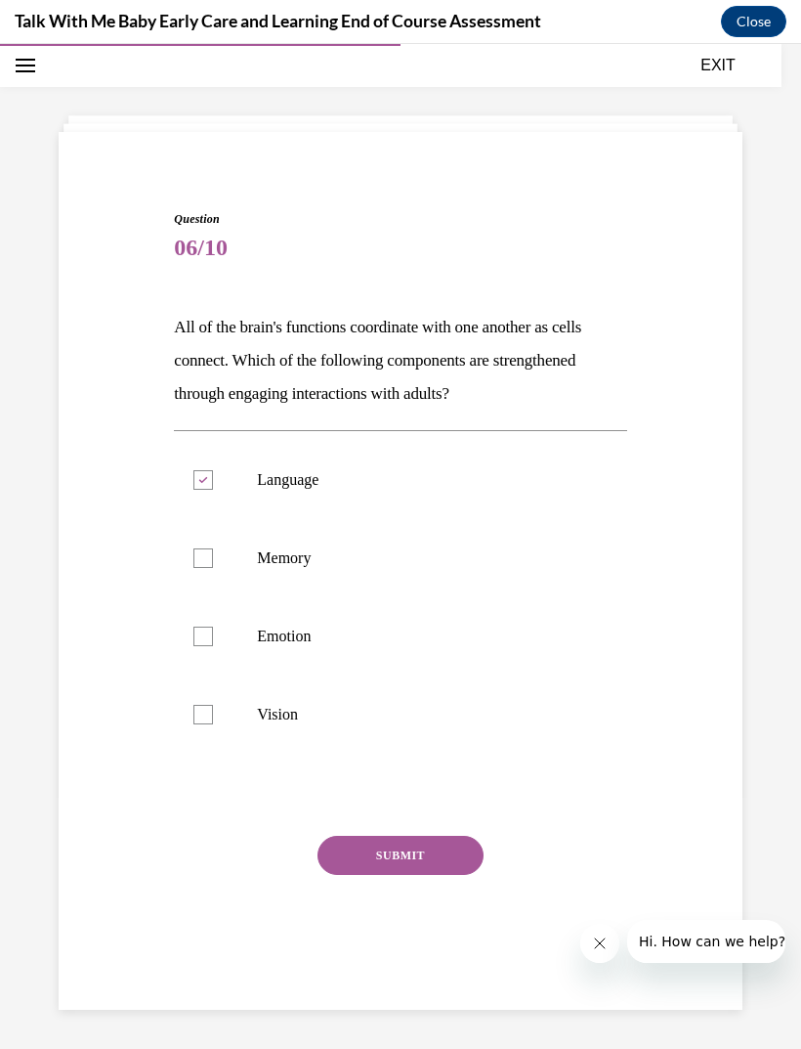
checkbox input "true"
click at [331, 715] on p "Vision" at bounding box center [417, 715] width 321 height 20
click at [213, 715] on input "Vision" at bounding box center [204, 715] width 20 height 20
checkbox input "true"
click at [383, 866] on button "SUBMIT" at bounding box center [401, 855] width 166 height 39
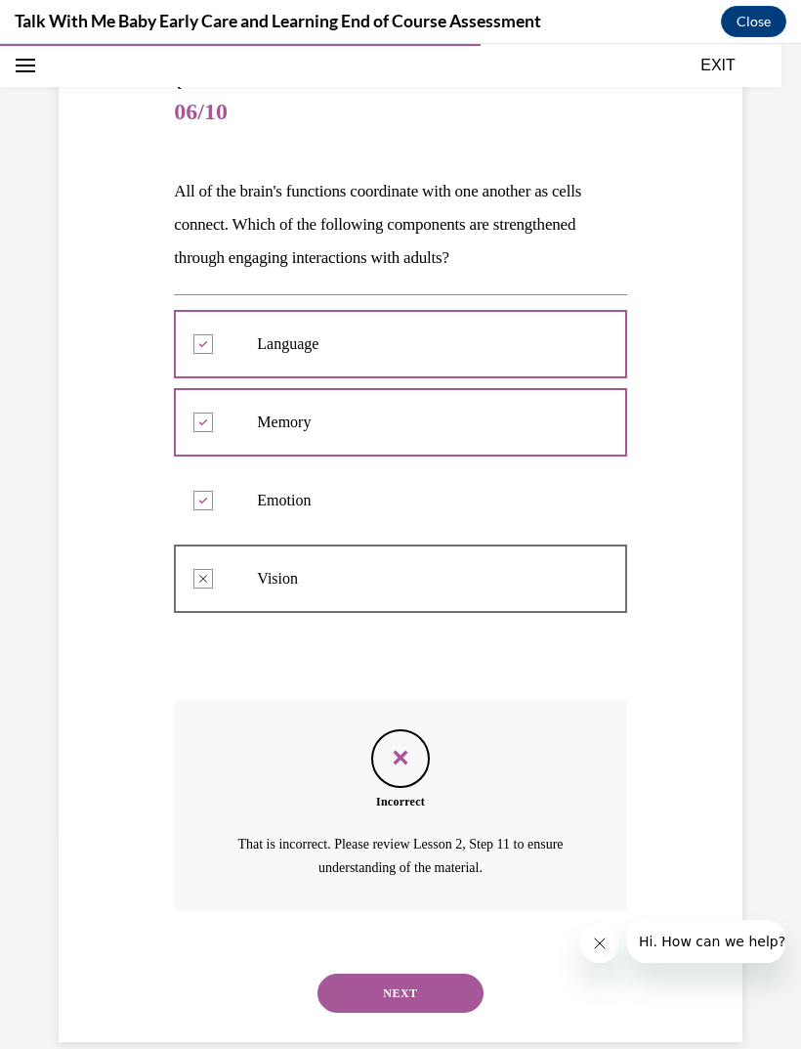
scroll to position [204, 0]
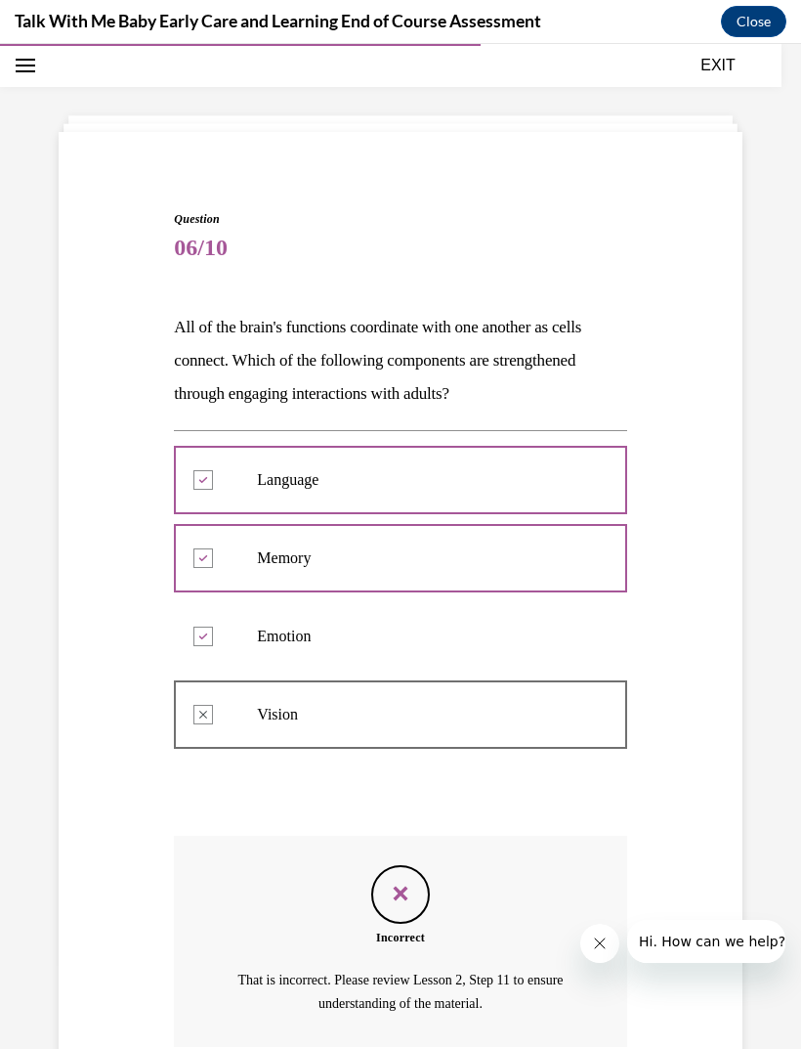
click at [428, 963] on div "Incorrect That is incorrect. Please review Lesson 2, Step 11 to ensure understa…" at bounding box center [400, 941] width 452 height 211
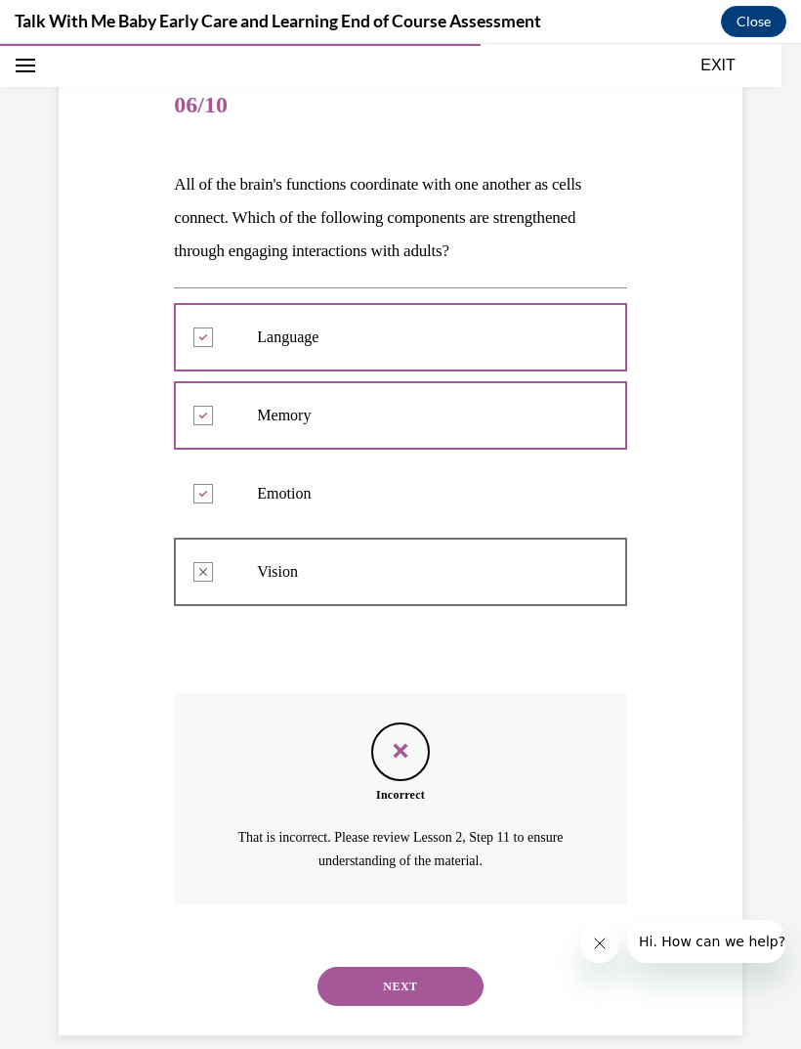
click at [373, 967] on button "NEXT" at bounding box center [401, 986] width 166 height 39
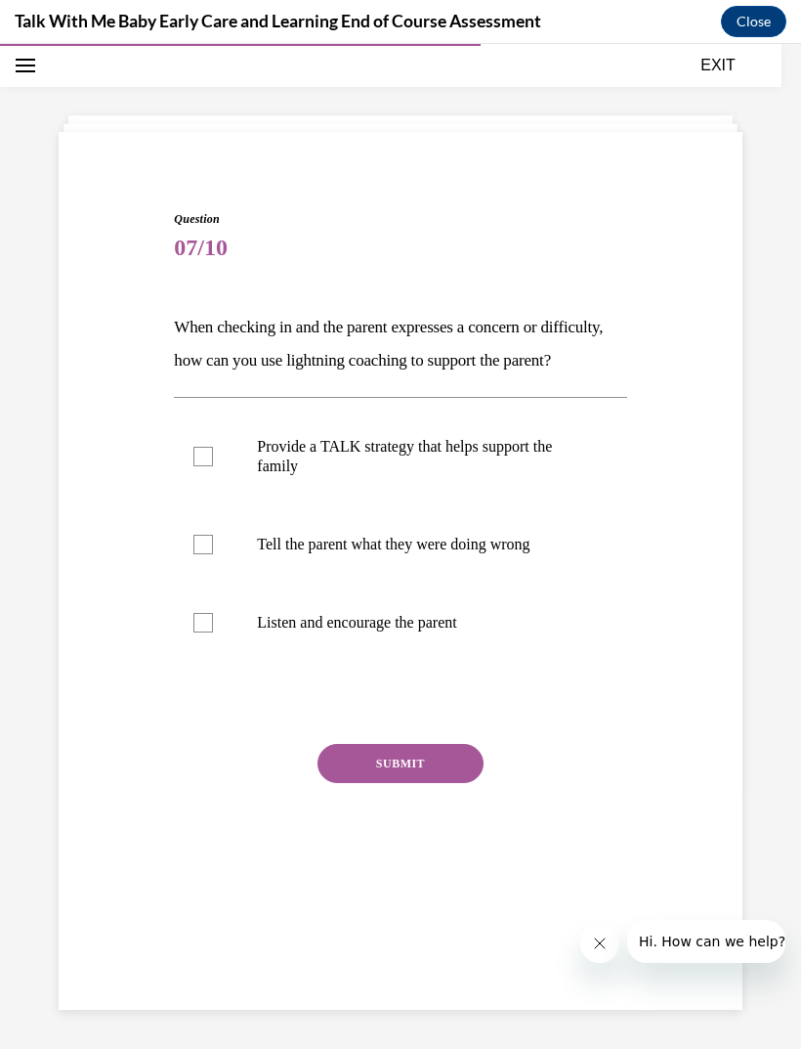
scroll to position [62, 0]
click at [544, 476] on p "Provide a TALK strategy that helps support the family" at bounding box center [417, 456] width 321 height 39
click at [213, 466] on input "Provide a TALK strategy that helps support the family" at bounding box center [204, 457] width 20 height 20
click at [511, 476] on p "Provide a TALK strategy that helps support the family" at bounding box center [417, 456] width 321 height 39
click at [213, 466] on input "Provide a TALK strategy that helps support the family" at bounding box center [204, 457] width 20 height 20
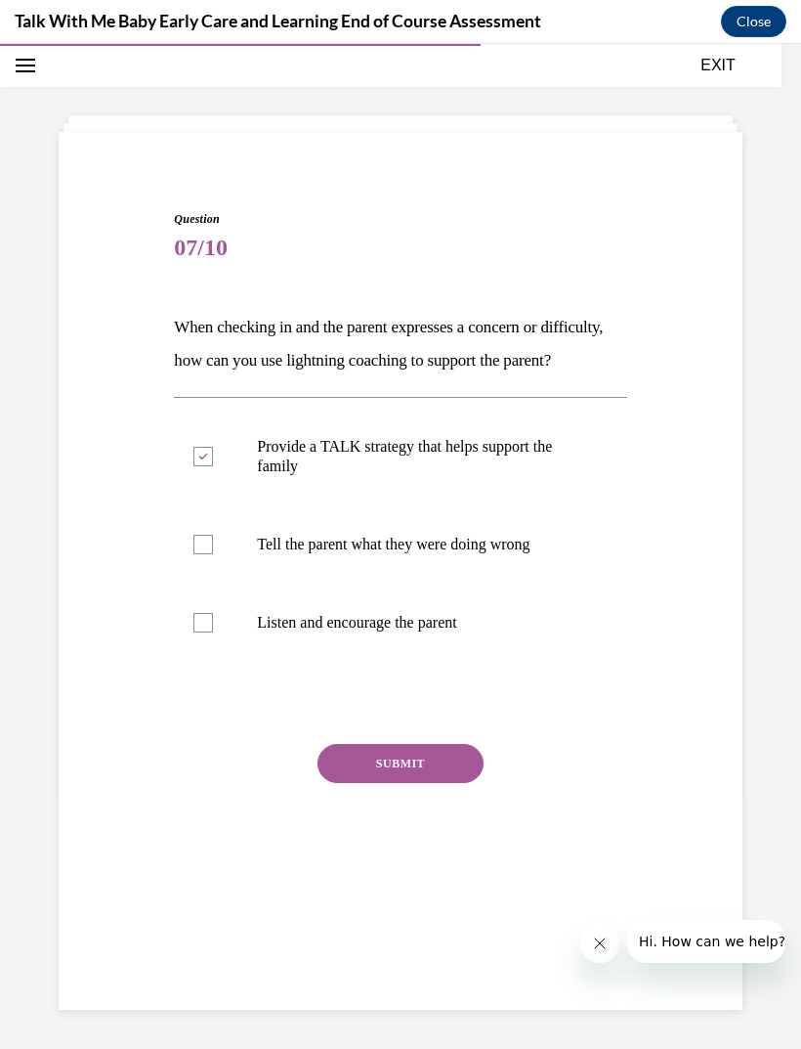
checkbox input "false"
click at [496, 583] on label "Tell the parent what they were doing wrong" at bounding box center [400, 544] width 452 height 78
click at [213, 554] on input "Tell the parent what they were doing wrong" at bounding box center [204, 545] width 20 height 20
checkbox input "true"
click at [458, 632] on p "Listen and encourage the parent" at bounding box center [417, 623] width 321 height 20
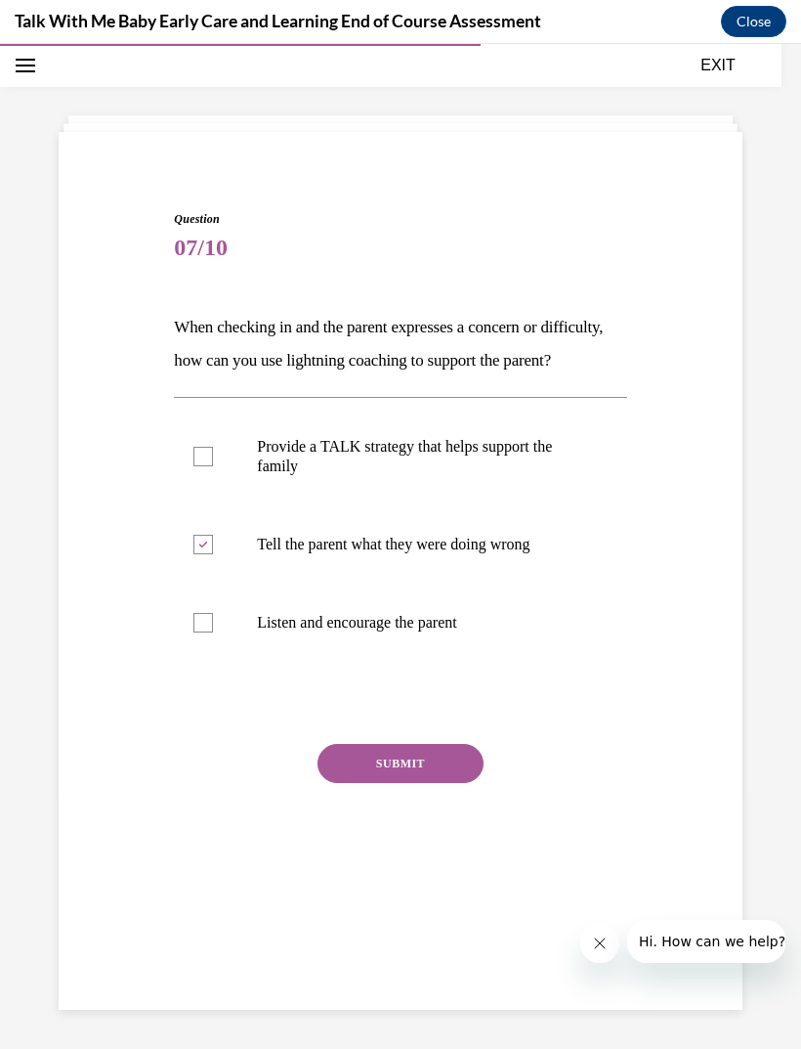
click at [213, 632] on input "Listen and encourage the parent" at bounding box center [204, 623] width 20 height 20
checkbox input "true"
click at [405, 783] on button "SUBMIT" at bounding box center [401, 763] width 166 height 39
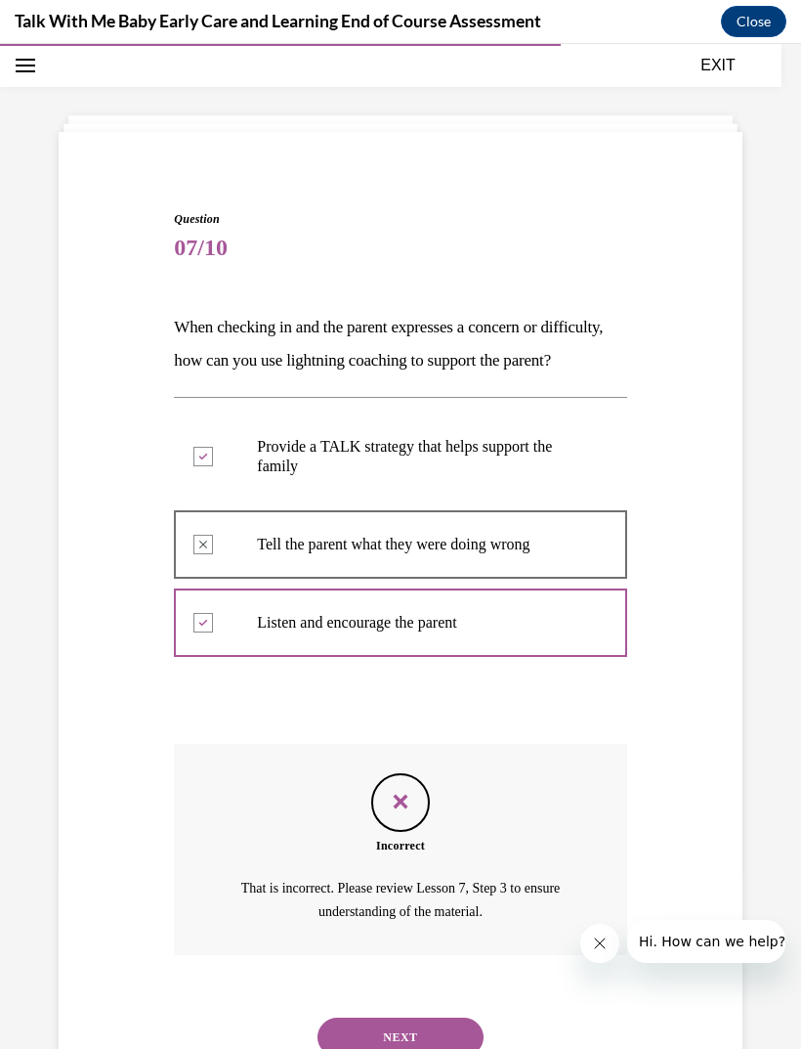
click at [445, 955] on div "Incorrect That is incorrect. Please review Lesson 7, Step 3 to ensure understan…" at bounding box center [400, 849] width 452 height 211
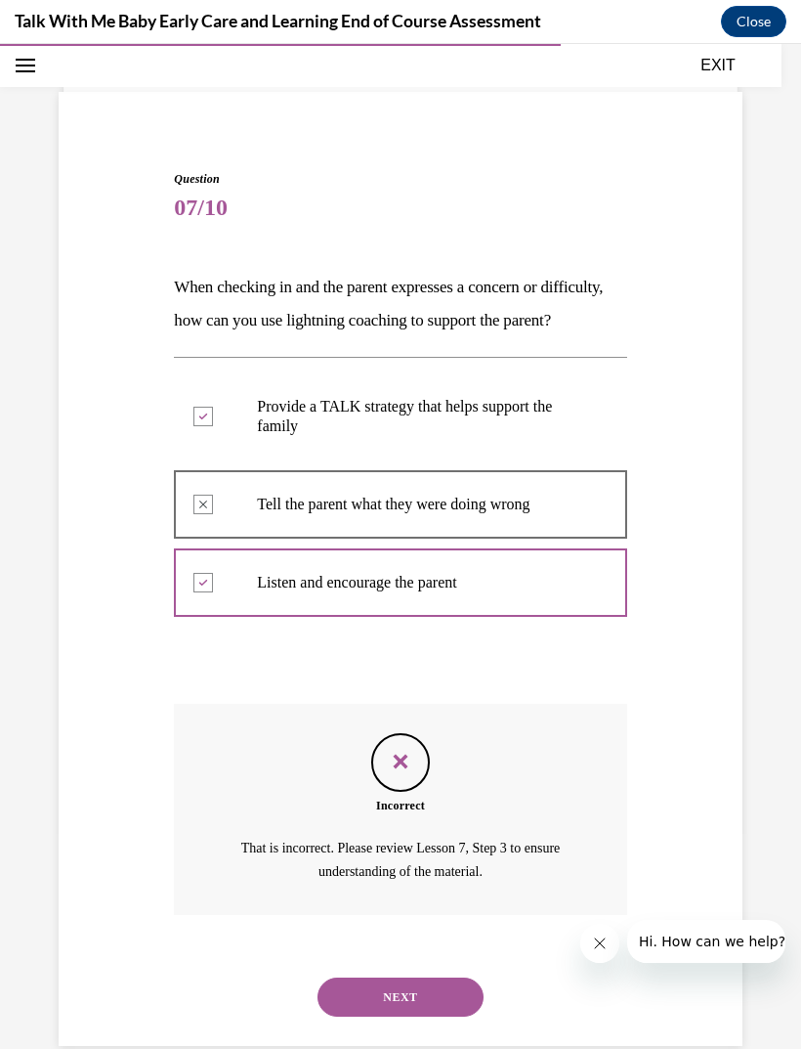
click at [381, 988] on button "NEXT" at bounding box center [401, 996] width 166 height 39
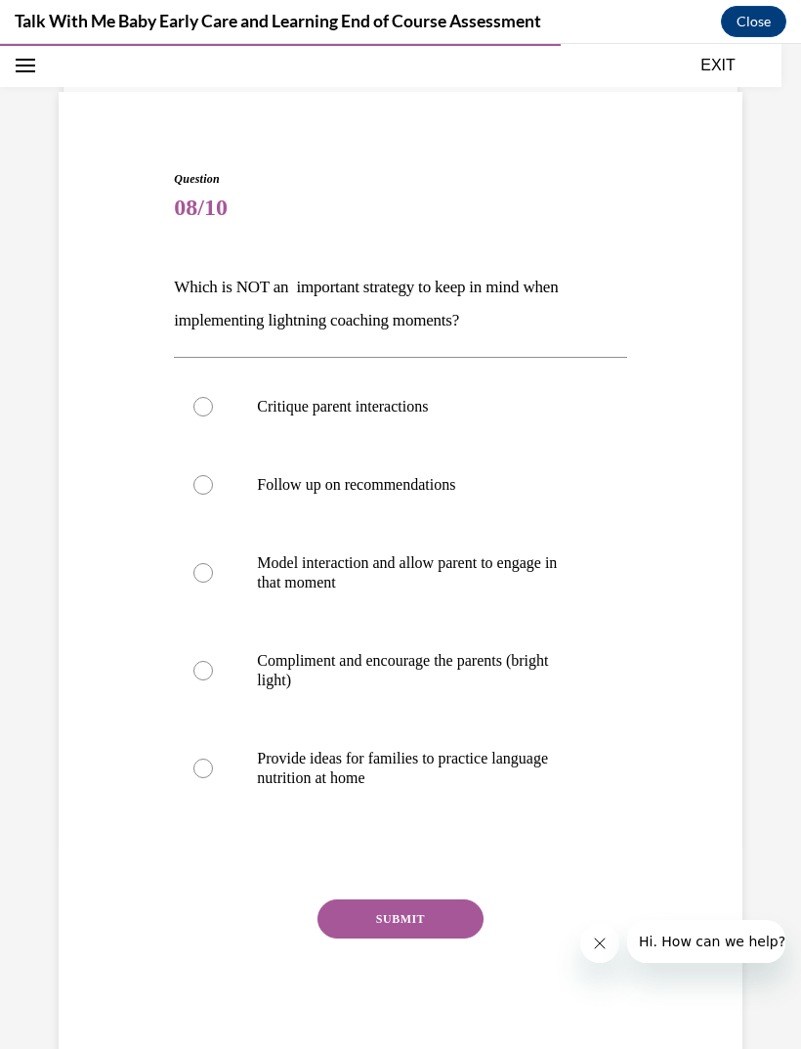
click at [452, 420] on label "Critique parent interactions" at bounding box center [400, 406] width 452 height 78
click at [213, 416] on input "Critique parent interactions" at bounding box center [204, 407] width 20 height 20
radio input "true"
click at [398, 900] on button "SUBMIT" at bounding box center [401, 918] width 166 height 39
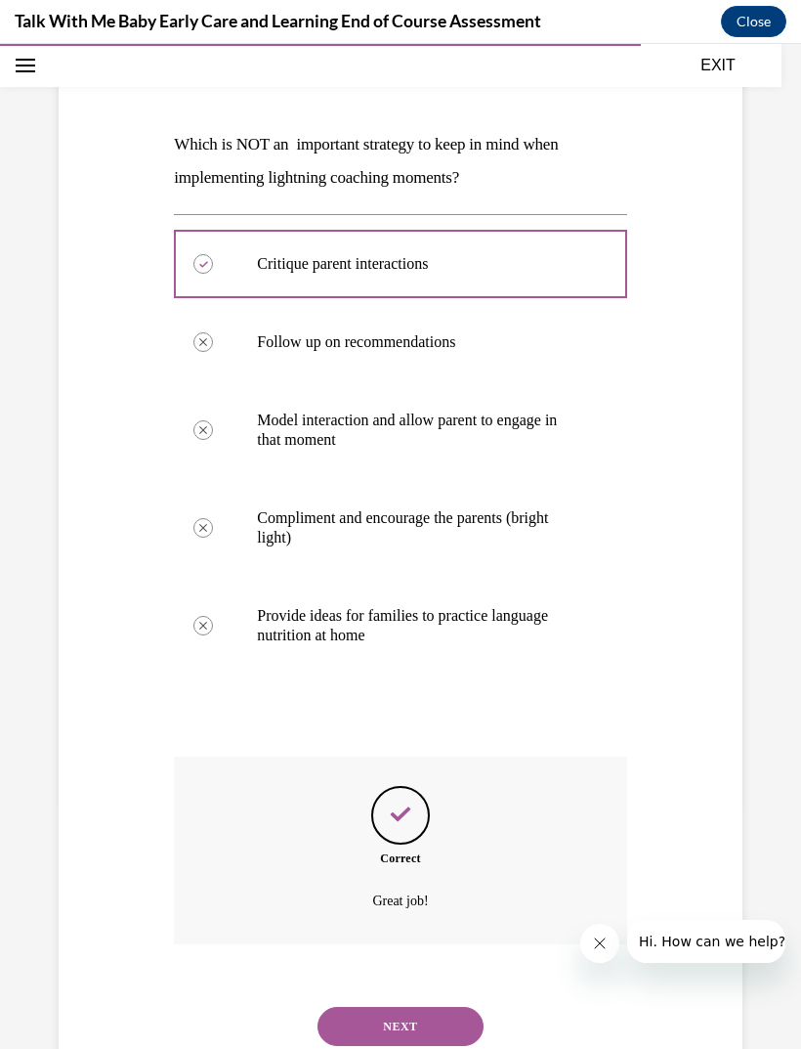
click at [402, 1007] on button "NEXT" at bounding box center [401, 1026] width 166 height 39
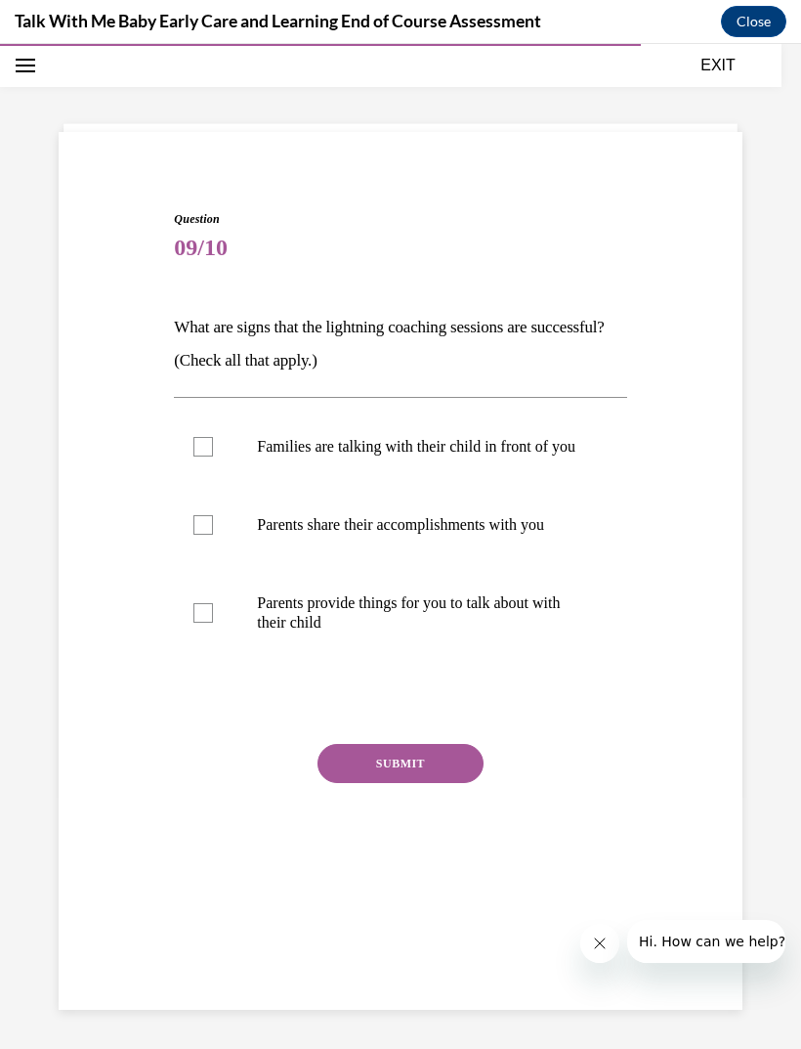
scroll to position [62, 0]
click at [525, 456] on p "Families are talking with their child in front of you" at bounding box center [417, 447] width 321 height 20
click at [213, 456] on input "Families are talking with their child in front of you" at bounding box center [204, 447] width 20 height 20
checkbox input "true"
click at [443, 614] on p "Parents provide things for you to talk about with their child" at bounding box center [417, 612] width 321 height 39
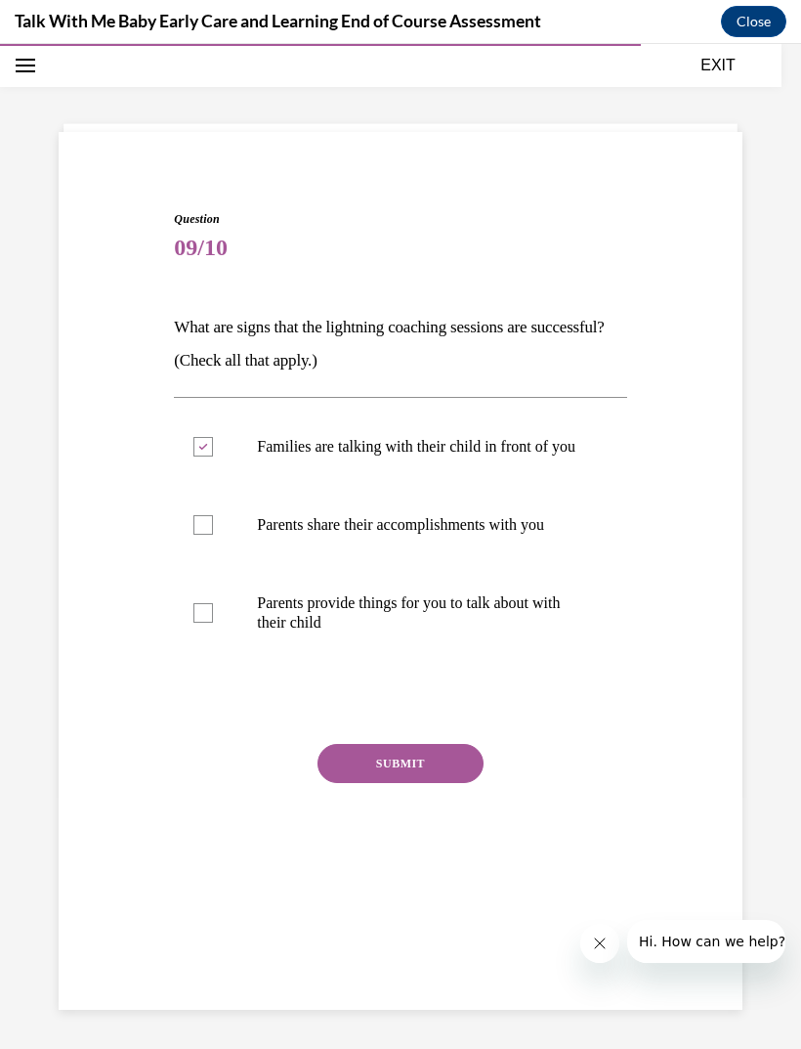
click at [213, 614] on input "Parents provide things for you to talk about with their child" at bounding box center [204, 613] width 20 height 20
checkbox input "true"
click at [408, 751] on div "Question 09/10 What are signs that the lightning coaching sessions are successf…" at bounding box center [400, 557] width 452 height 694
click at [415, 783] on button "SUBMIT" at bounding box center [401, 763] width 166 height 39
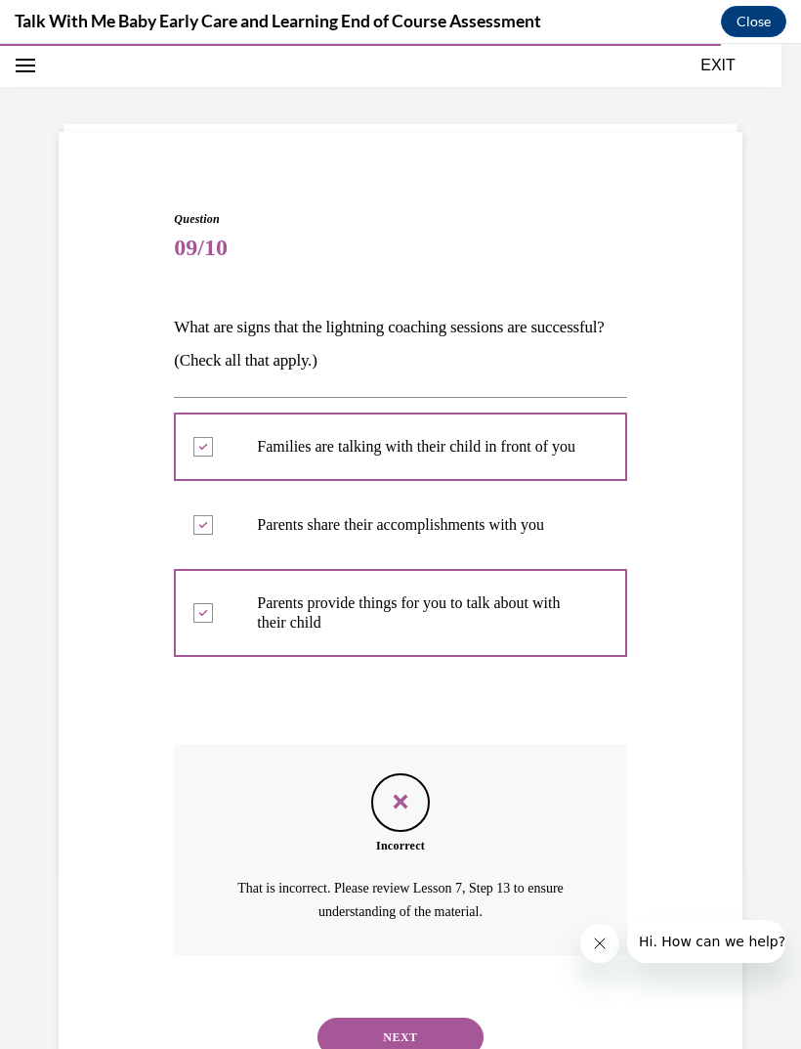
click at [438, 955] on div "Incorrect That is incorrect. Please review Lesson 7, Step 13 to ensure understa…" at bounding box center [400, 849] width 452 height 211
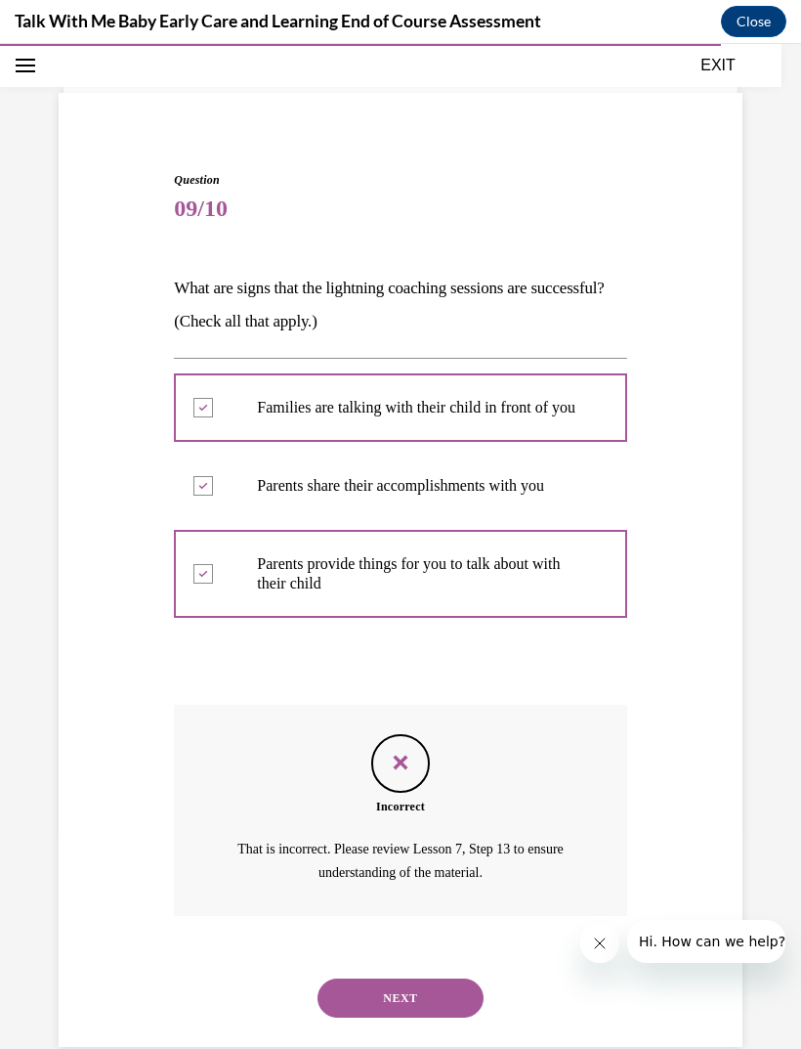
click at [412, 981] on button "NEXT" at bounding box center [401, 997] width 166 height 39
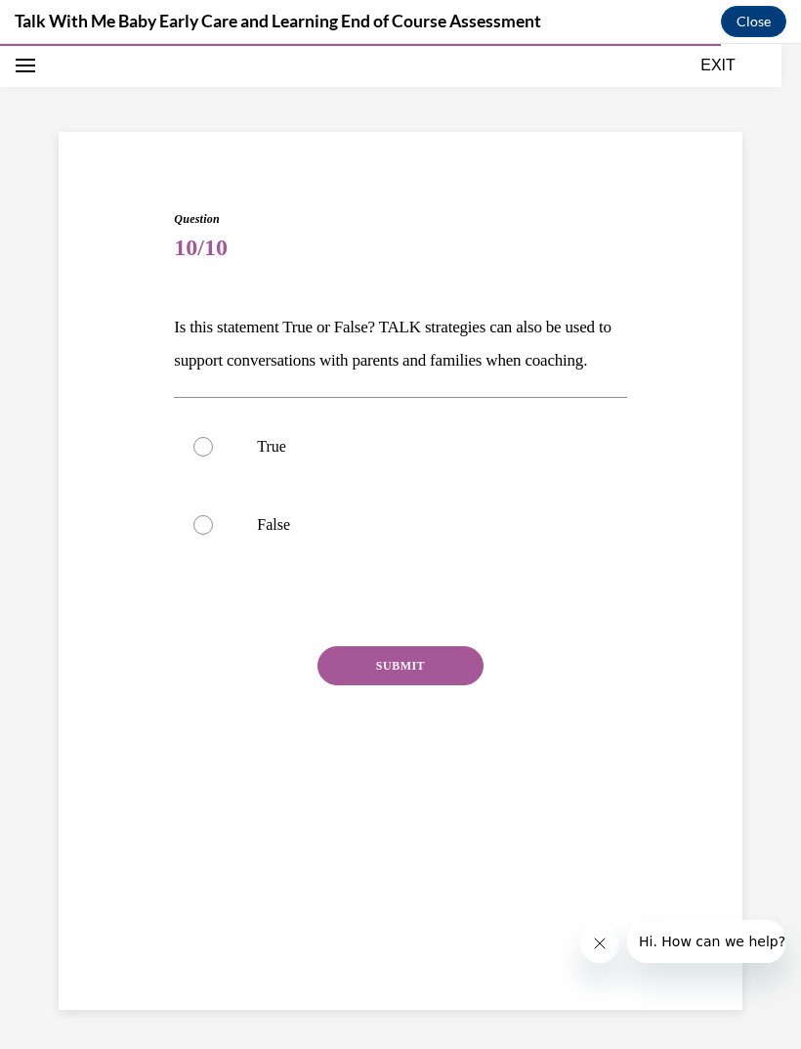
click at [480, 535] on p "False" at bounding box center [417, 525] width 321 height 20
click at [213, 535] on input "False" at bounding box center [204, 525] width 20 height 20
radio input "true"
click at [542, 456] on p "True" at bounding box center [417, 447] width 321 height 20
click at [213, 456] on input "True" at bounding box center [204, 447] width 20 height 20
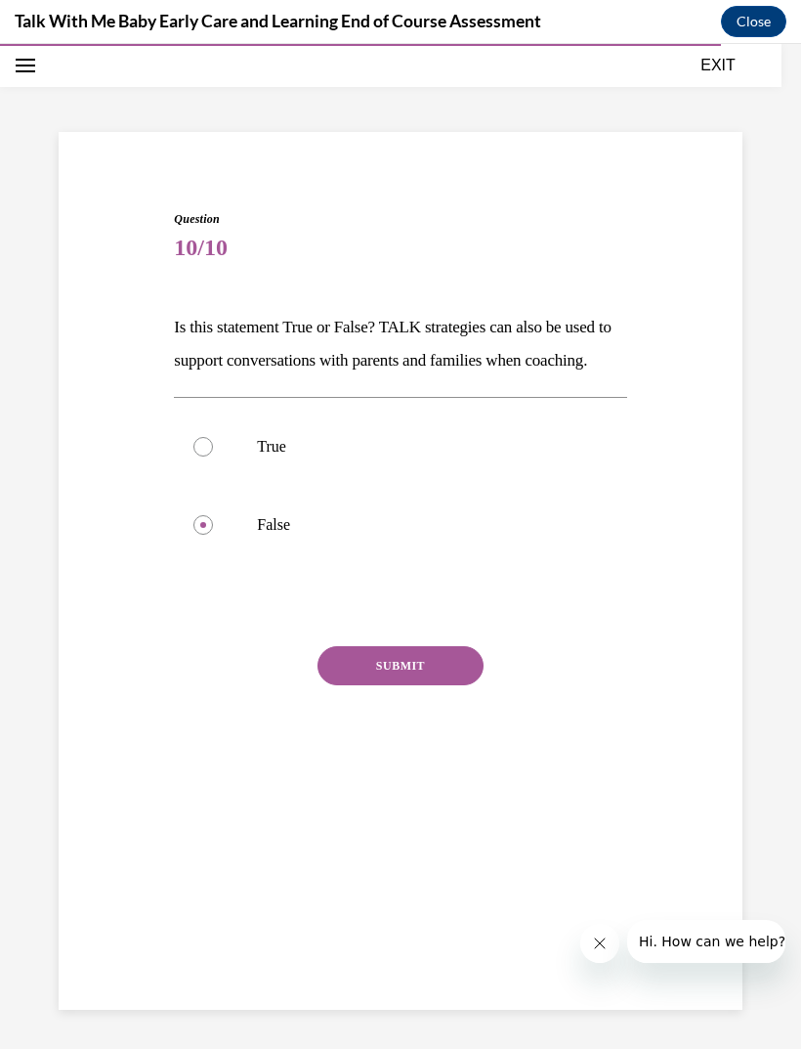
radio input "true"
click at [395, 685] on button "SUBMIT" at bounding box center [401, 665] width 166 height 39
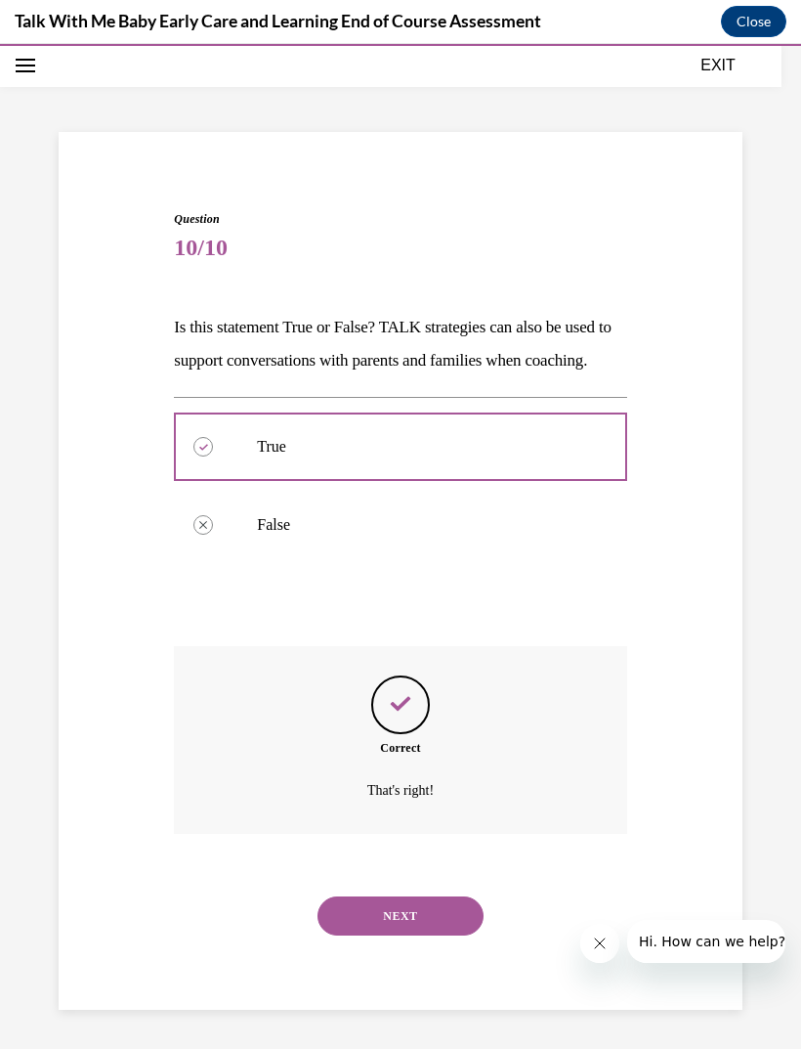
click at [383, 918] on button "NEXT" at bounding box center [401, 915] width 166 height 39
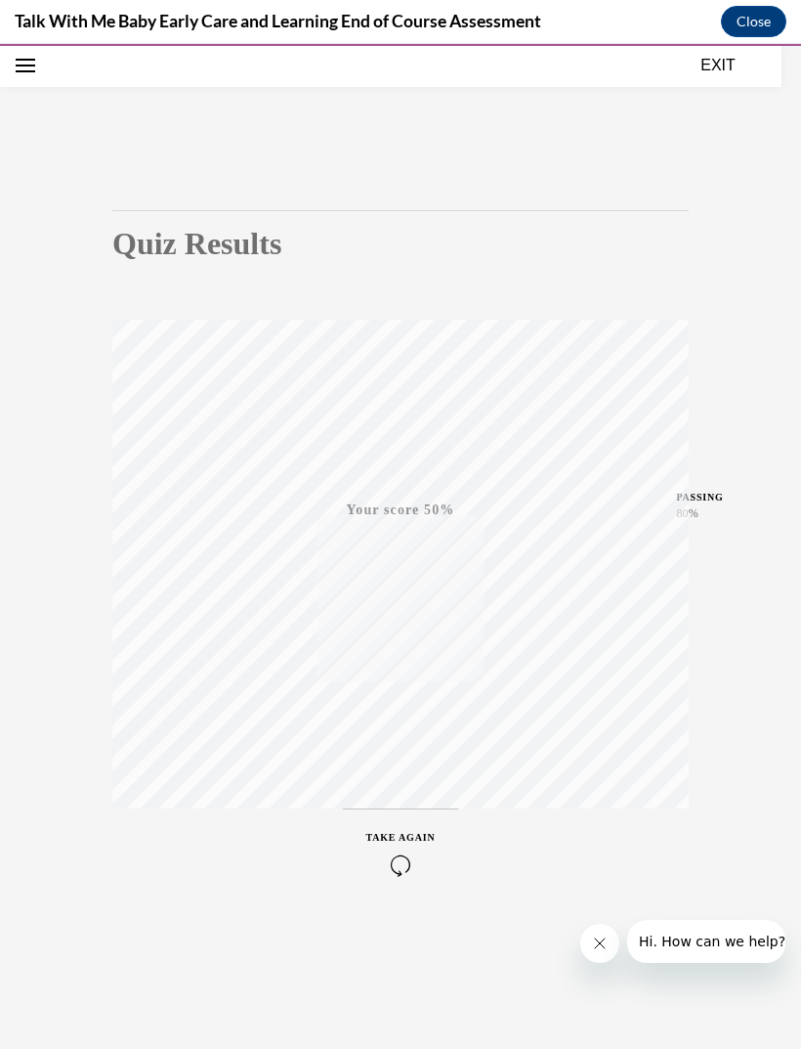
click at [435, 880] on button "TAKE AGAIN" at bounding box center [401, 852] width 116 height 88
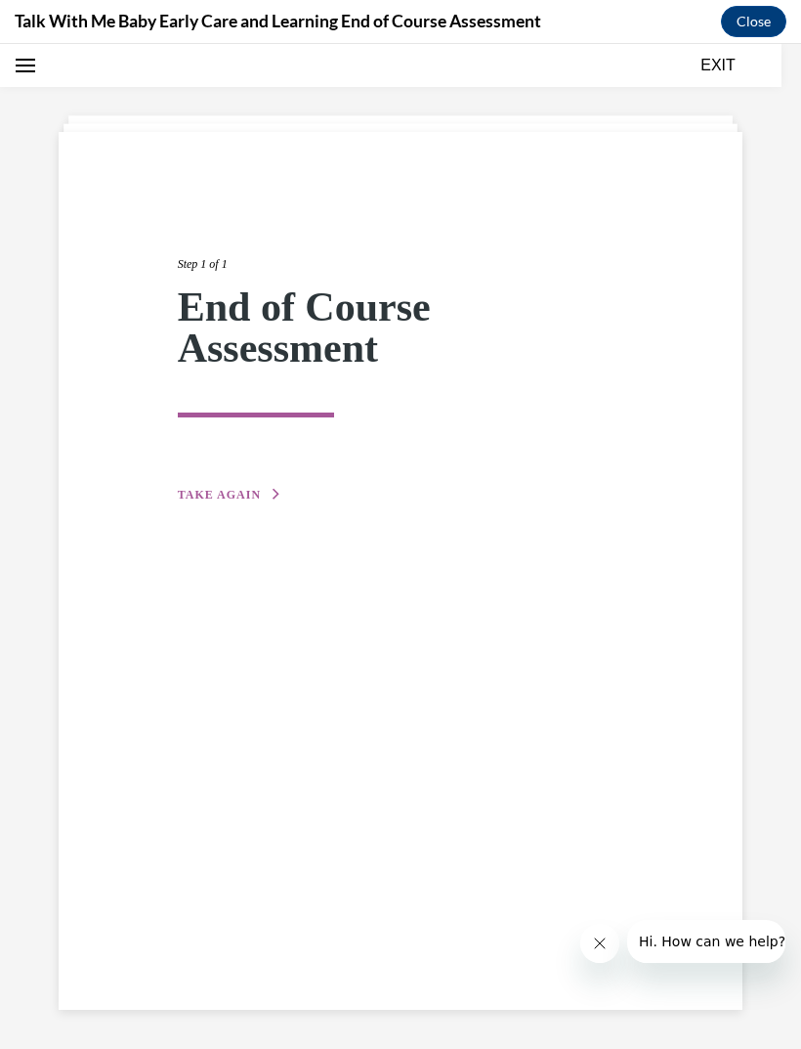
click at [249, 490] on span "TAKE AGAIN" at bounding box center [219, 495] width 83 height 14
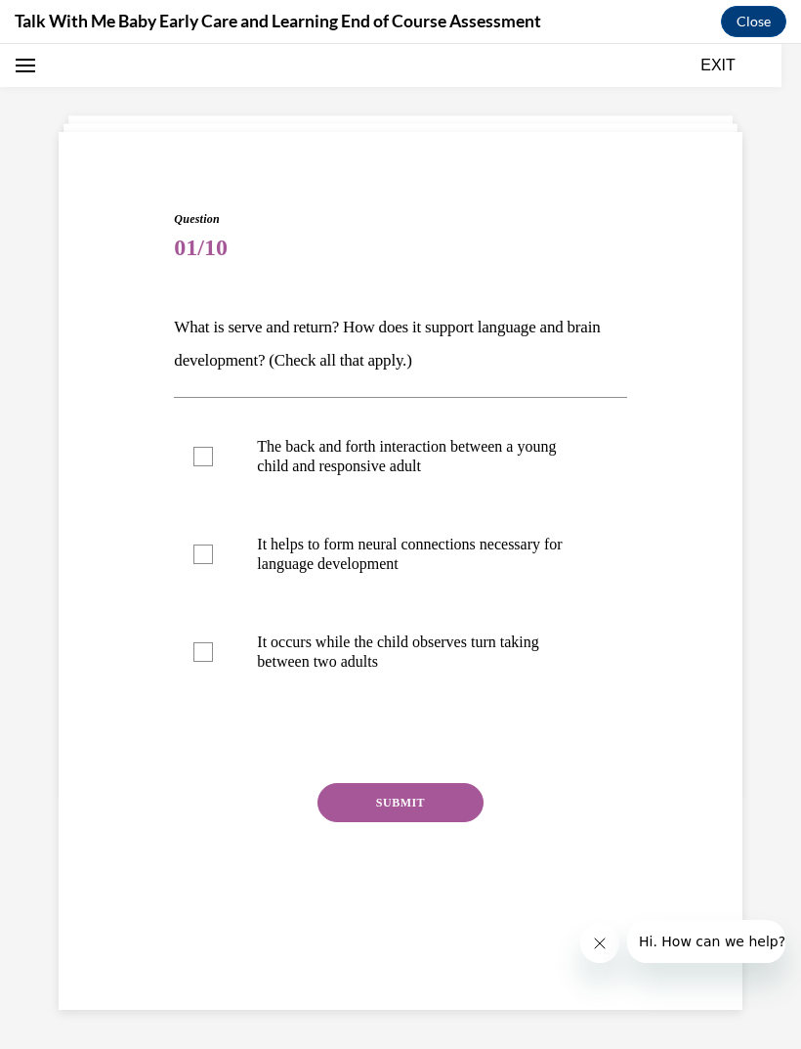
click at [464, 558] on p "It helps to form neural connections necessary for language development" at bounding box center [417, 554] width 321 height 39
click at [213, 558] on input "It helps to form neural connections necessary for language development" at bounding box center [204, 554] width 20 height 20
checkbox input "true"
click at [526, 456] on p "The back and forth interaction between a young child and responsive adult" at bounding box center [417, 456] width 321 height 39
click at [213, 456] on input "The back and forth interaction between a young child and responsive adult" at bounding box center [204, 457] width 20 height 20
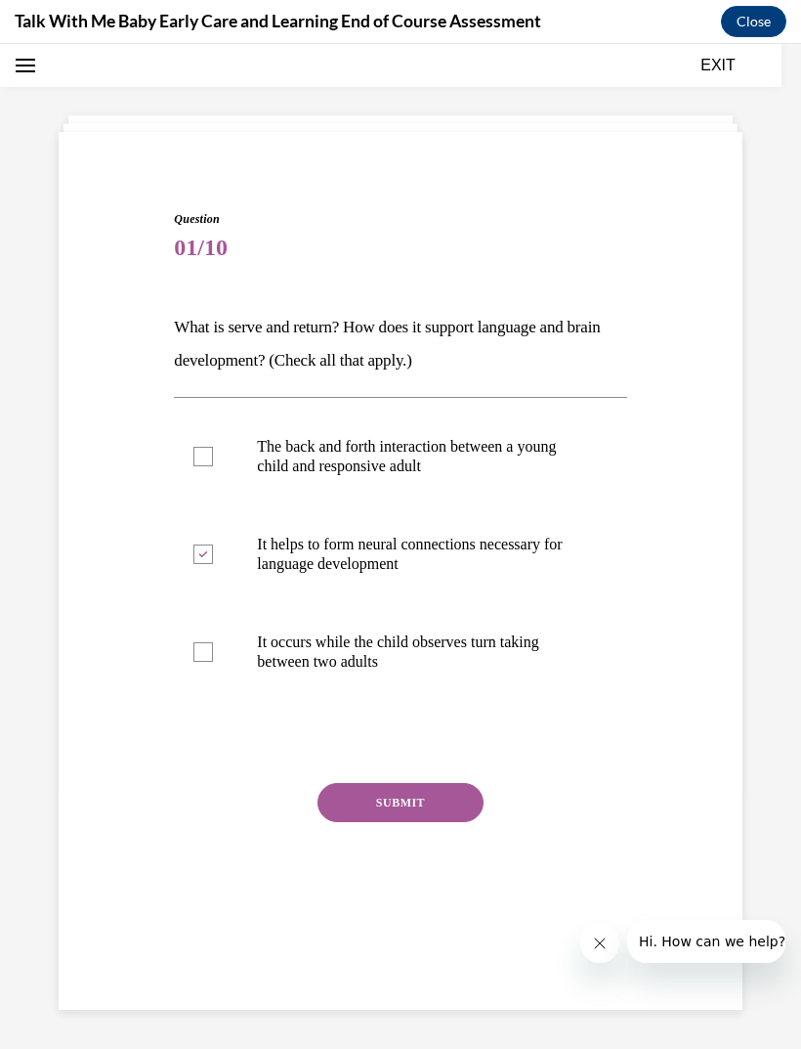
checkbox input "true"
click at [460, 801] on button "SUBMIT" at bounding box center [401, 802] width 166 height 39
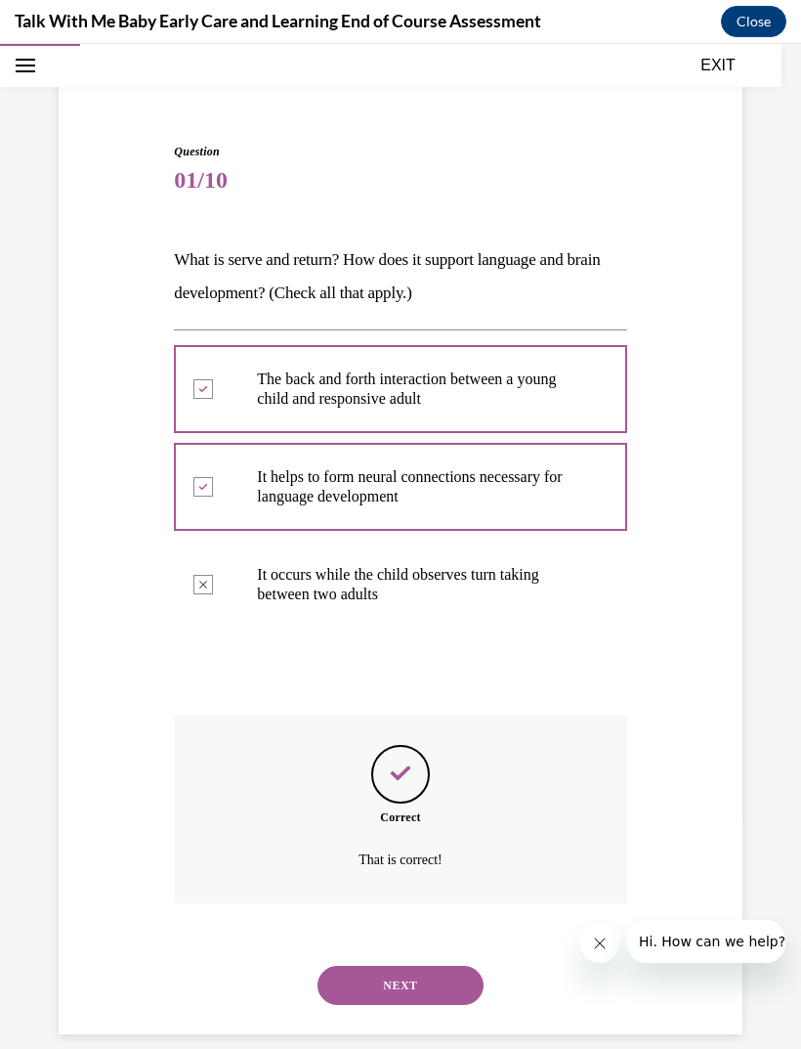
click at [415, 968] on button "NEXT" at bounding box center [401, 985] width 166 height 39
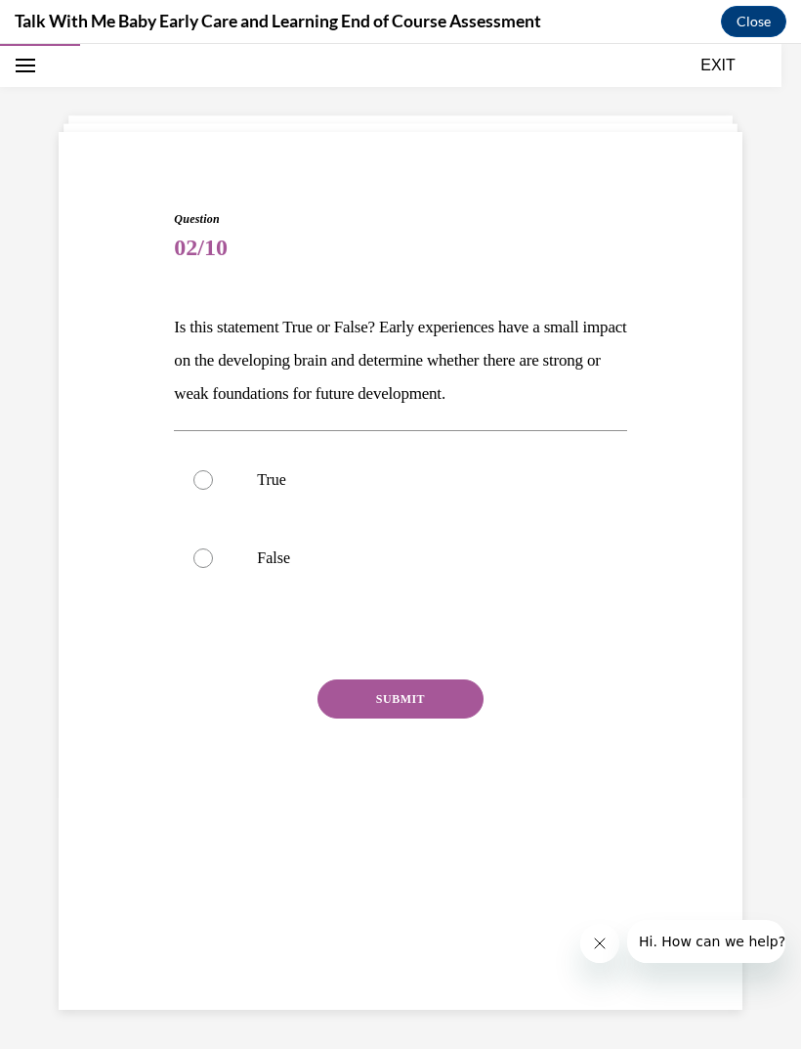
click at [346, 473] on p "True" at bounding box center [417, 480] width 321 height 20
click at [213, 473] on input "True" at bounding box center [204, 480] width 20 height 20
radio input "true"
click at [428, 708] on button "SUBMIT" at bounding box center [401, 698] width 166 height 39
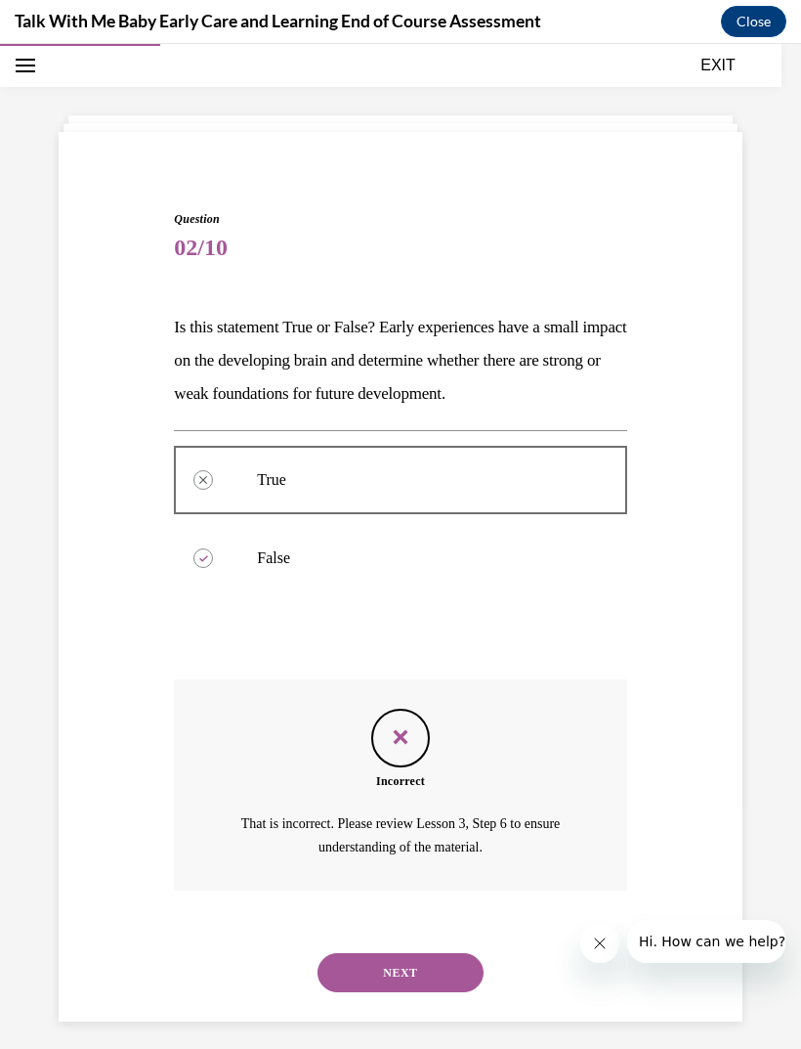
click at [401, 961] on button "NEXT" at bounding box center [401, 972] width 166 height 39
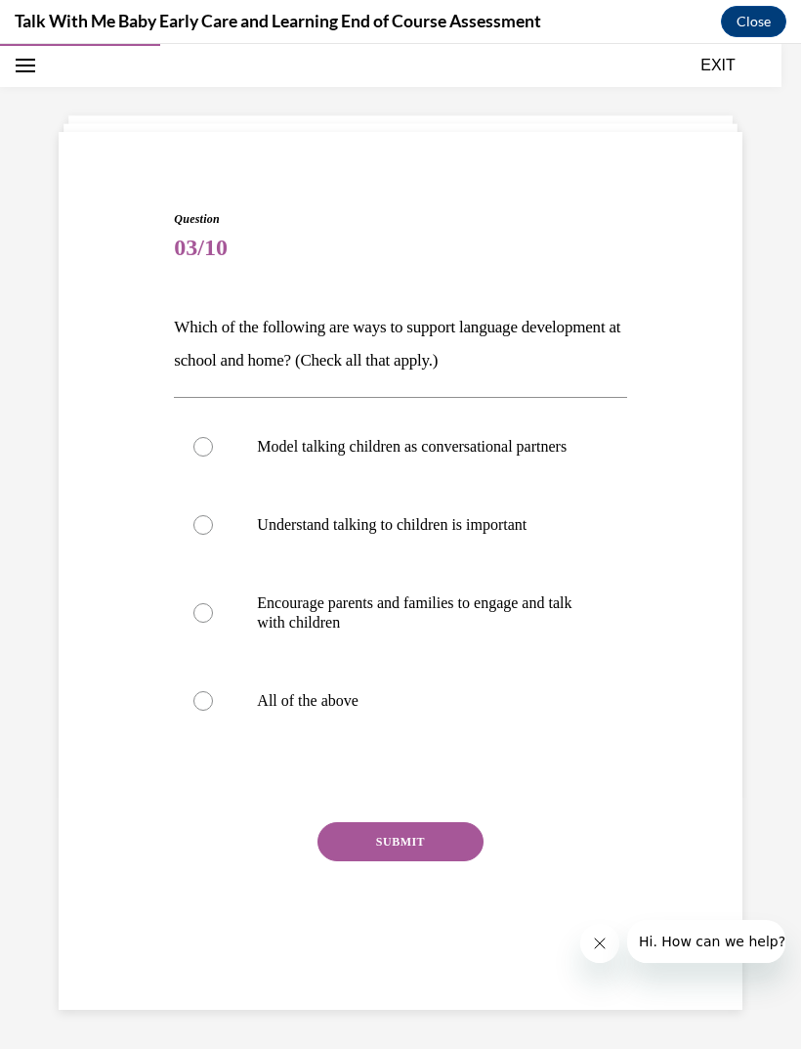
click at [443, 710] on p "All of the above" at bounding box center [417, 701] width 321 height 20
click at [213, 710] on input "All of the above" at bounding box center [204, 701] width 20 height 20
radio input "true"
click at [404, 853] on button "SUBMIT" at bounding box center [401, 841] width 166 height 39
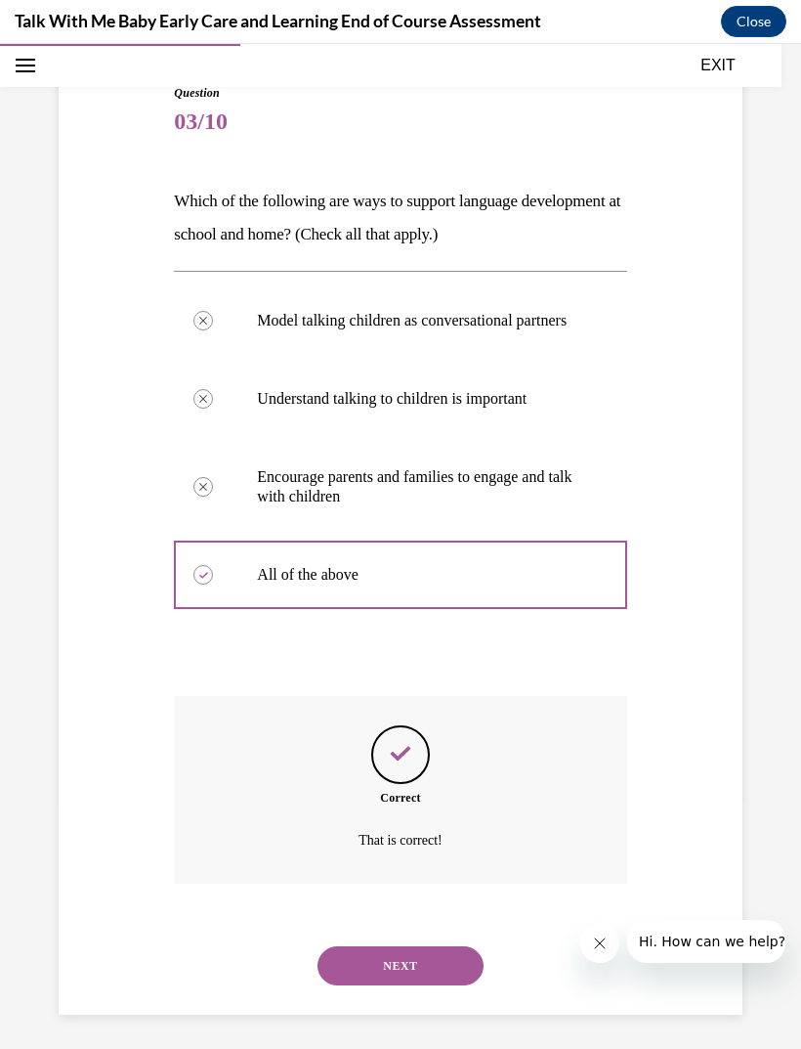
click at [389, 968] on button "NEXT" at bounding box center [401, 965] width 166 height 39
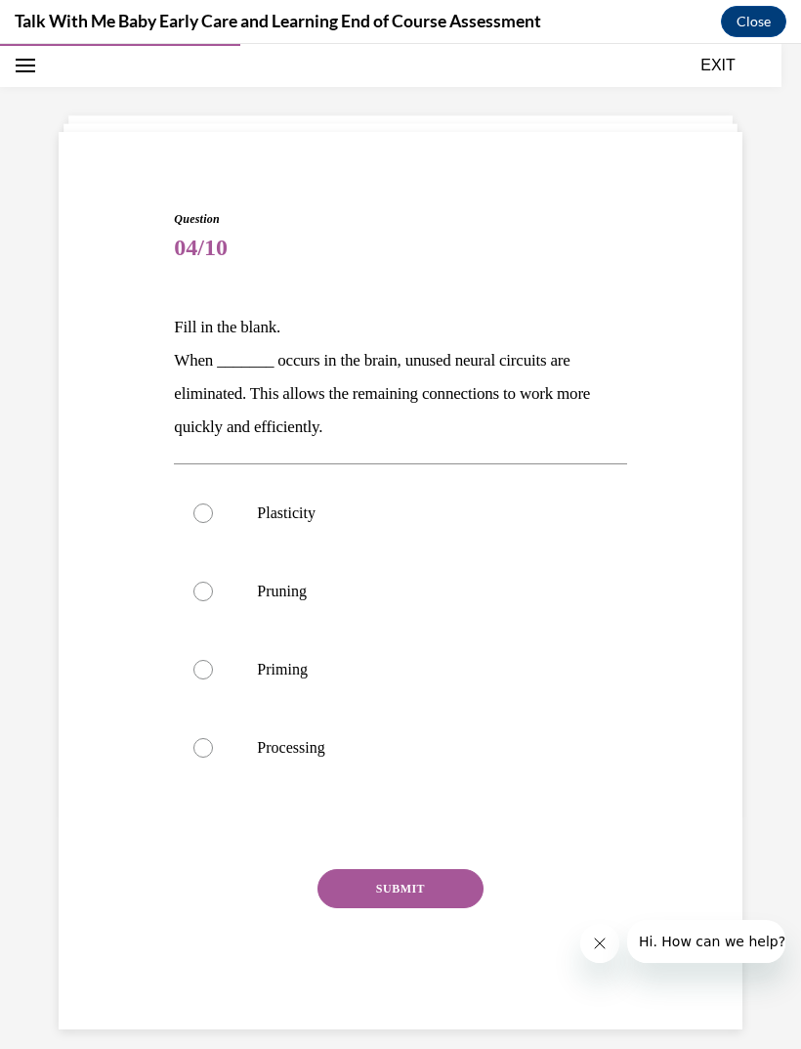
click at [527, 593] on p "Pruning" at bounding box center [417, 591] width 321 height 20
click at [213, 593] on input "Pruning" at bounding box center [204, 591] width 20 height 20
radio input "true"
click at [411, 881] on button "SUBMIT" at bounding box center [401, 888] width 166 height 39
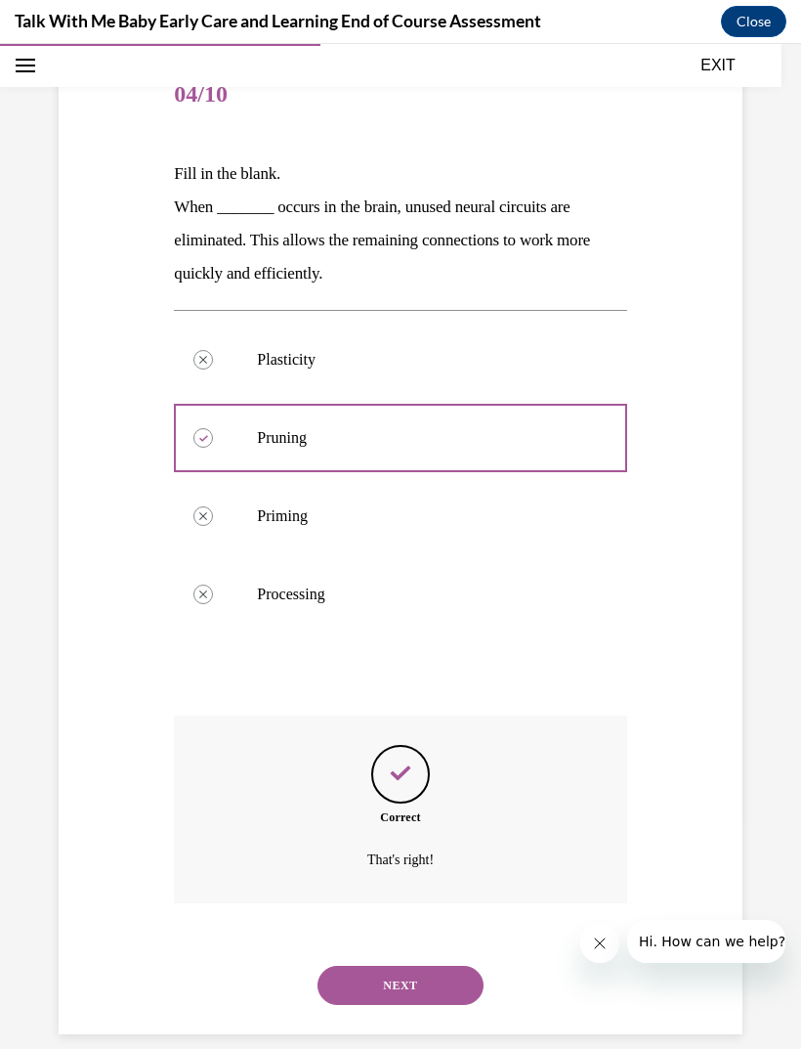
click at [405, 966] on button "NEXT" at bounding box center [401, 985] width 166 height 39
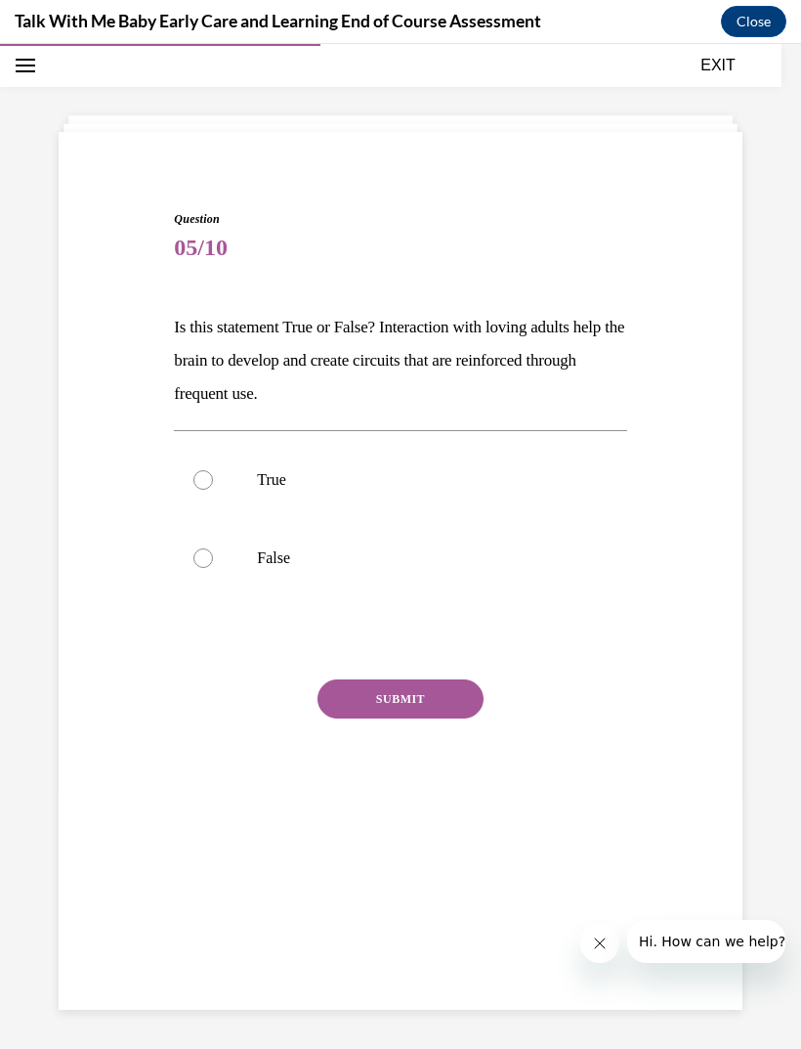
click at [552, 476] on p "True" at bounding box center [417, 480] width 321 height 20
click at [213, 476] on input "True" at bounding box center [204, 480] width 20 height 20
radio input "true"
click at [425, 651] on div "Question 05/10 Is this statement True or False? Interaction with loving adults …" at bounding box center [400, 524] width 452 height 629
click at [439, 708] on button "SUBMIT" at bounding box center [401, 698] width 166 height 39
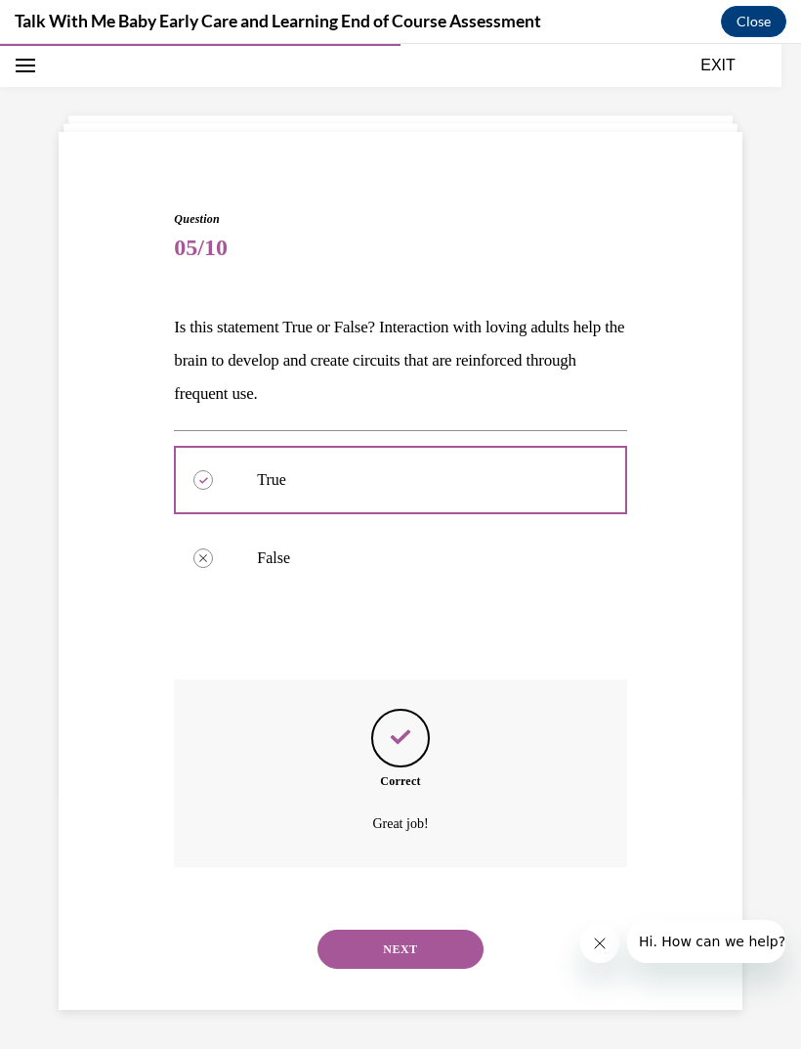
click at [406, 929] on button "NEXT" at bounding box center [401, 948] width 166 height 39
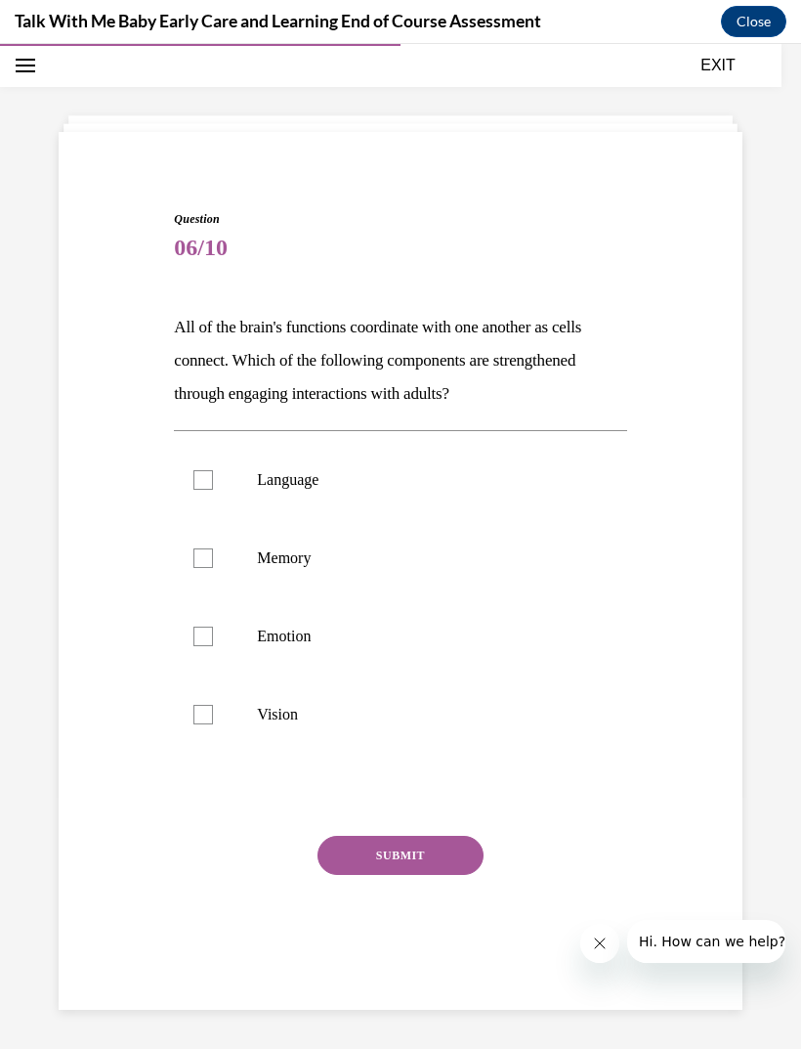
click at [395, 481] on p "Language" at bounding box center [417, 480] width 321 height 20
click at [213, 481] on input "Language" at bounding box center [204, 480] width 20 height 20
checkbox input "true"
click at [408, 568] on label "Memory" at bounding box center [400, 558] width 452 height 78
click at [213, 568] on input "Memory" at bounding box center [204, 558] width 20 height 20
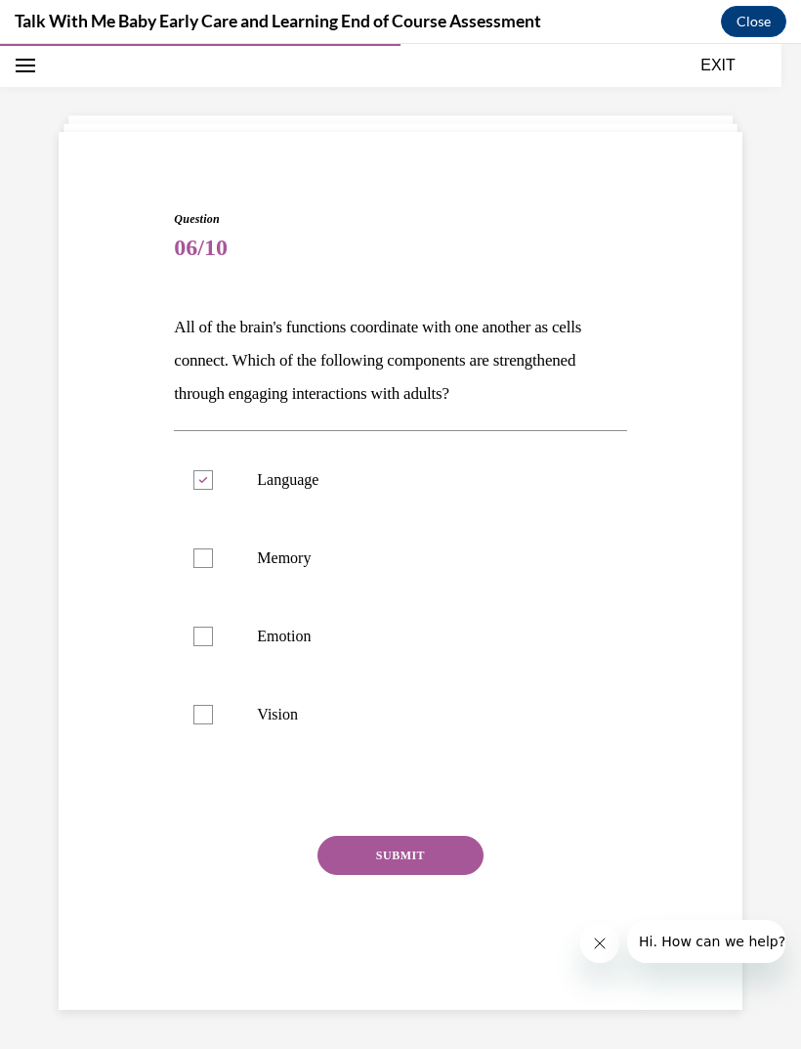
checkbox input "true"
click at [408, 637] on p "Emotion" at bounding box center [417, 636] width 321 height 20
click at [213, 637] on input "Emotion" at bounding box center [204, 636] width 20 height 20
checkbox input "true"
click at [406, 846] on button "SUBMIT" at bounding box center [401, 855] width 166 height 39
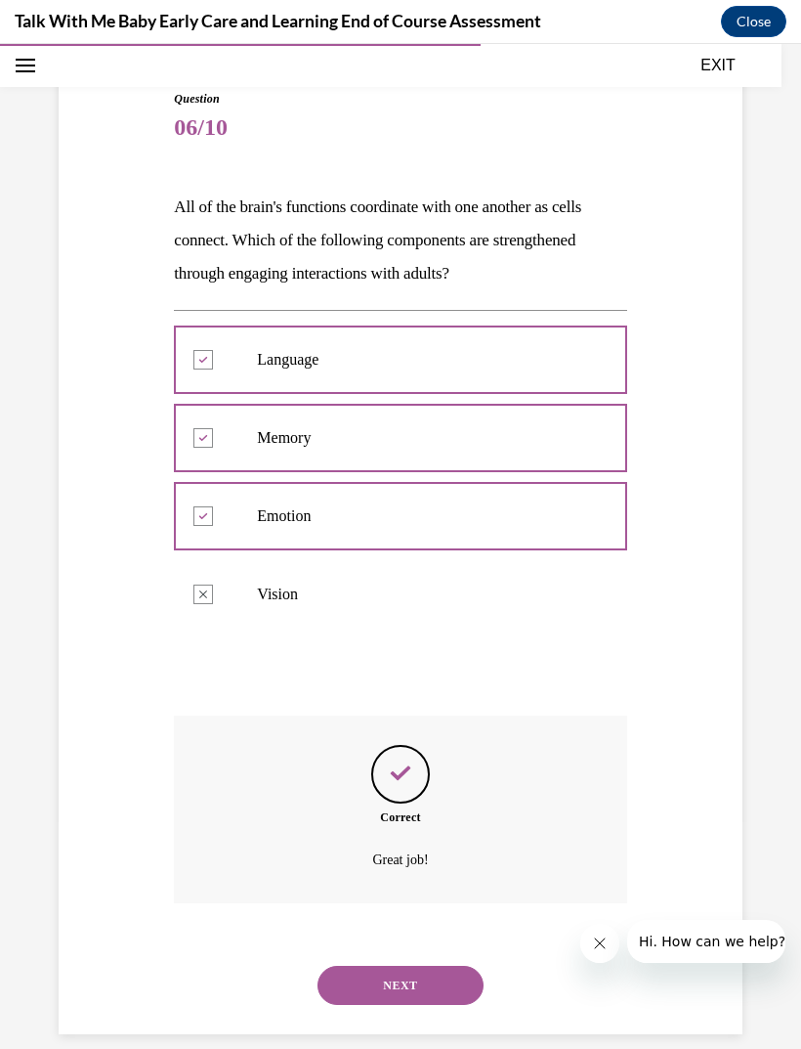
click at [398, 966] on button "NEXT" at bounding box center [401, 985] width 166 height 39
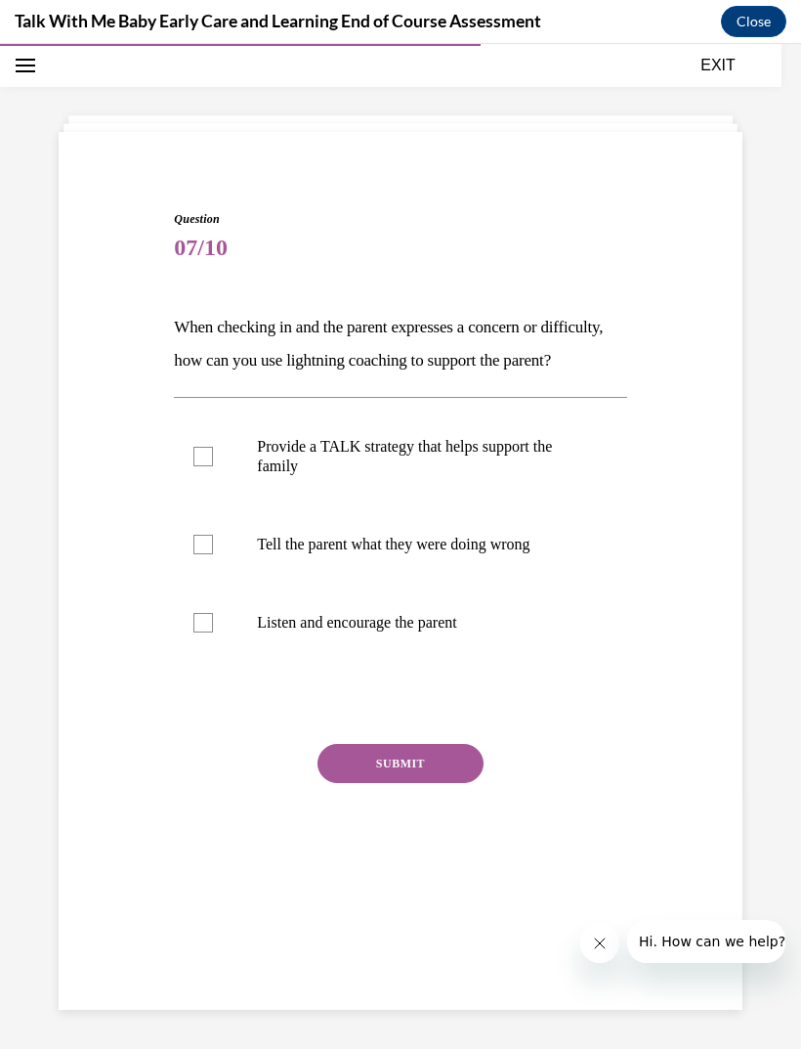
click at [517, 476] on p "Provide a TALK strategy that helps support the family" at bounding box center [417, 456] width 321 height 39
click at [213, 466] on input "Provide a TALK strategy that helps support the family" at bounding box center [204, 457] width 20 height 20
checkbox input "true"
click at [392, 783] on button "SUBMIT" at bounding box center [401, 763] width 166 height 39
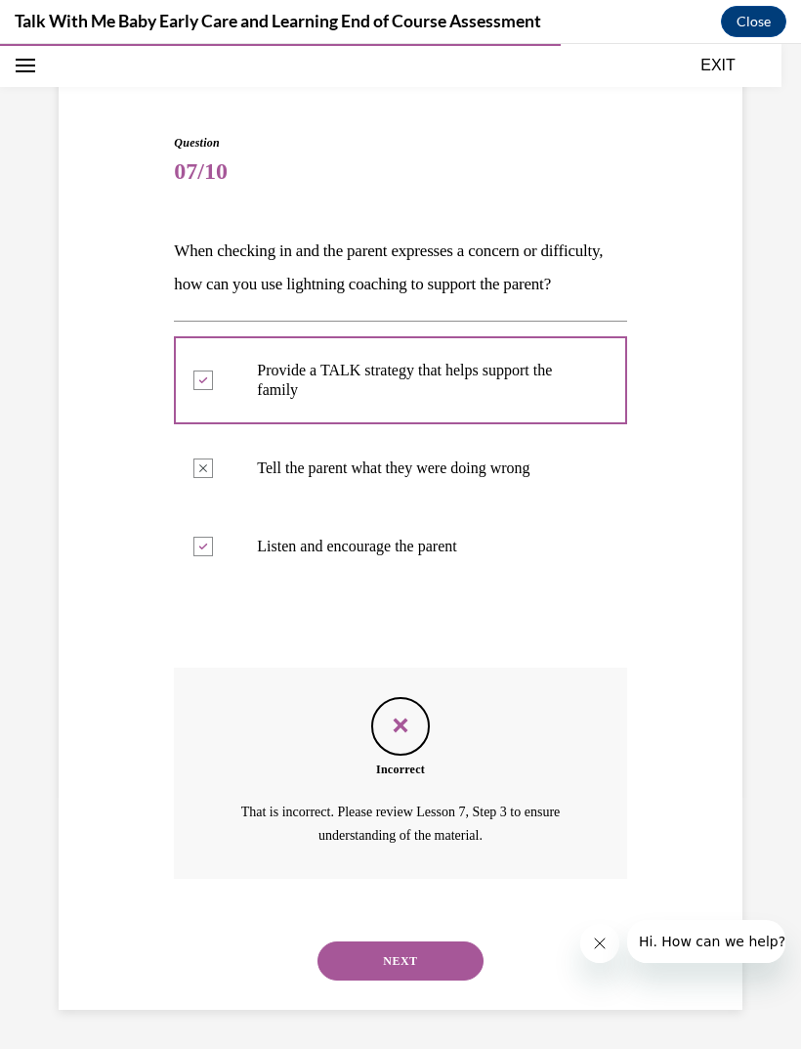
click at [385, 966] on button "NEXT" at bounding box center [401, 960] width 166 height 39
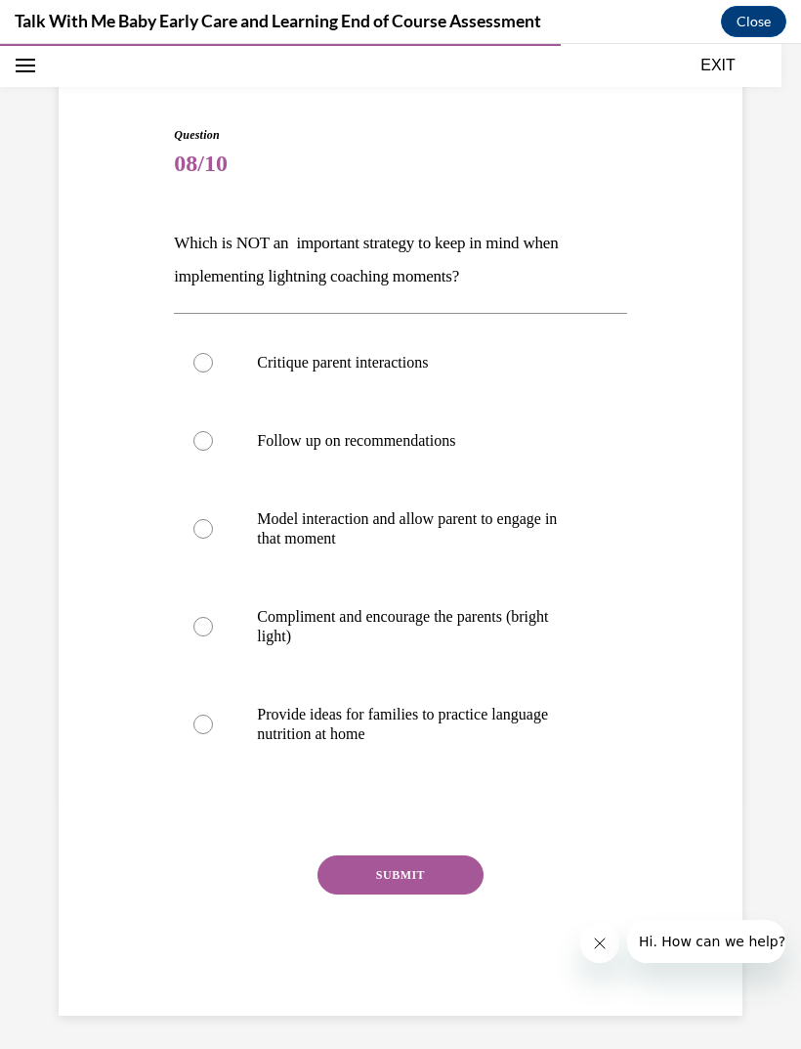
scroll to position [128, 0]
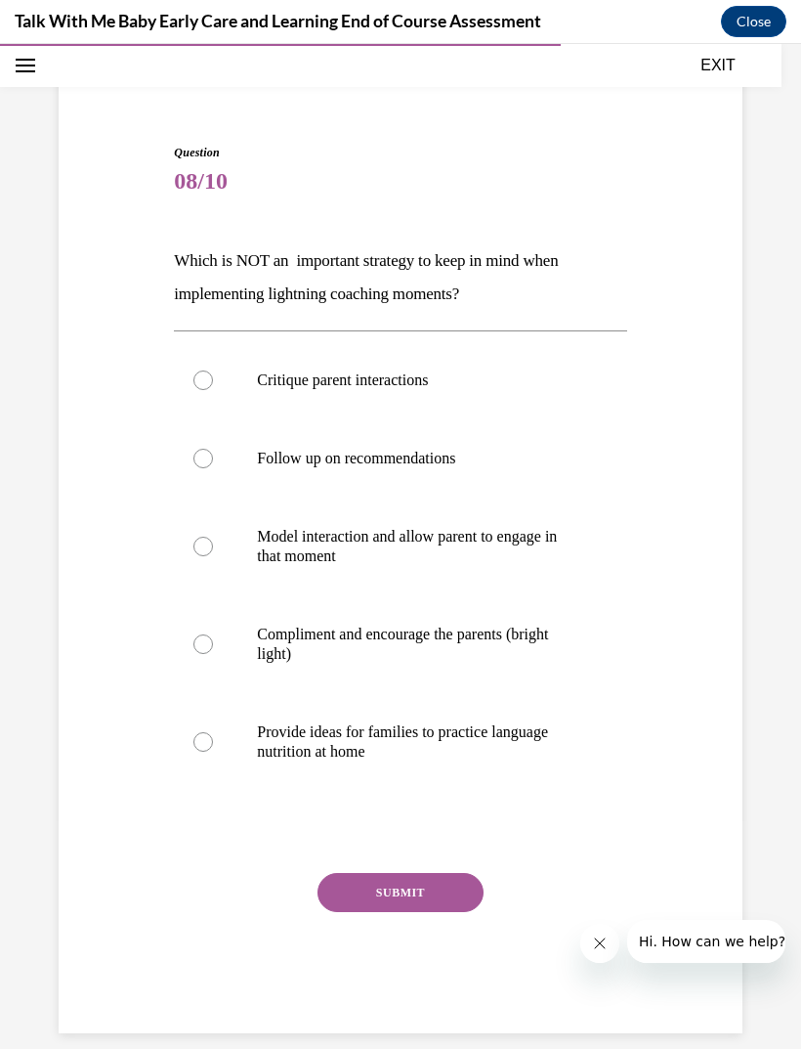
click at [459, 368] on label "Critique parent interactions" at bounding box center [400, 380] width 452 height 78
click at [213, 370] on input "Critique parent interactions" at bounding box center [204, 380] width 20 height 20
radio input "true"
click at [433, 892] on button "SUBMIT" at bounding box center [401, 892] width 166 height 39
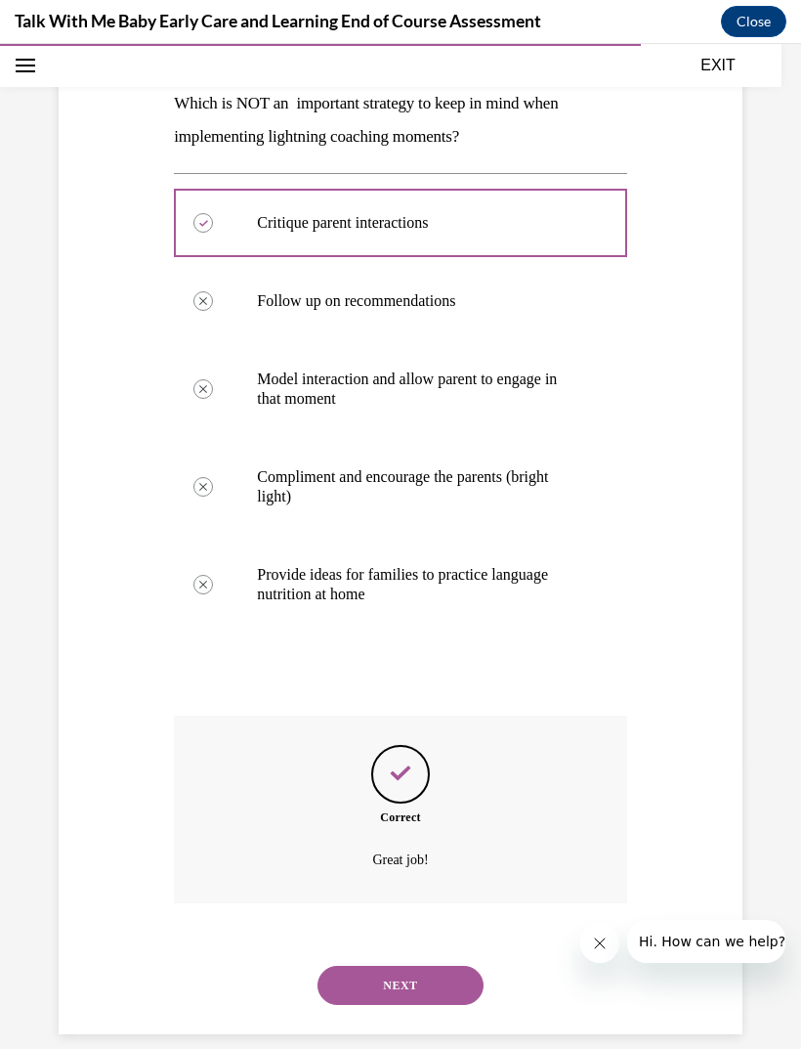
click at [429, 966] on button "NEXT" at bounding box center [401, 985] width 166 height 39
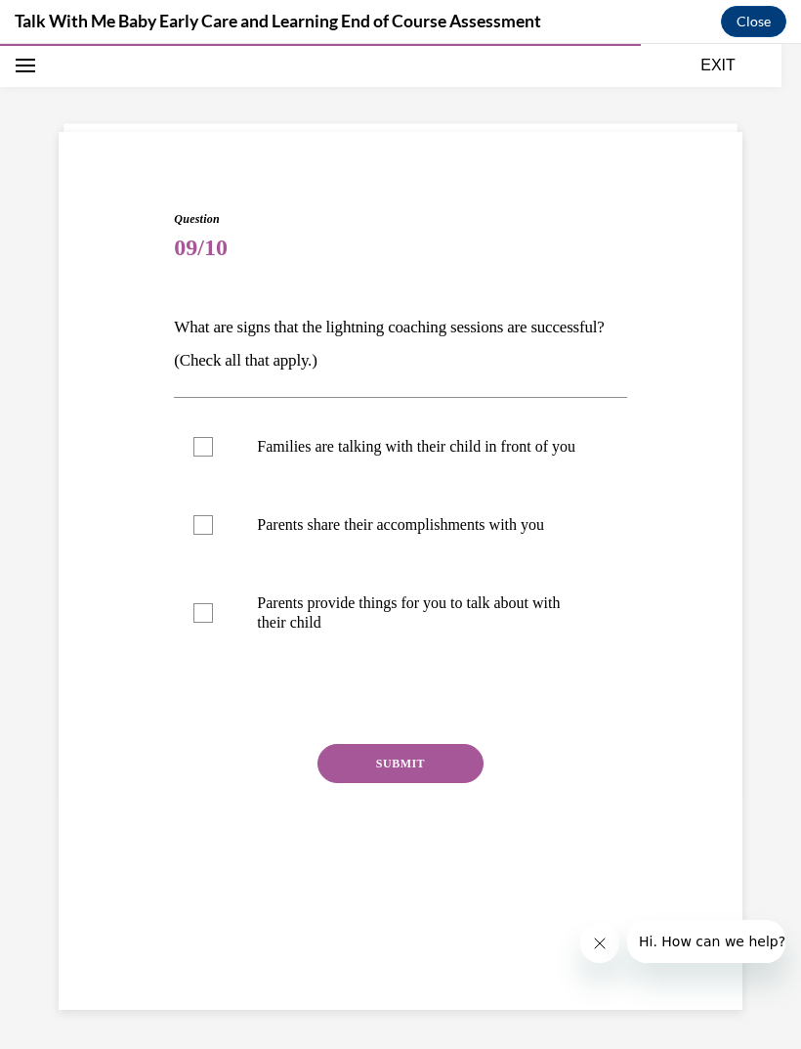
scroll to position [62, 0]
click at [519, 456] on p "Families are talking with their child in front of you" at bounding box center [417, 447] width 321 height 20
click at [213, 456] on input "Families are talking with their child in front of you" at bounding box center [204, 447] width 20 height 20
checkbox input "true"
click at [482, 564] on label "Parents share their accomplishments with you" at bounding box center [400, 525] width 452 height 78
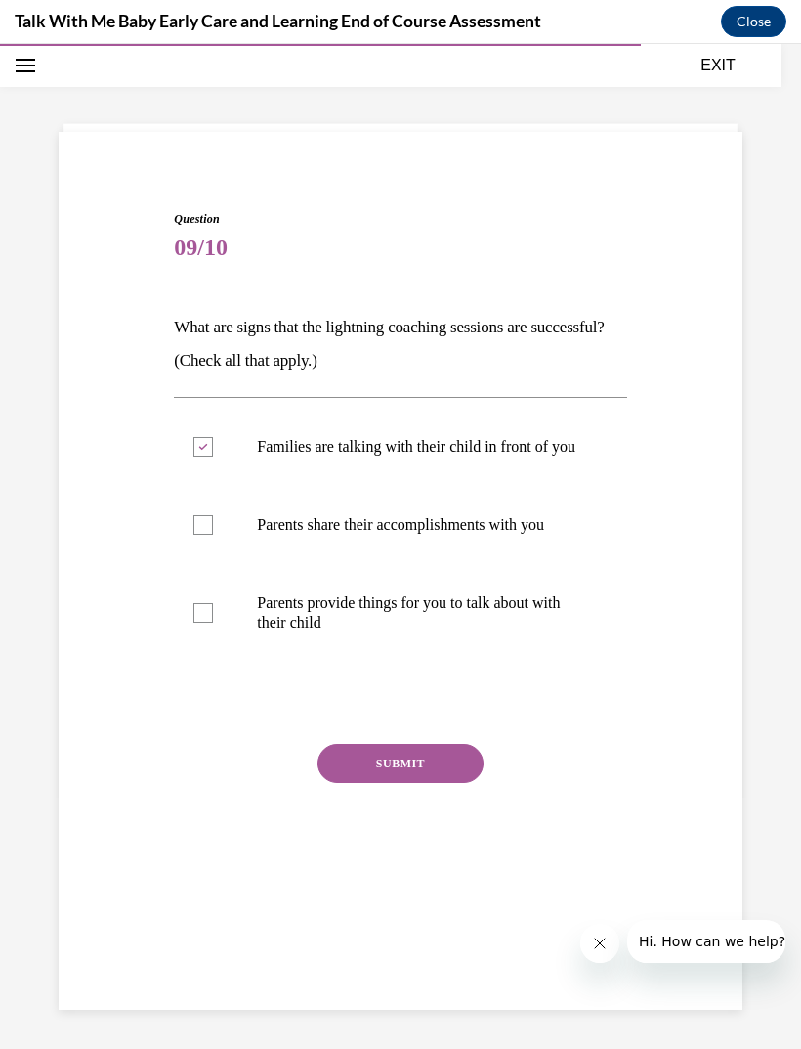
click at [213, 535] on input "Parents share their accomplishments with you" at bounding box center [204, 525] width 20 height 20
checkbox input "true"
click at [460, 632] on p "Parents provide things for you to talk about with their child" at bounding box center [417, 612] width 321 height 39
click at [213, 623] on input "Parents provide things for you to talk about with their child" at bounding box center [204, 613] width 20 height 20
checkbox input "true"
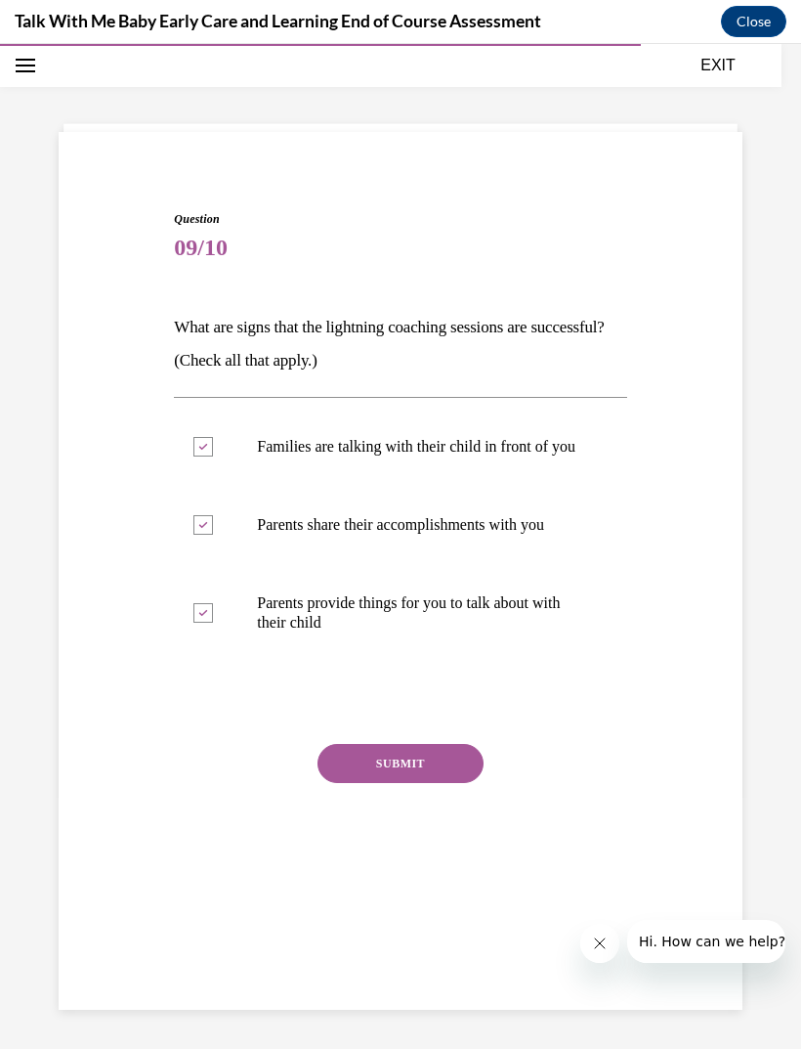
click at [412, 781] on button "SUBMIT" at bounding box center [401, 763] width 166 height 39
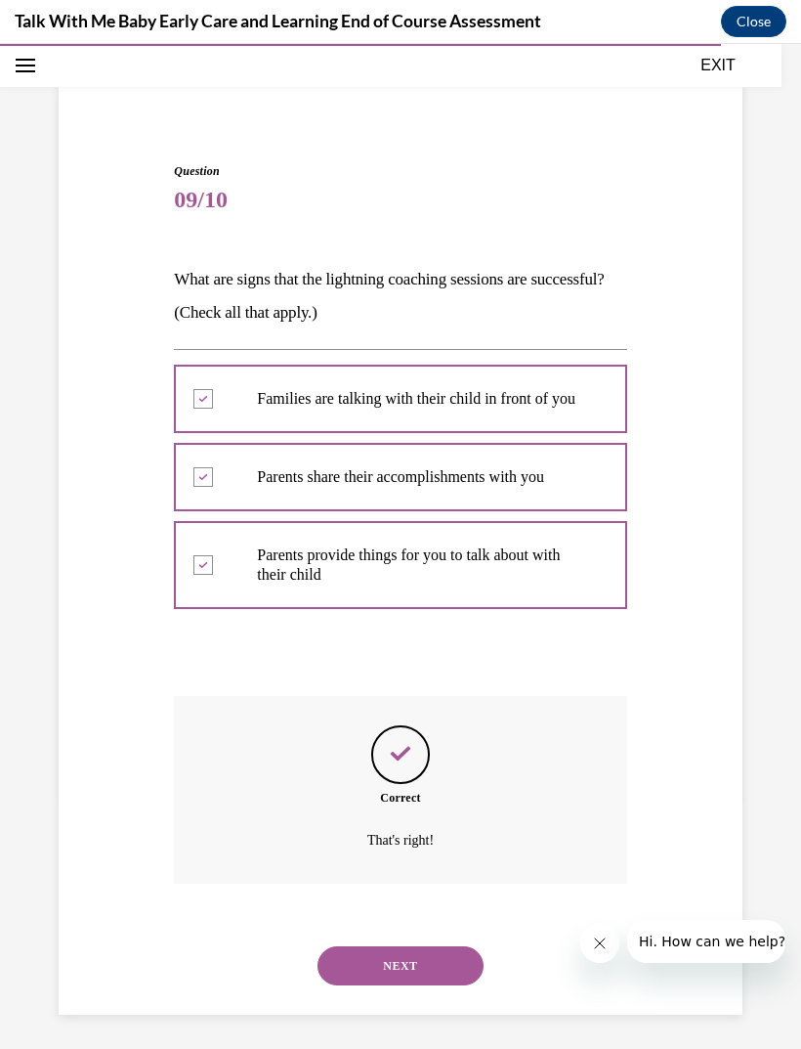
click at [416, 955] on button "NEXT" at bounding box center [401, 965] width 166 height 39
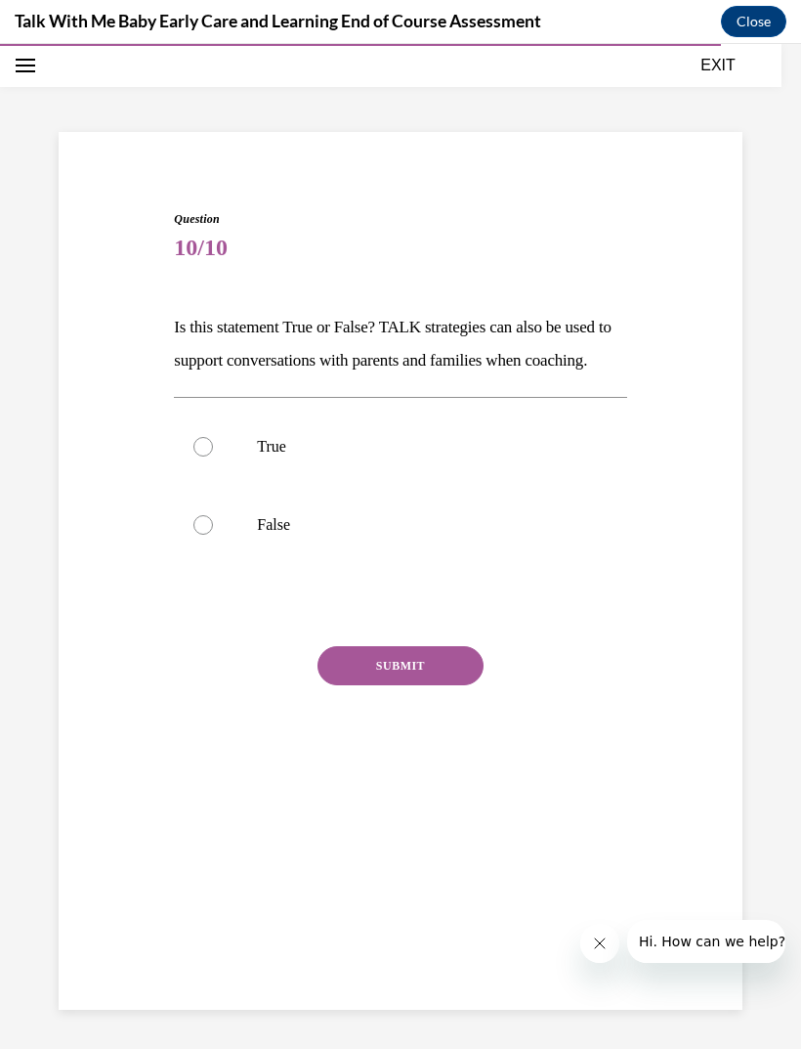
click at [328, 456] on p "True" at bounding box center [417, 447] width 321 height 20
click at [213, 456] on input "True" at bounding box center [204, 447] width 20 height 20
radio input "true"
click at [413, 685] on button "SUBMIT" at bounding box center [401, 665] width 166 height 39
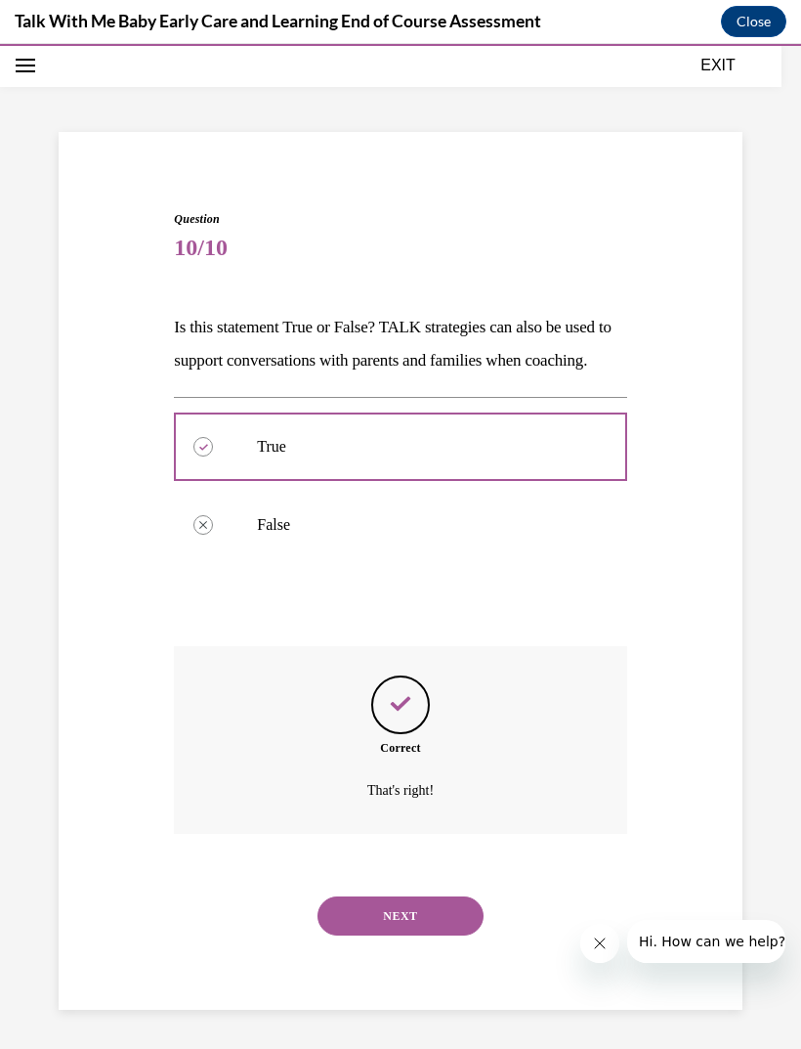
click at [422, 925] on button "NEXT" at bounding box center [401, 915] width 166 height 39
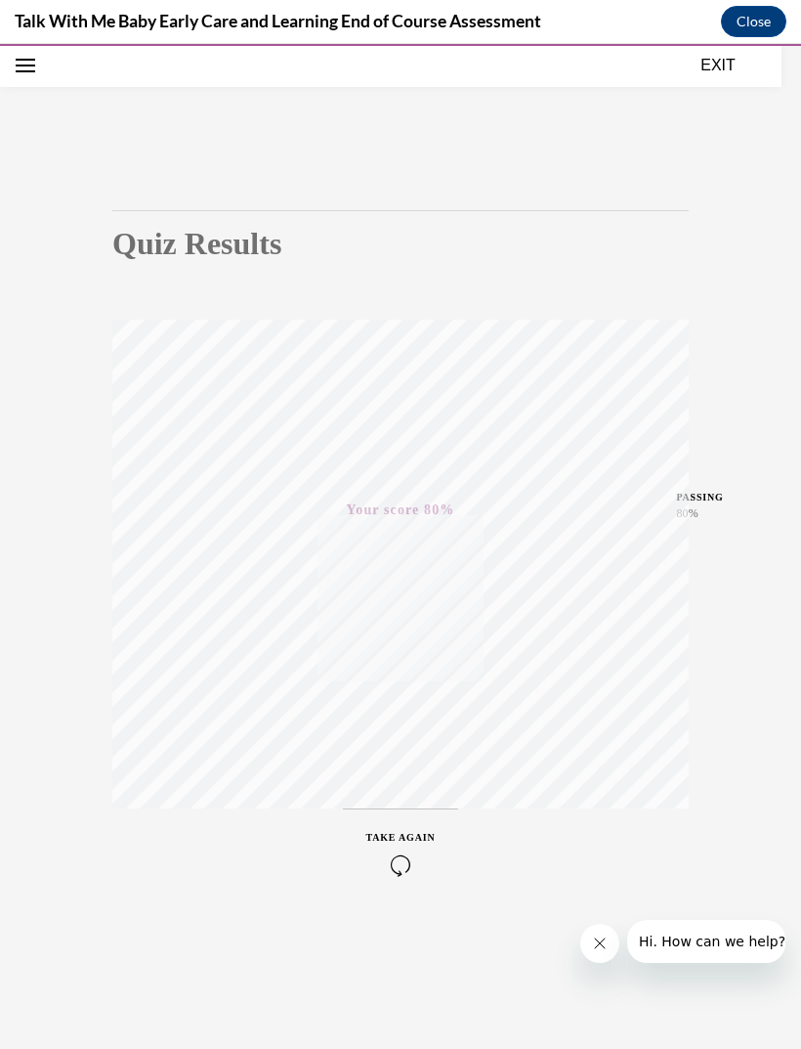
click at [721, 72] on button "EXIT" at bounding box center [718, 65] width 117 height 23
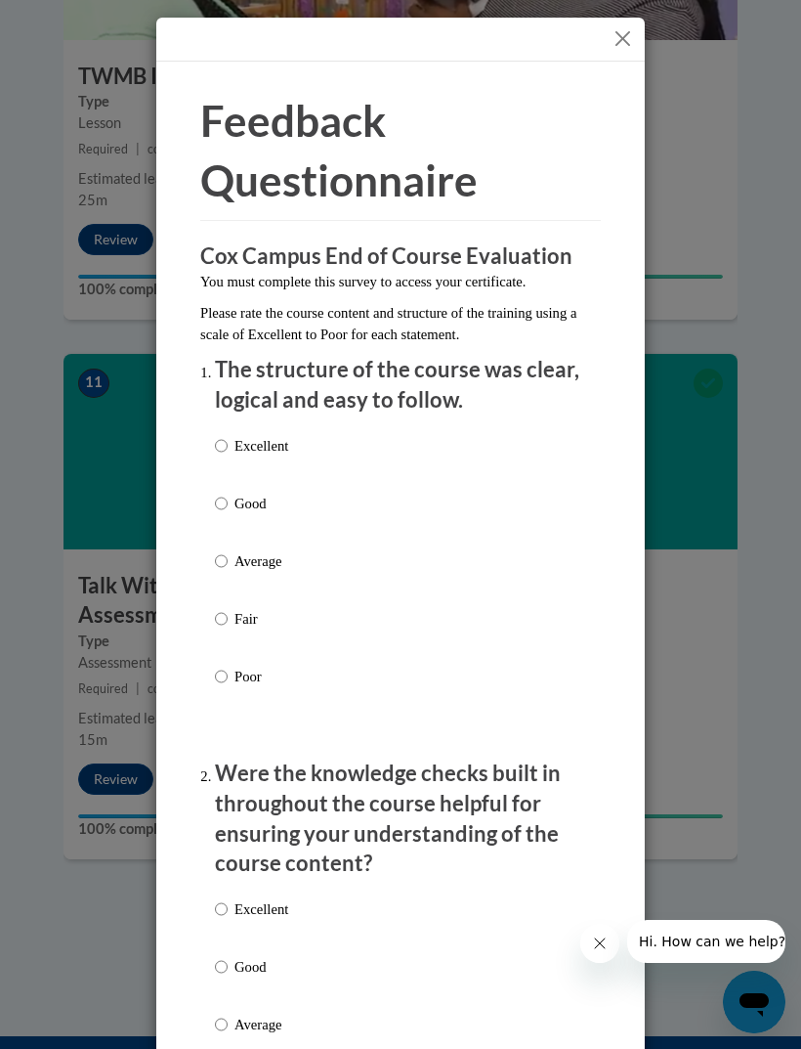
click at [259, 678] on p "Poor" at bounding box center [262, 677] width 54 height 22
click at [228, 678] on input "Poor" at bounding box center [221, 677] width 13 height 22
radio input "true"
click at [280, 450] on p "Excellent" at bounding box center [262, 446] width 54 height 22
click at [228, 450] on input "Excellent" at bounding box center [221, 446] width 13 height 22
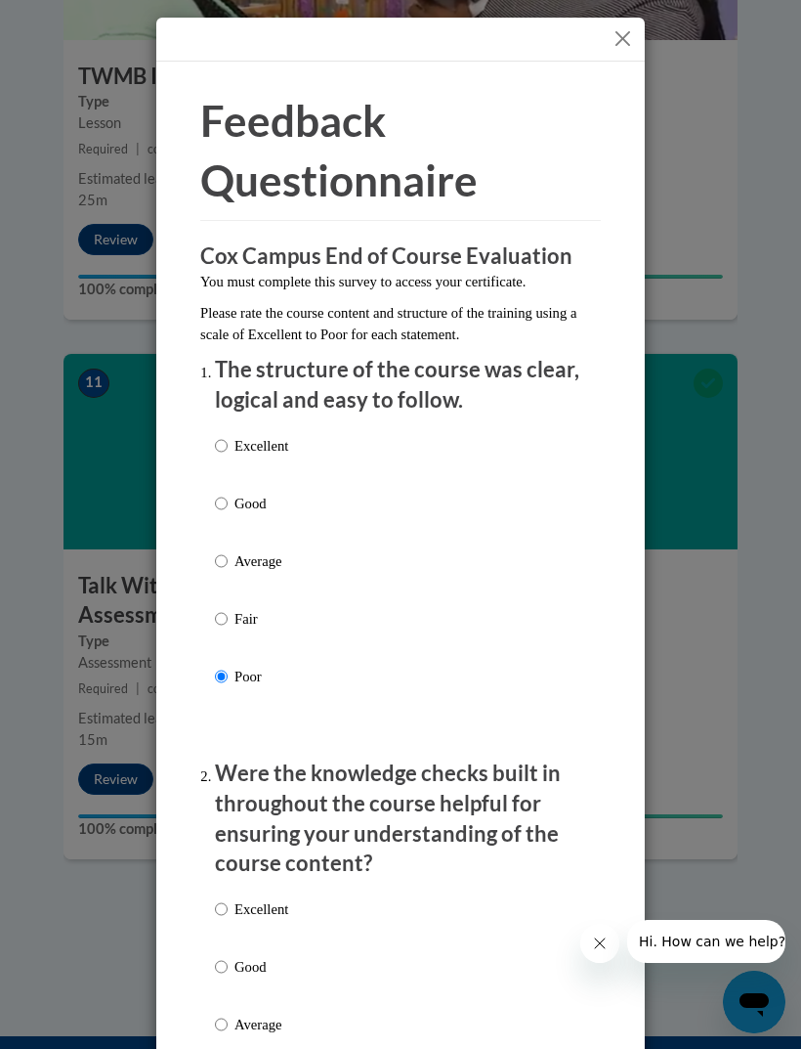
radio input "true"
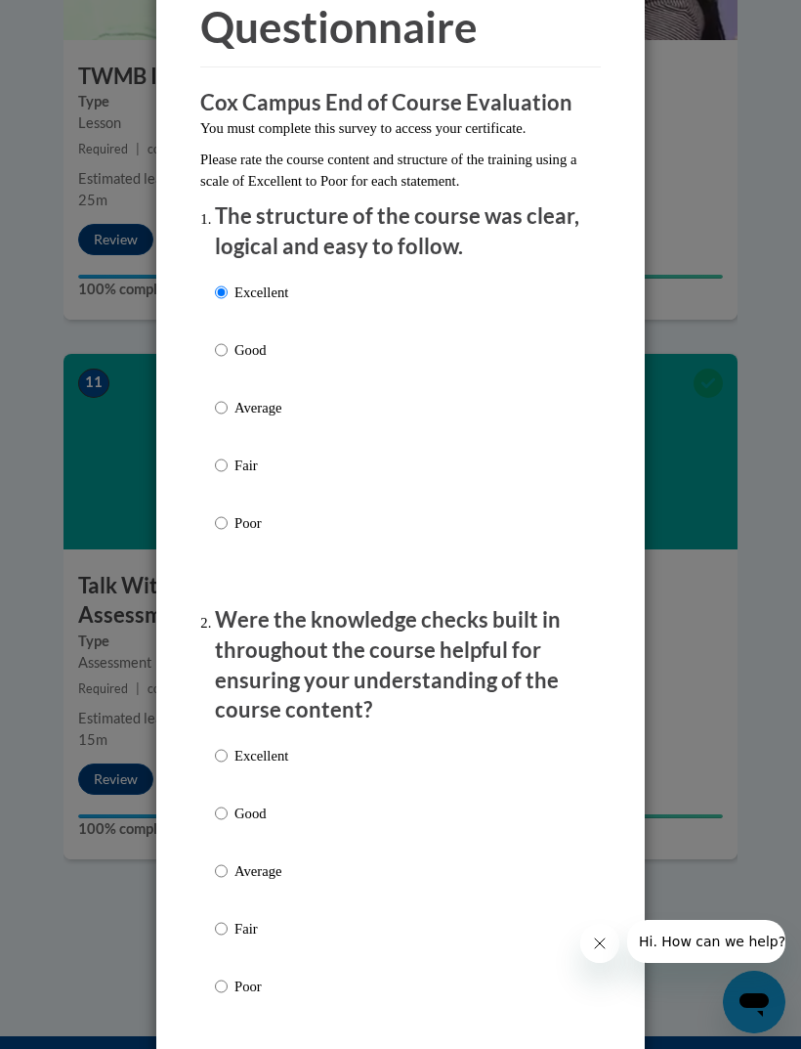
click at [278, 746] on p "Excellent" at bounding box center [262, 756] width 54 height 22
click at [228, 746] on input "Excellent" at bounding box center [221, 756] width 13 height 22
radio input "true"
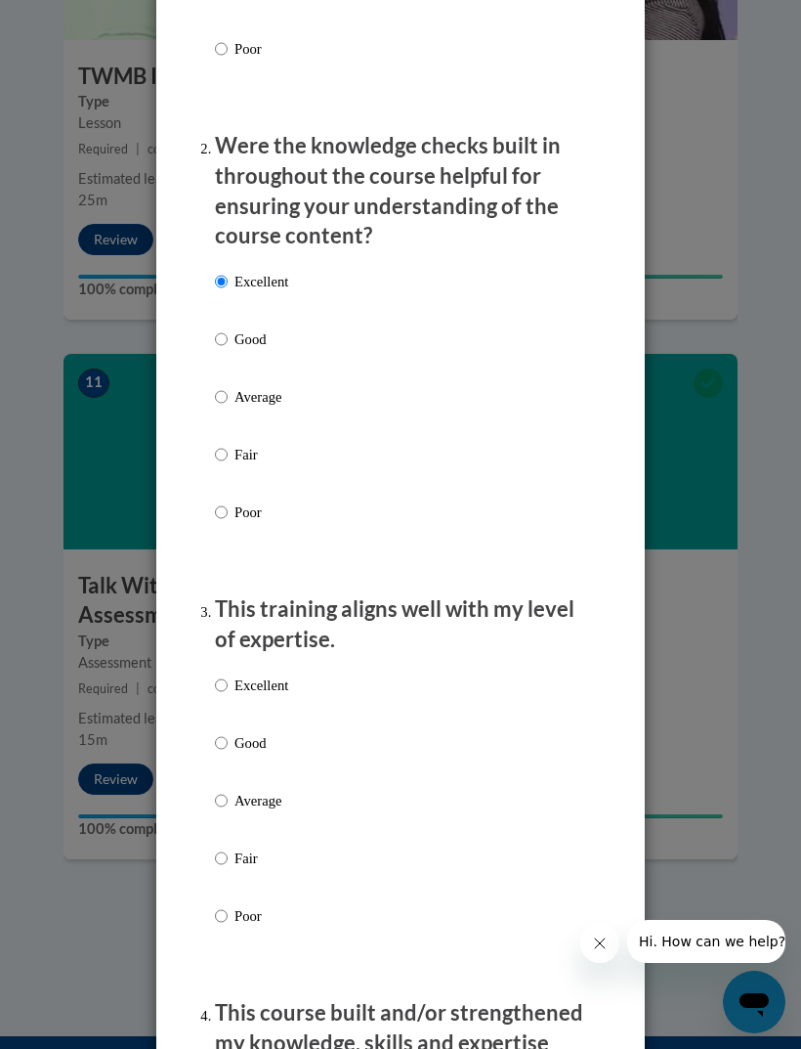
click at [267, 674] on p "Excellent" at bounding box center [262, 685] width 54 height 22
click at [228, 674] on input "Excellent" at bounding box center [221, 685] width 13 height 22
radio input "true"
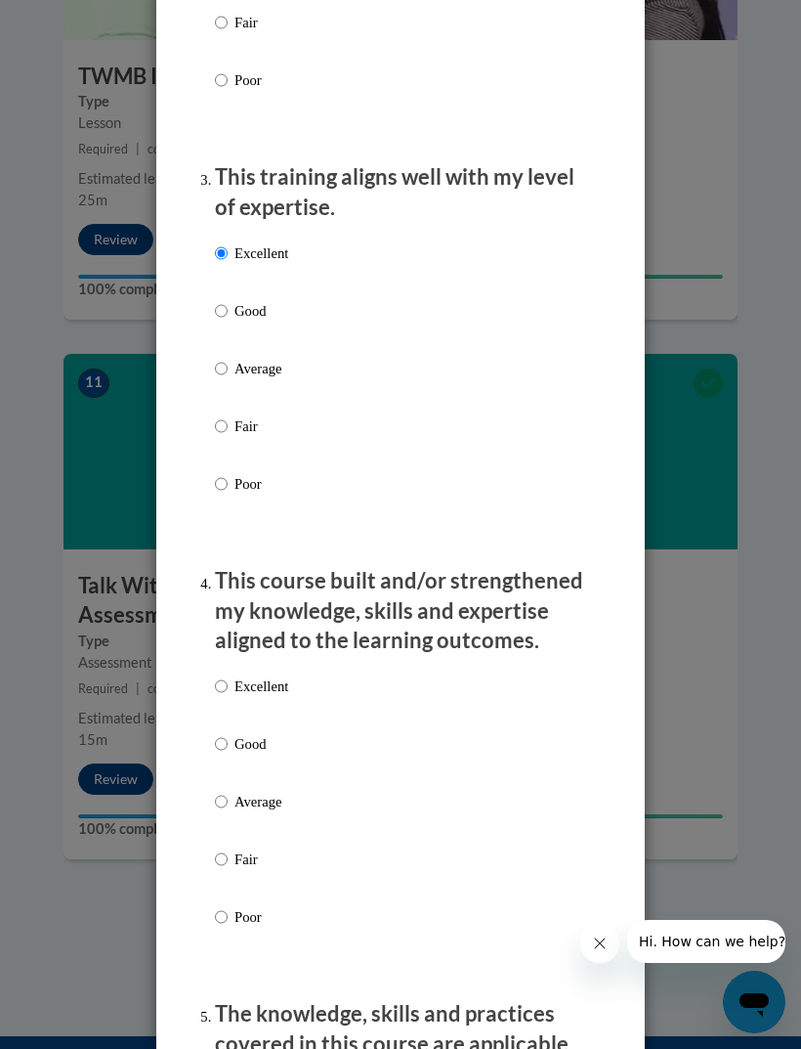
click at [283, 675] on p "Excellent" at bounding box center [262, 686] width 54 height 22
click at [228, 675] on input "Excellent" at bounding box center [221, 686] width 13 height 22
radio input "true"
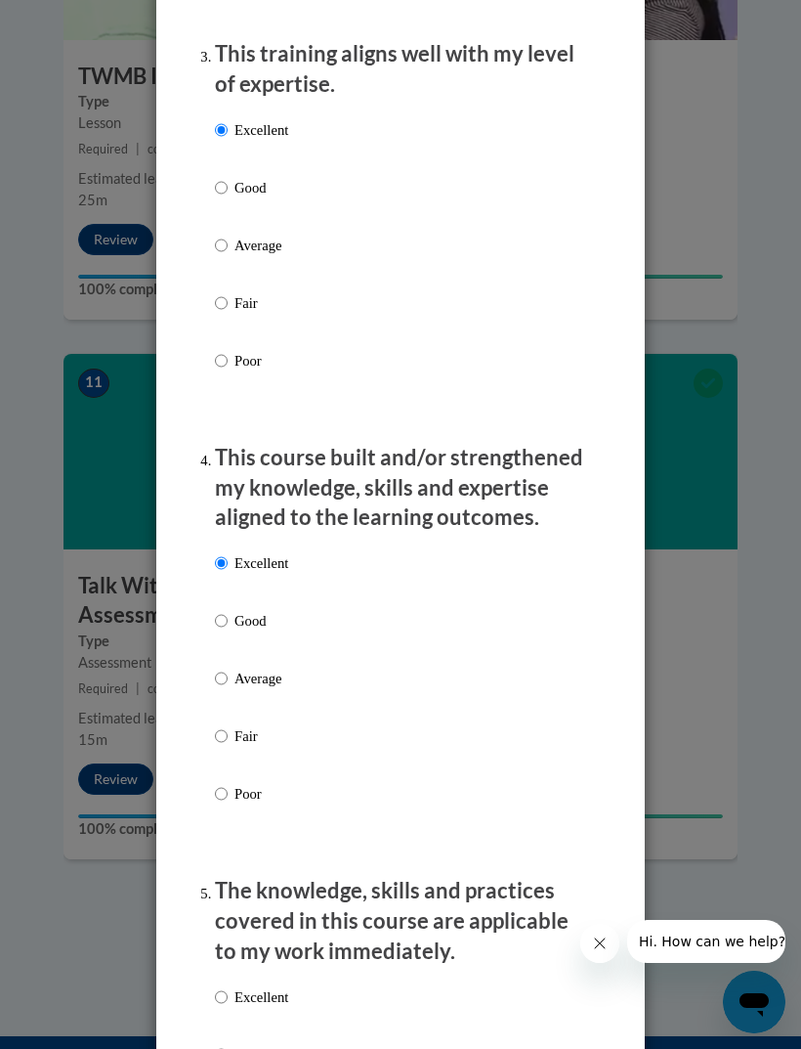
scroll to position [1688, 0]
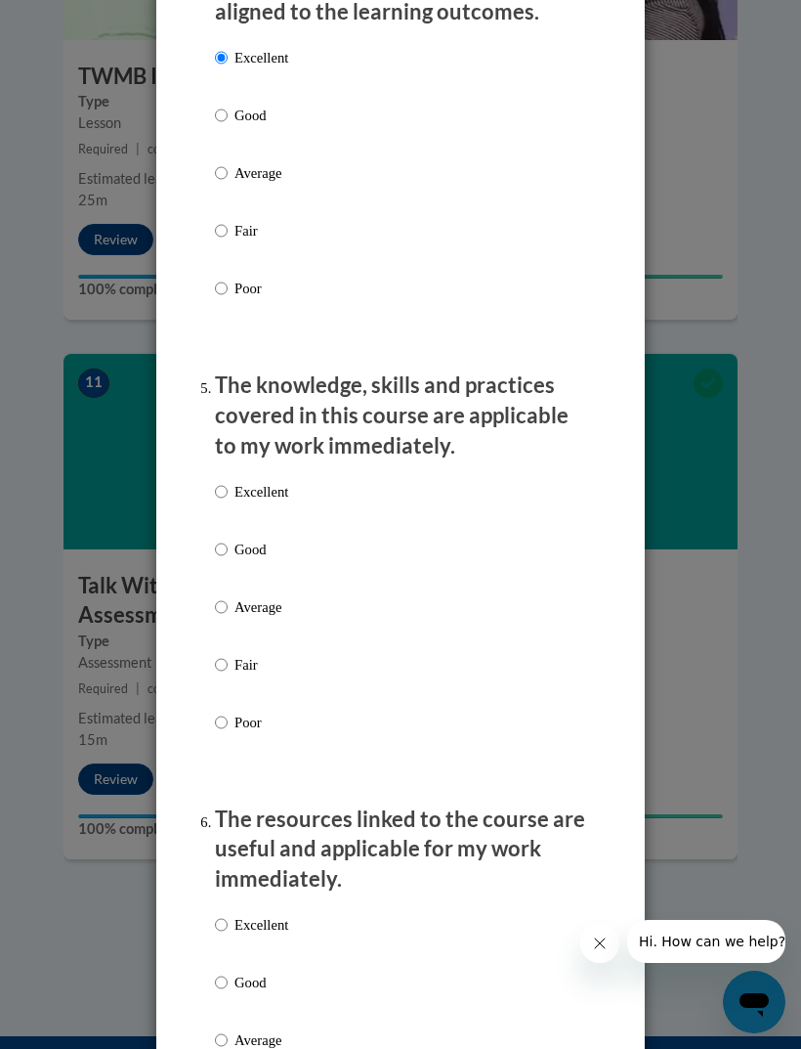
click at [278, 481] on p "Excellent" at bounding box center [262, 492] width 54 height 22
click at [228, 481] on input "Excellent" at bounding box center [221, 492] width 13 height 22
radio input "true"
click at [259, 925] on label "Excellent" at bounding box center [251, 940] width 73 height 53
click at [228, 925] on input "Excellent" at bounding box center [221, 925] width 13 height 22
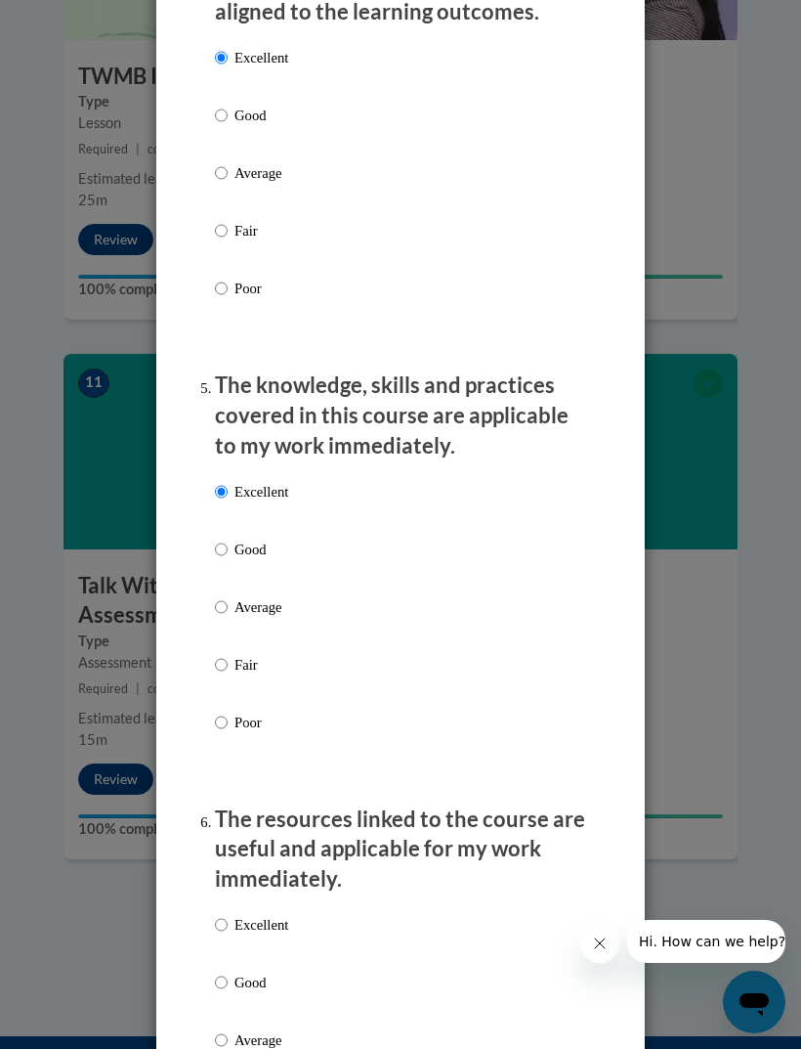
radio input "true"
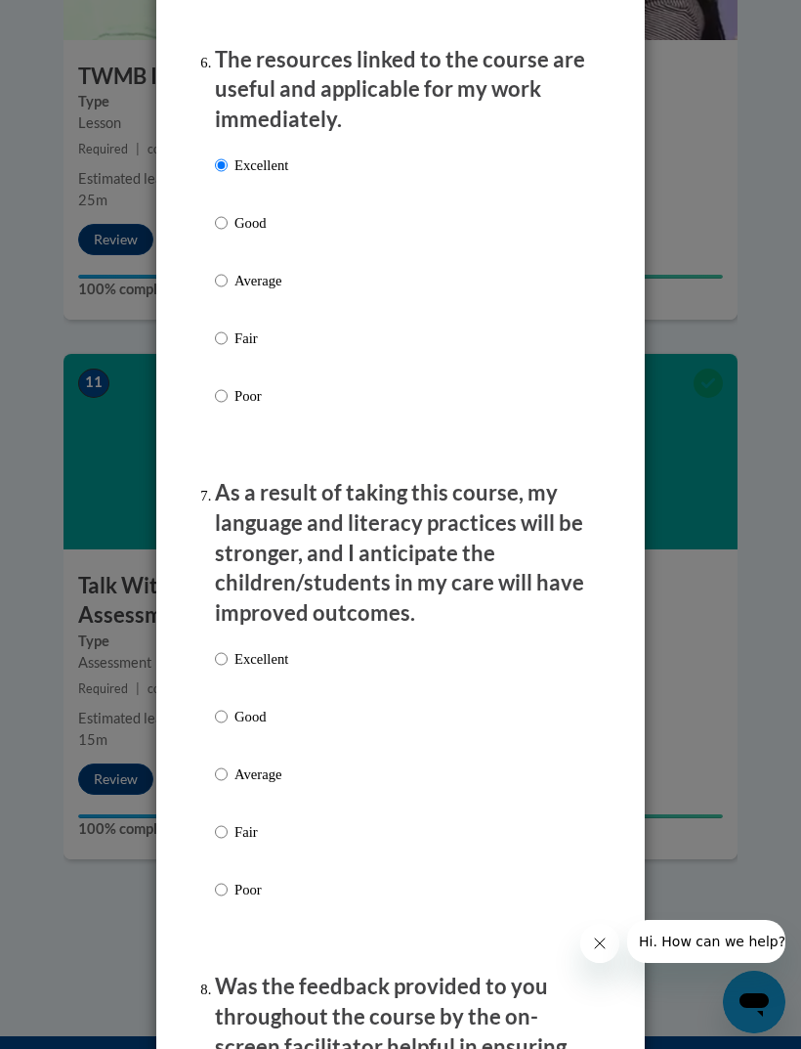
scroll to position [2610, 0]
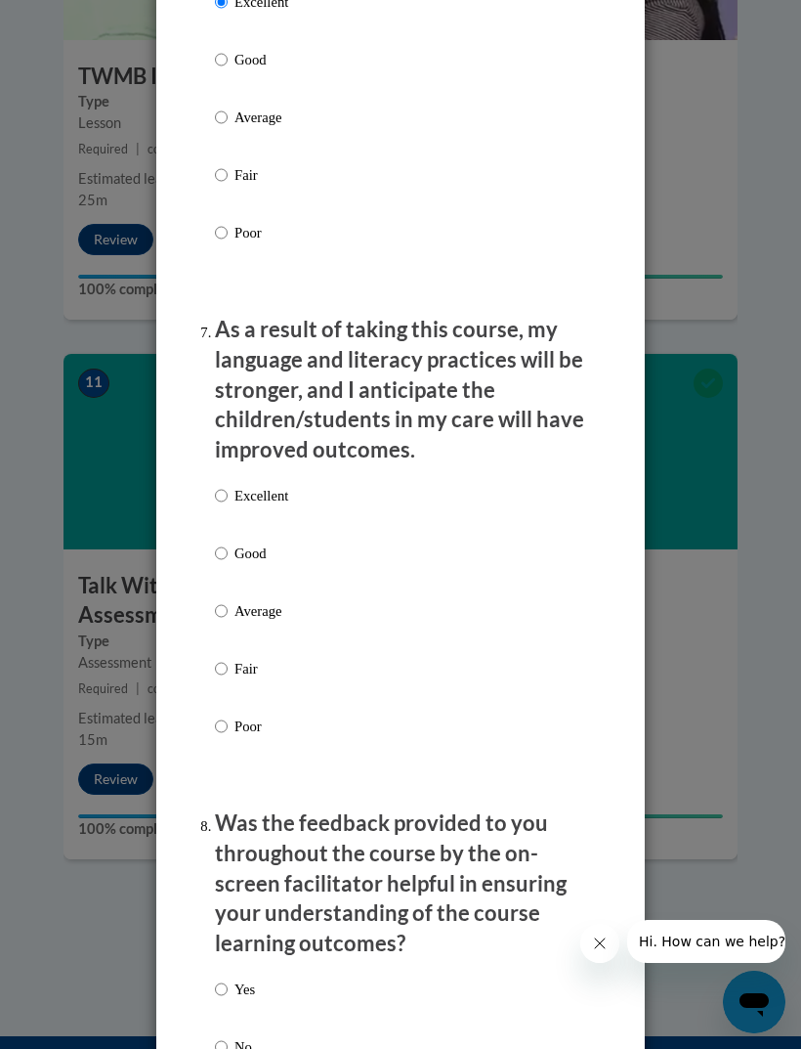
click at [280, 485] on p "Excellent" at bounding box center [262, 496] width 54 height 22
click at [228, 485] on input "Excellent" at bounding box center [221, 496] width 13 height 22
radio input "true"
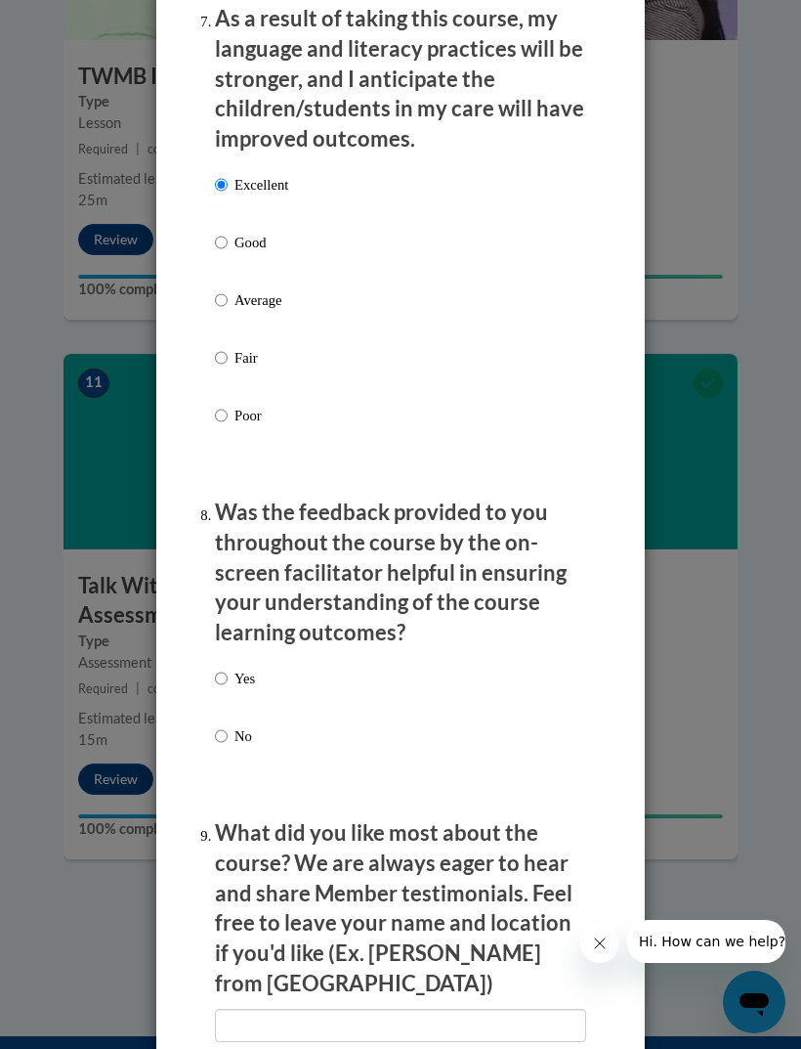
scroll to position [2933, 0]
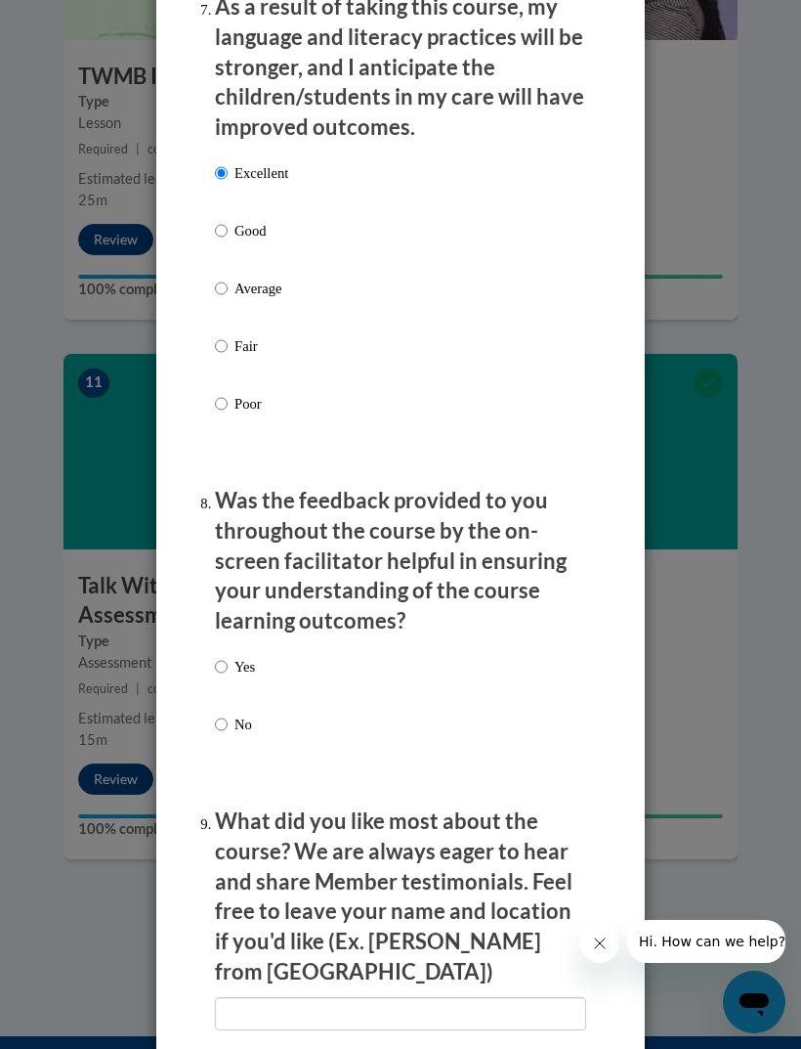
click at [255, 646] on div "Yes No" at bounding box center [235, 711] width 40 height 130
click at [250, 656] on p "Yes" at bounding box center [245, 667] width 21 height 22
click at [228, 656] on input "Yes" at bounding box center [221, 667] width 13 height 22
radio input "true"
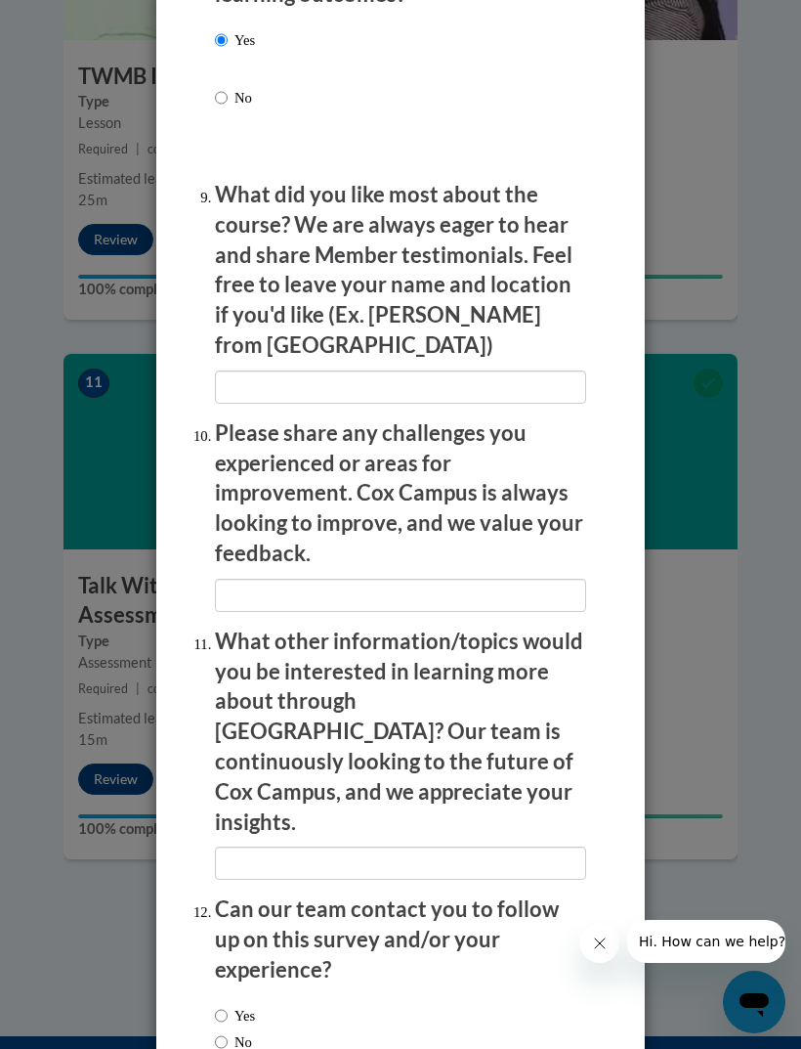
scroll to position [3558, 0]
click at [239, 1006] on label "Yes" at bounding box center [235, 1017] width 40 height 22
click at [228, 1006] on input "Yes" at bounding box center [221, 1017] width 13 height 22
radio input "true"
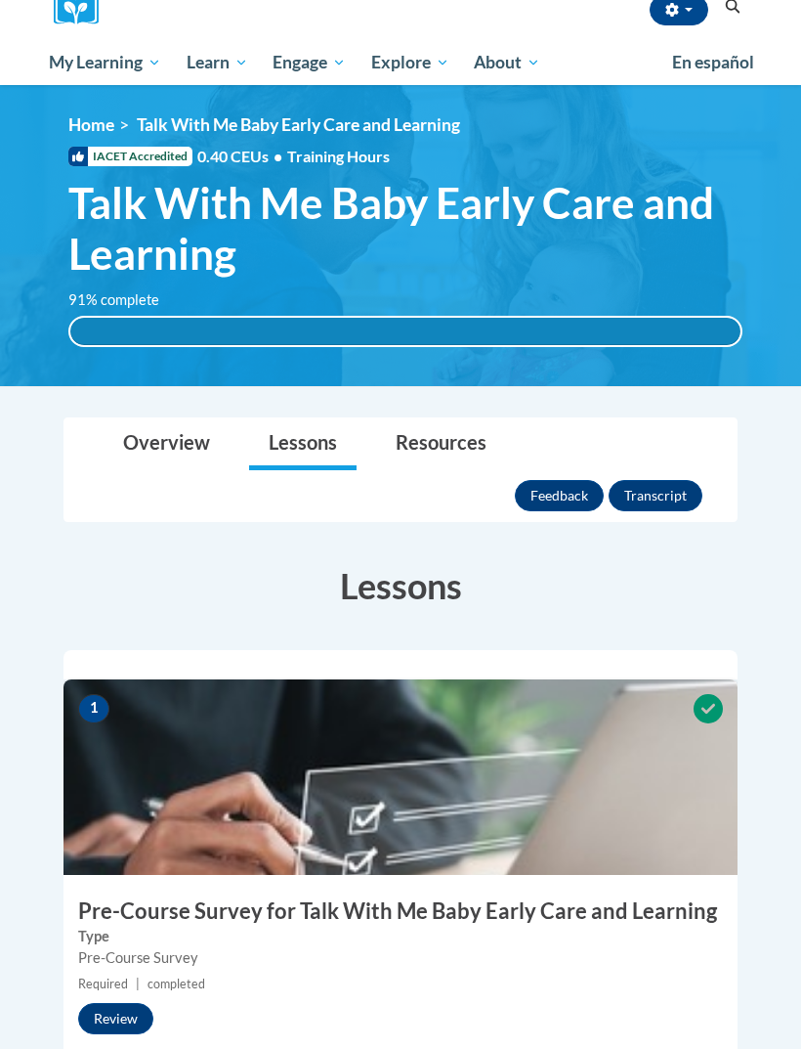
scroll to position [0, 0]
